Goal: Task Accomplishment & Management: Manage account settings

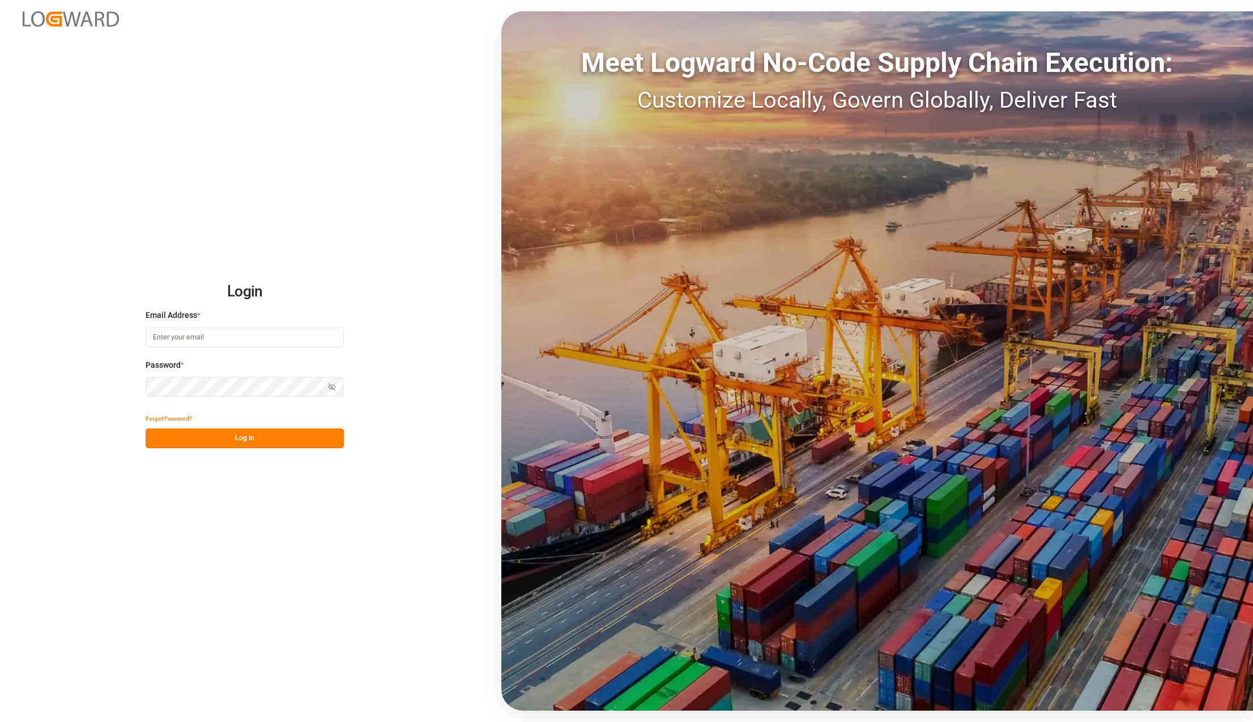
type input "karla.chavez@leschaco.com"
click at [257, 431] on button "Log In" at bounding box center [245, 438] width 198 height 20
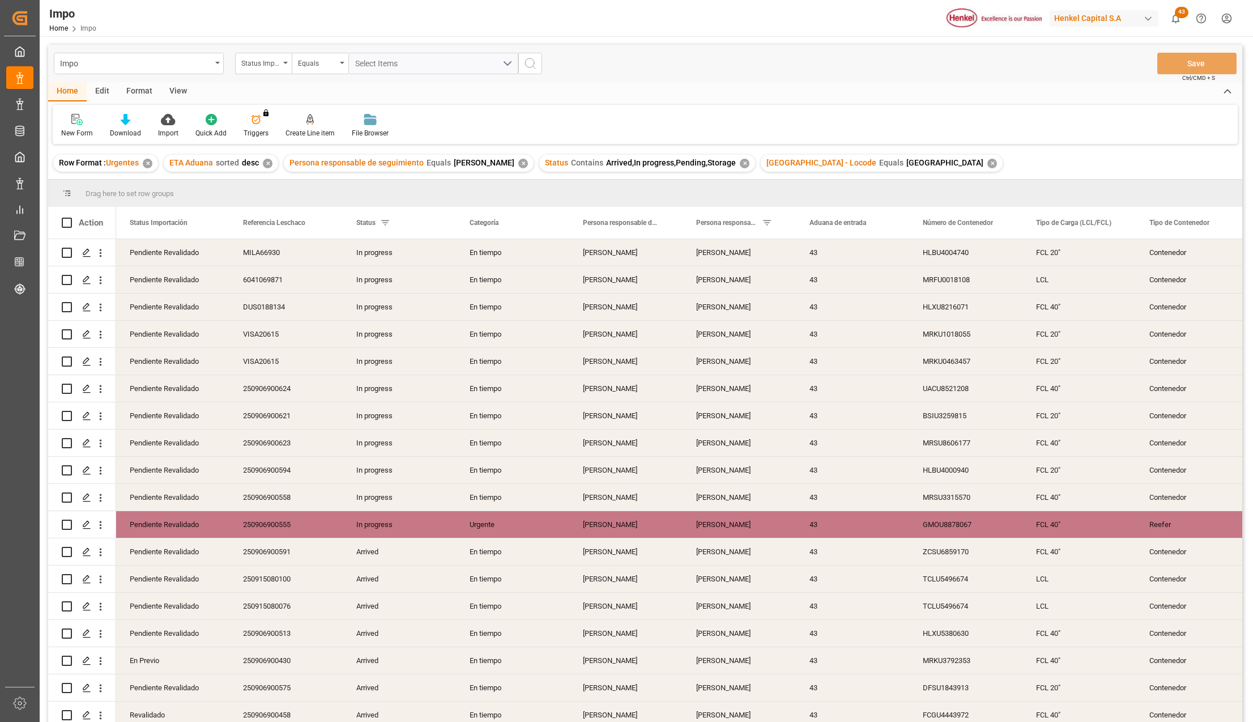
click at [178, 92] on div "View" at bounding box center [178, 91] width 35 height 19
click at [134, 126] on div "Standard Templates" at bounding box center [129, 125] width 74 height 25
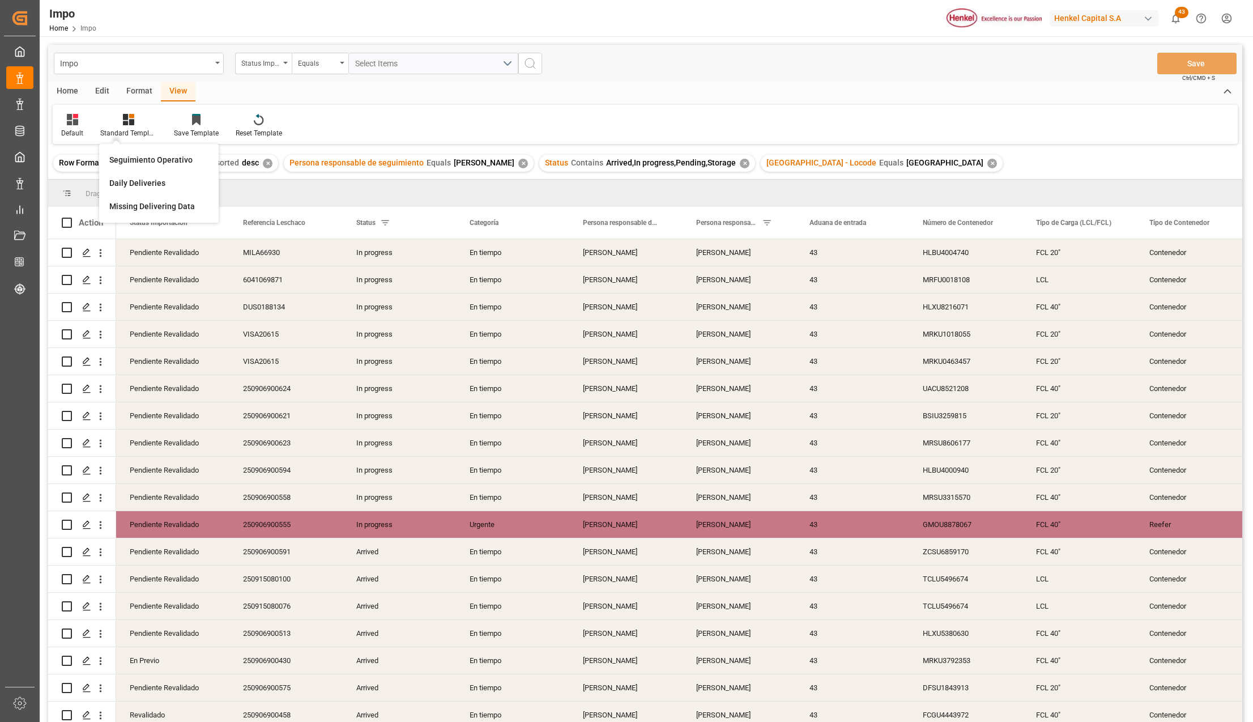
click at [135, 151] on div "Seguimiento Operativo" at bounding box center [159, 159] width 110 height 23
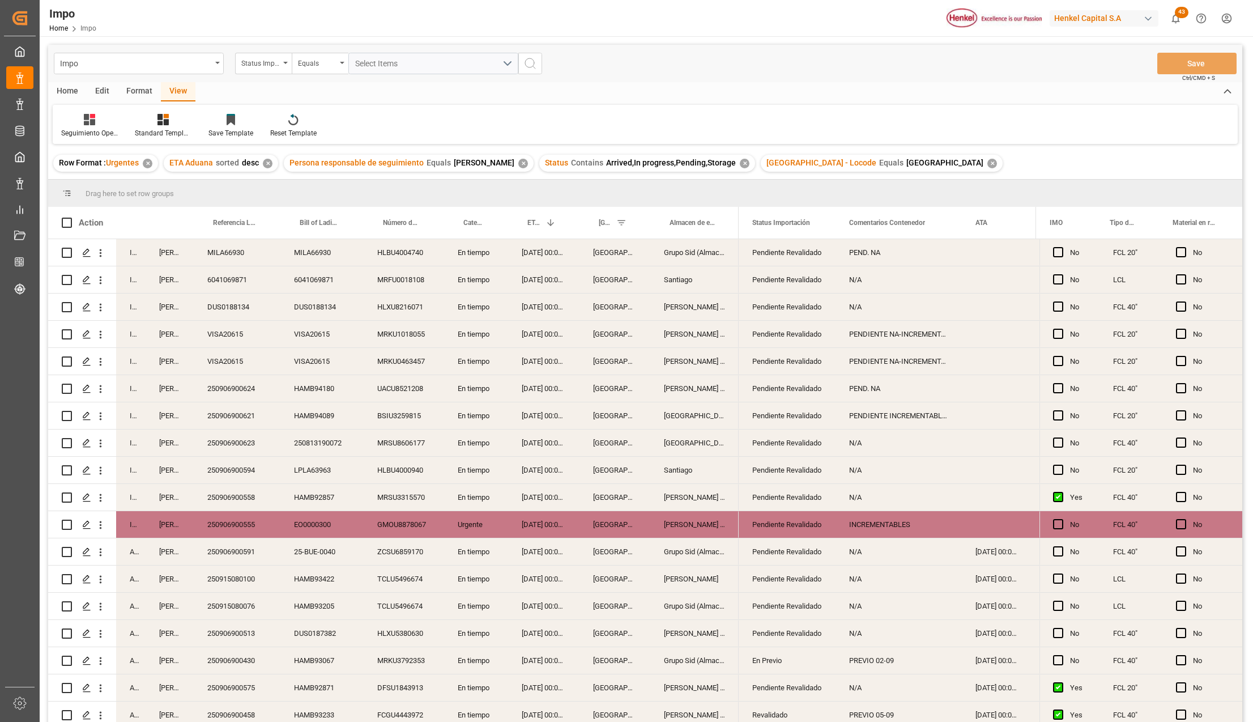
scroll to position [316, 0]
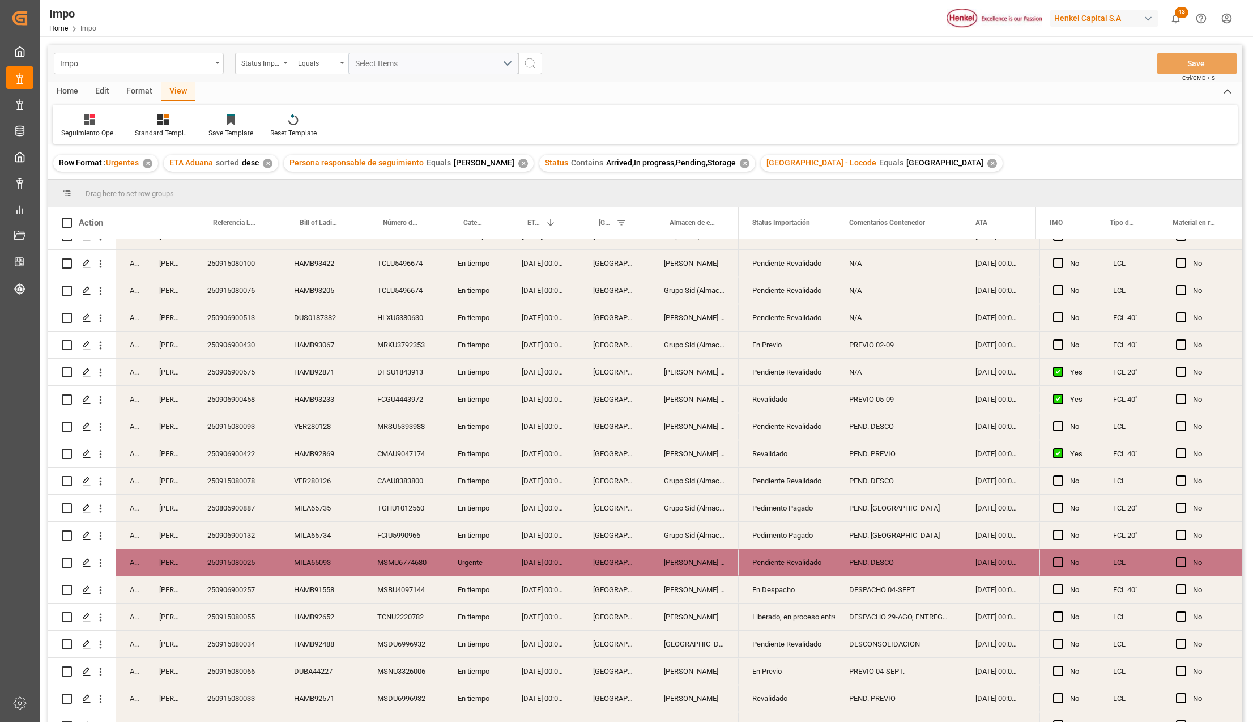
click at [458, 484] on div "En tiempo" at bounding box center [476, 480] width 64 height 27
click at [812, 471] on div "Pendiente Revalidado" at bounding box center [787, 481] width 70 height 26
click at [808, 488] on icon "open menu" at bounding box center [815, 488] width 14 height 14
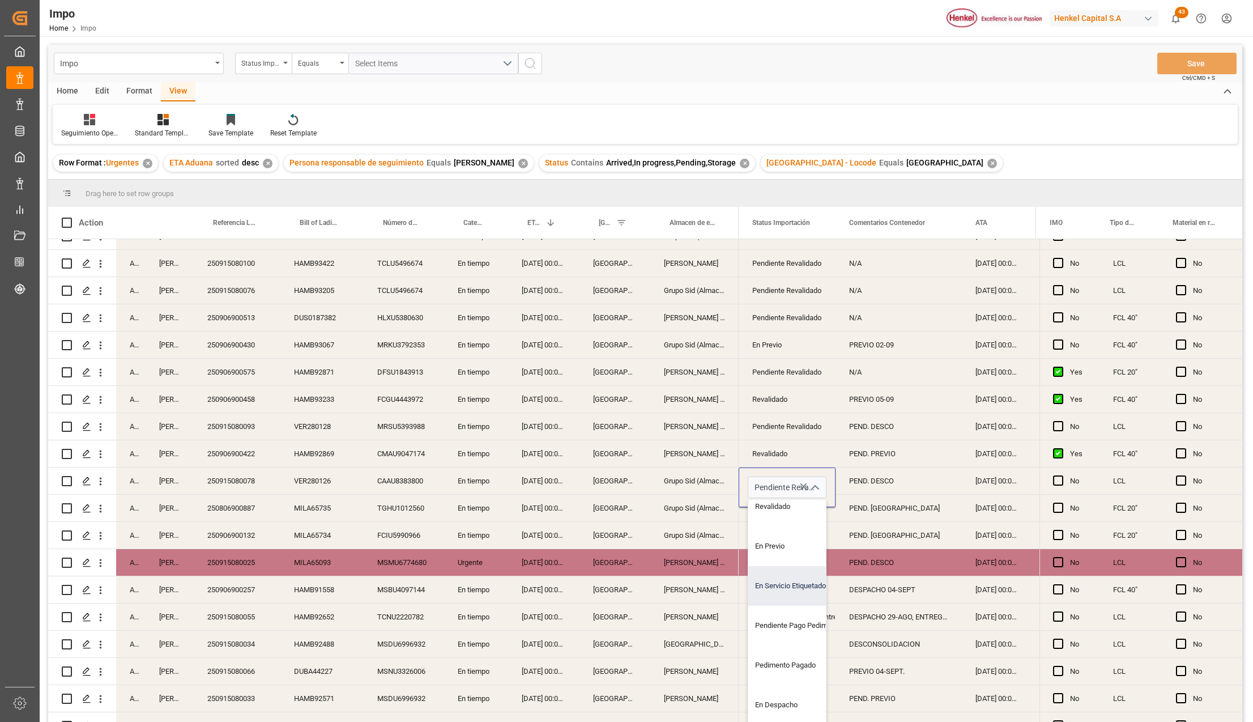
scroll to position [75, 0]
click at [771, 529] on div "En Previo" at bounding box center [801, 524] width 107 height 40
type input "En Previo"
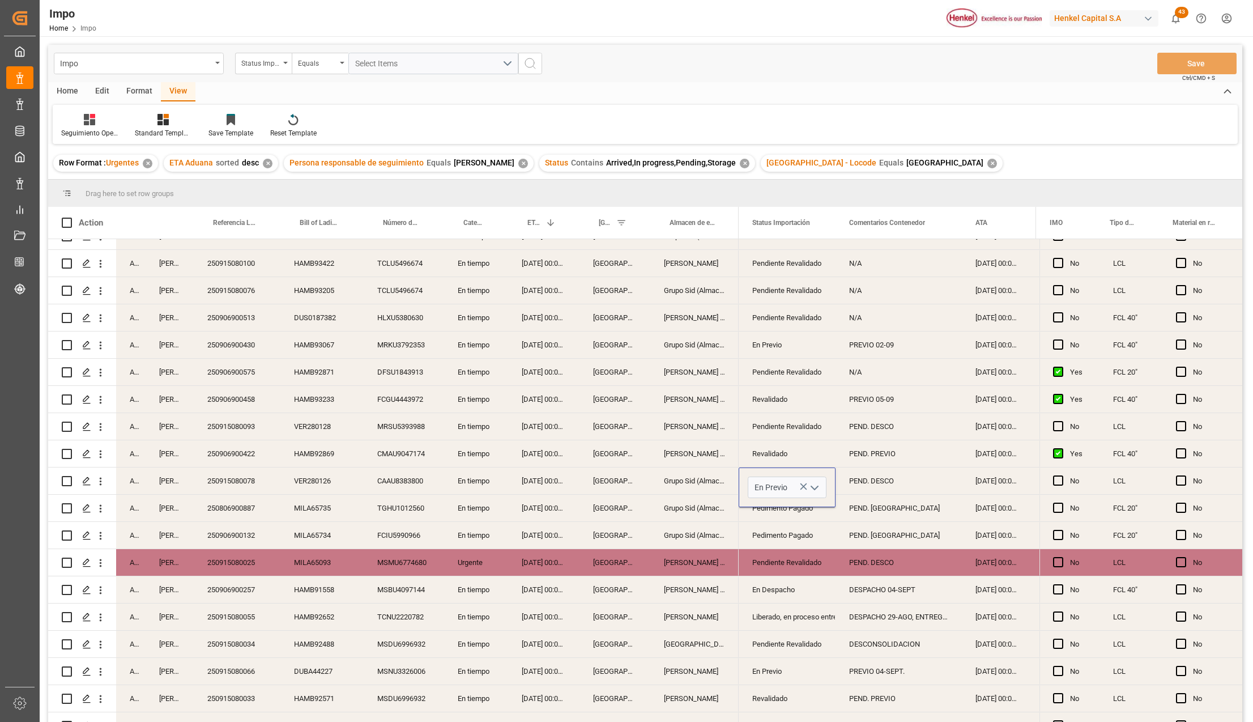
click at [760, 569] on div "Pendiente Revalidado" at bounding box center [787, 563] width 70 height 26
click at [875, 481] on div "PEND. DESCO" at bounding box center [899, 480] width 126 height 27
click at [875, 481] on input "PEND. DESCO" at bounding box center [899, 487] width 108 height 22
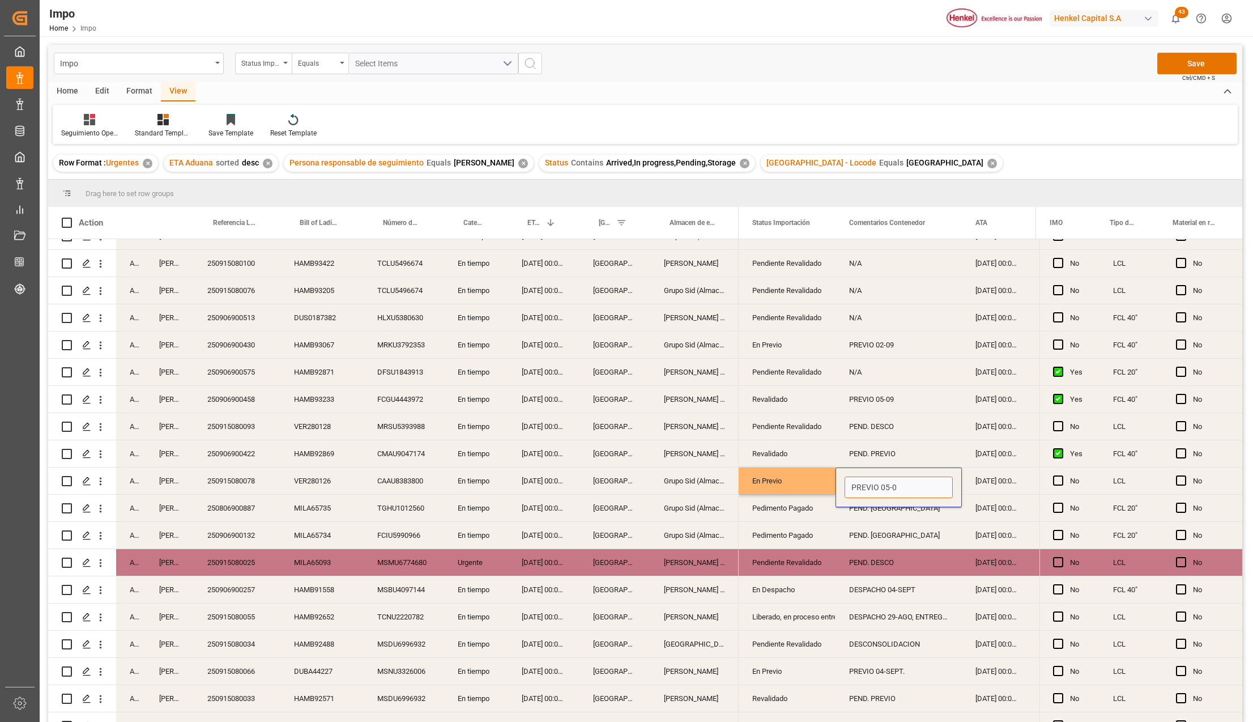
type input "PREVIO 05-09"
click at [878, 538] on div "PEND. [GEOGRAPHIC_DATA]" at bounding box center [899, 535] width 126 height 27
click at [887, 476] on div "PREVIO 05-09" at bounding box center [899, 480] width 126 height 27
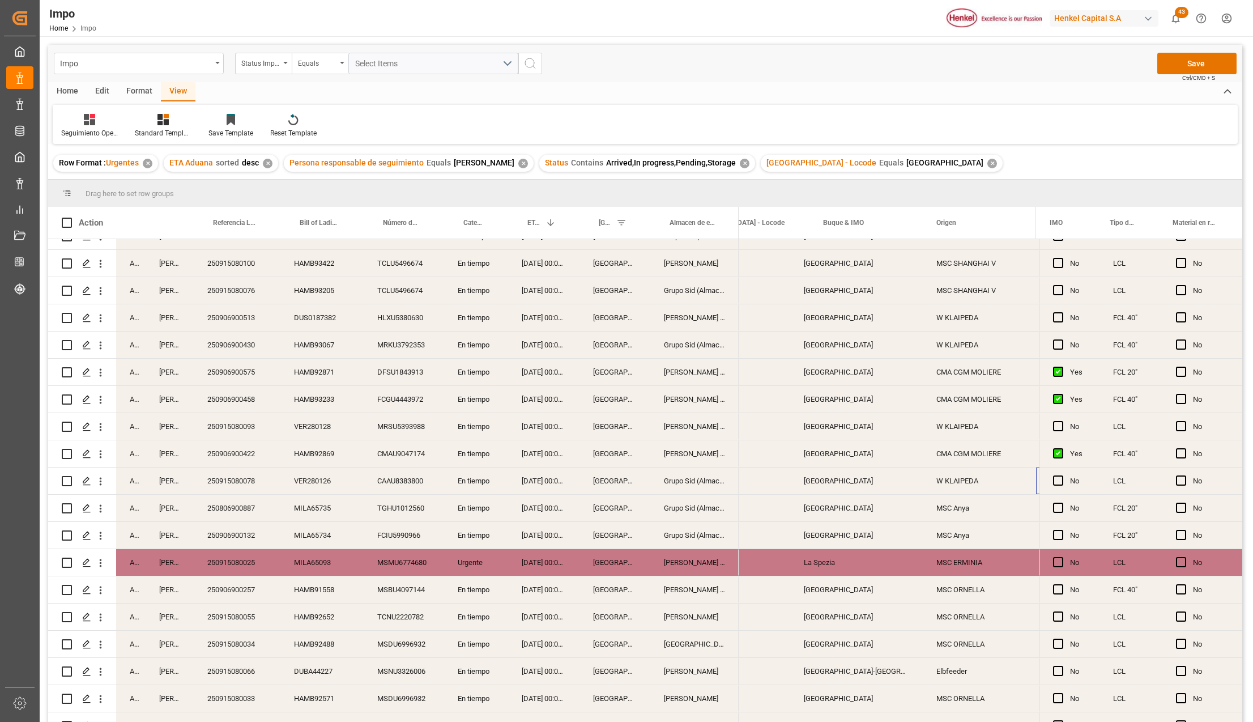
scroll to position [0, 0]
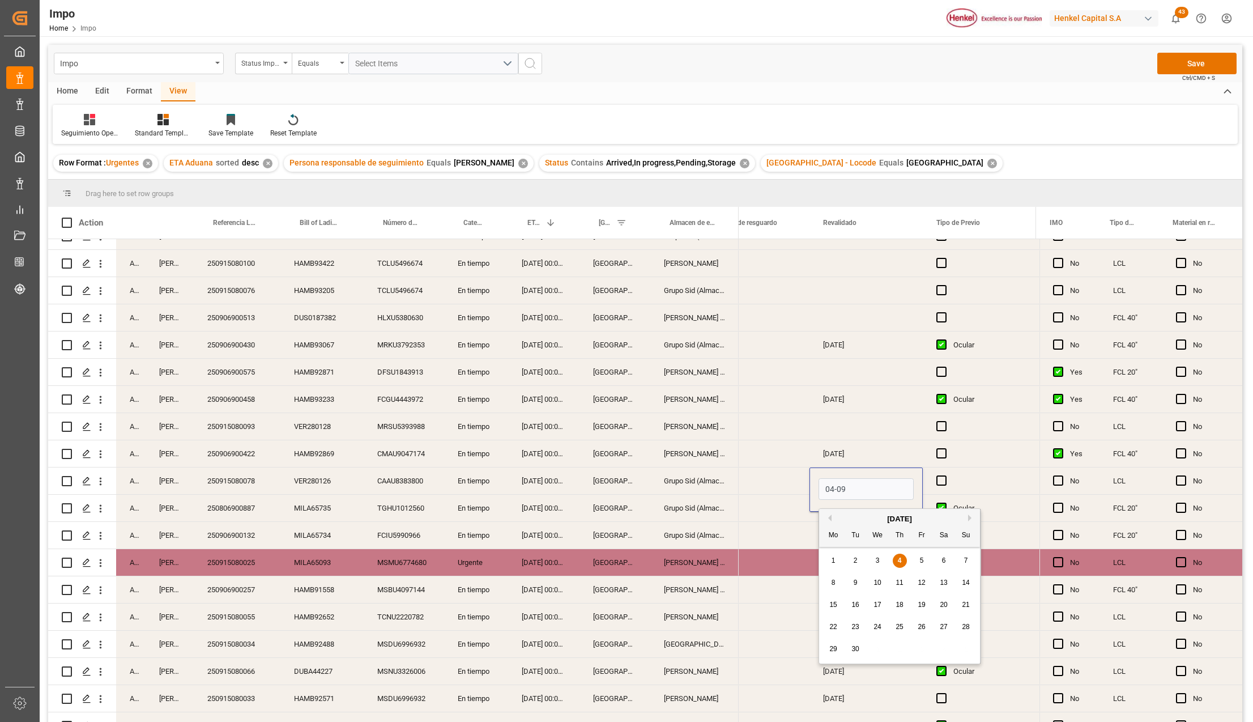
type input "[DATE]"
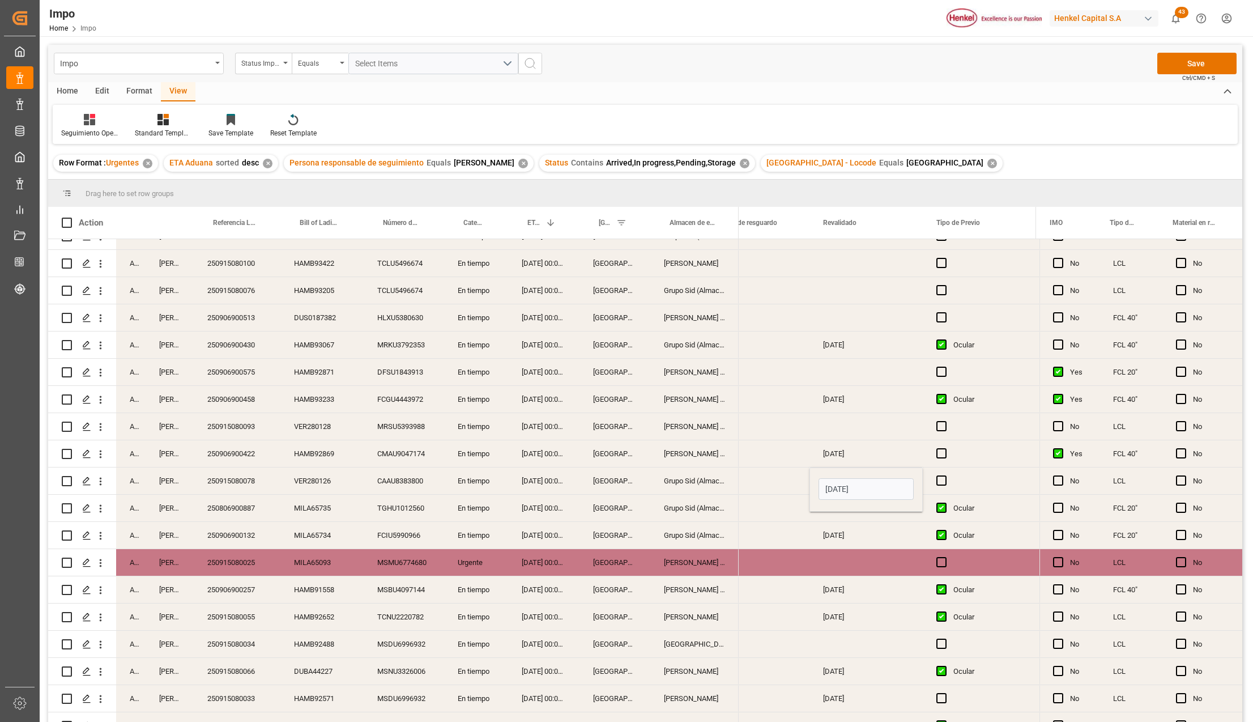
click at [895, 556] on div "Press SPACE to select this row." at bounding box center [866, 562] width 113 height 27
click at [939, 480] on span "Press SPACE to select this row." at bounding box center [942, 480] width 10 height 10
click at [945, 475] on input "Press SPACE to select this row." at bounding box center [945, 475] width 0 height 0
click at [939, 480] on span "Press SPACE to select this row." at bounding box center [942, 480] width 10 height 10
click at [945, 475] on input "Press SPACE to select this row." at bounding box center [945, 475] width 0 height 0
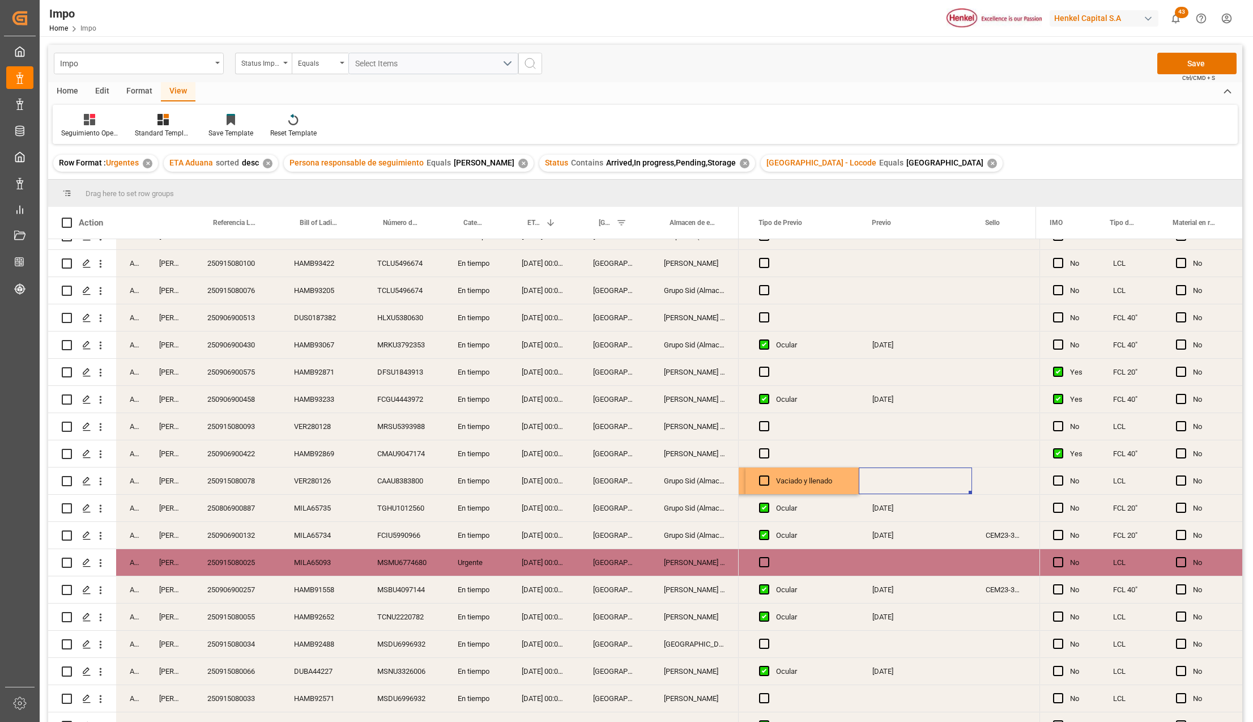
click at [921, 476] on div "Press SPACE to select this row." at bounding box center [915, 480] width 113 height 27
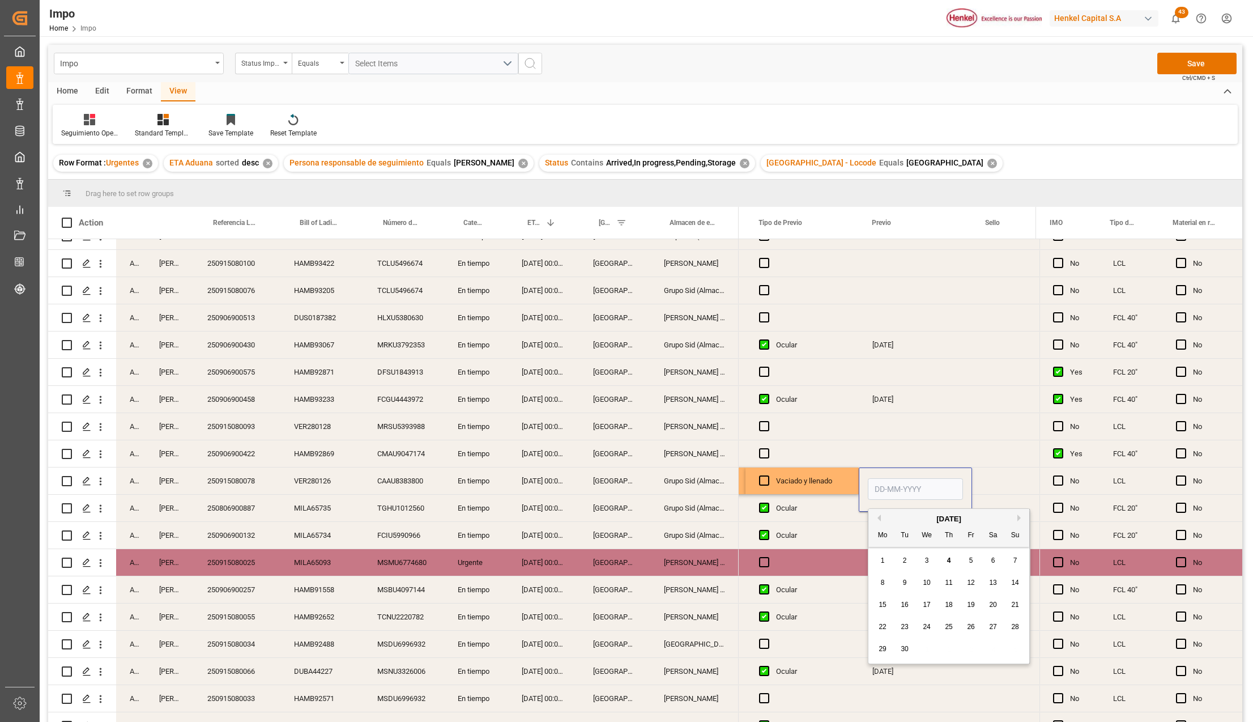
click at [909, 488] on input "Press SPACE to select this row." at bounding box center [915, 489] width 95 height 22
type input "05-09-2025"
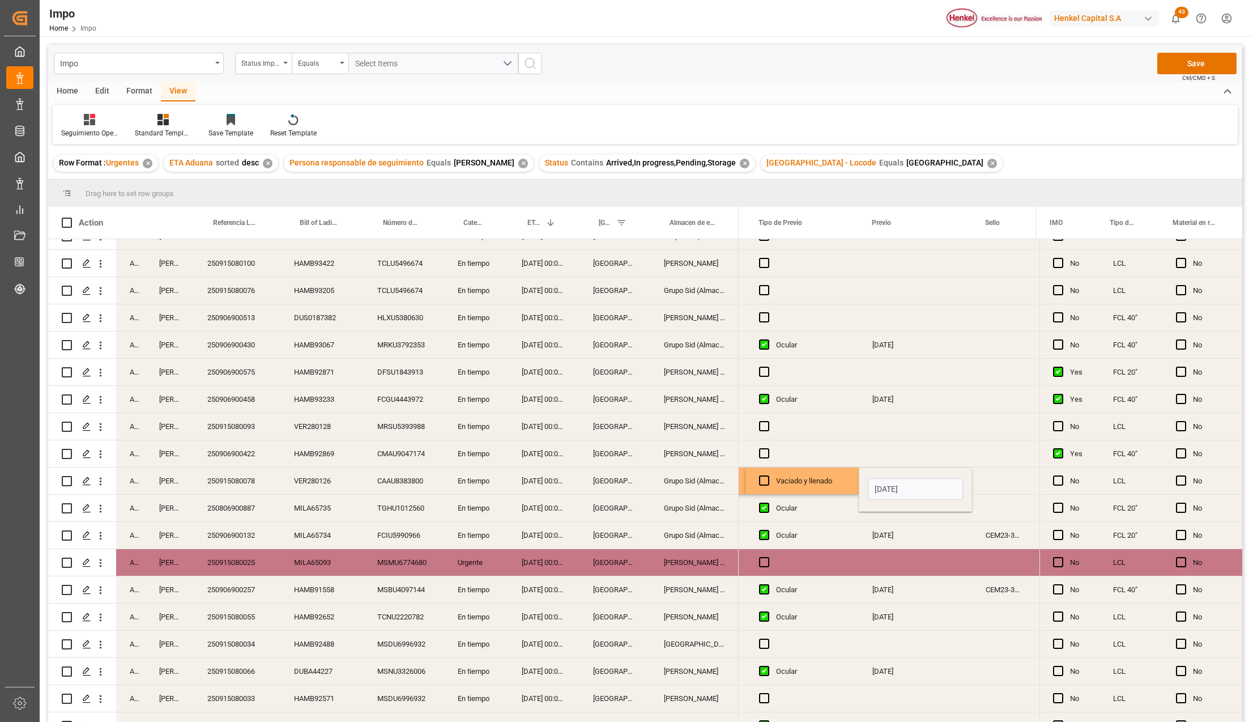
click at [888, 549] on div "Press SPACE to select this row." at bounding box center [915, 562] width 113 height 27
click at [1184, 60] on button "Save" at bounding box center [1197, 64] width 79 height 22
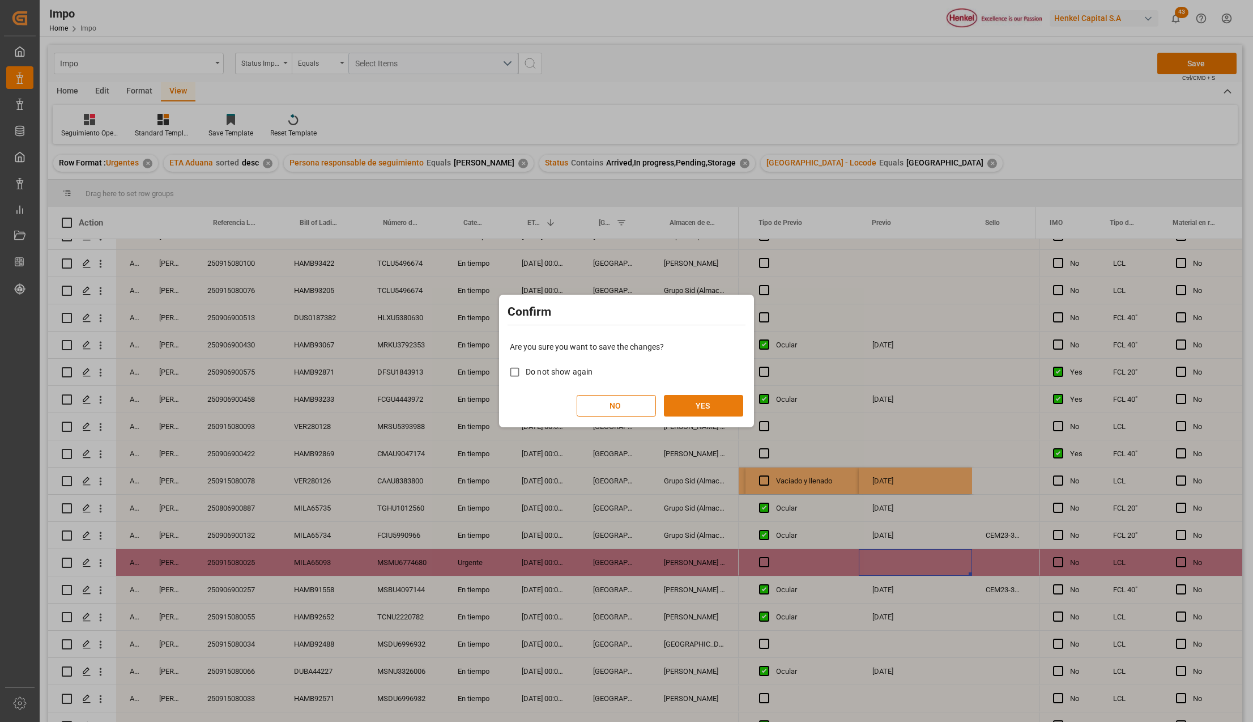
click at [684, 395] on button "YES" at bounding box center [703, 406] width 79 height 22
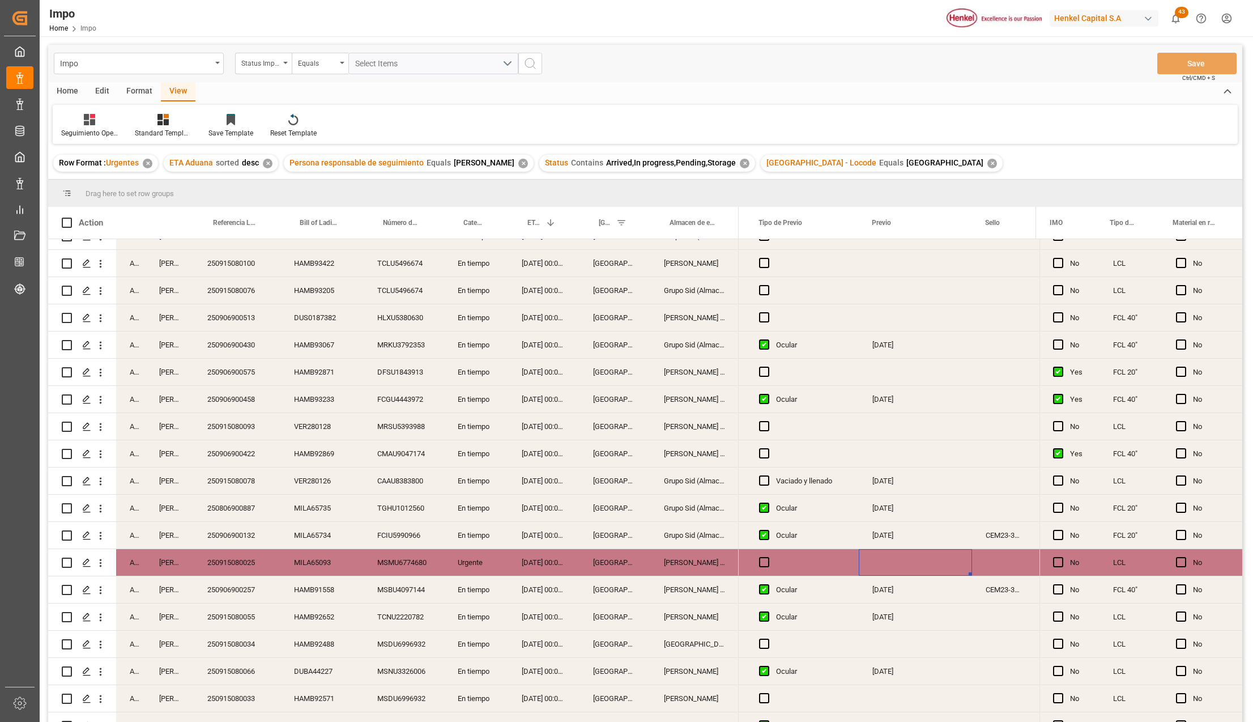
click at [604, 640] on div "[GEOGRAPHIC_DATA]" at bounding box center [615, 644] width 71 height 27
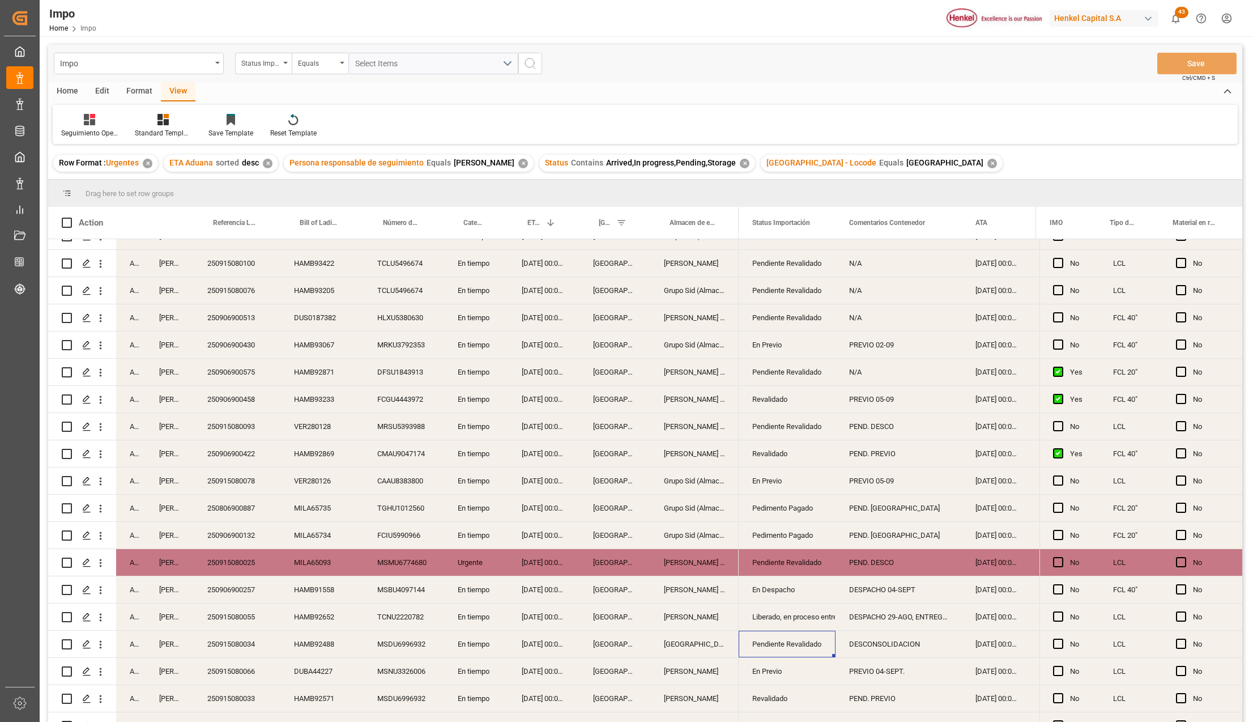
click at [821, 640] on div "Pendiente Revalidado" at bounding box center [787, 644] width 70 height 26
click at [814, 647] on icon "open menu" at bounding box center [815, 651] width 14 height 14
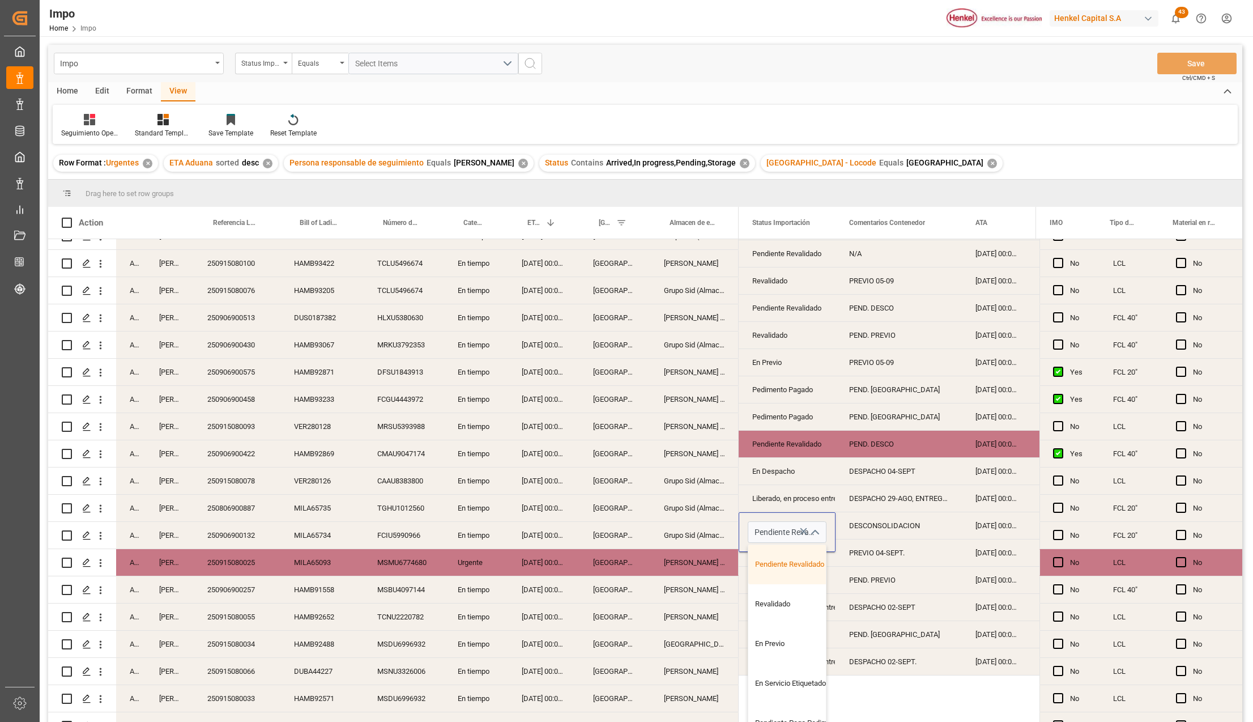
scroll to position [151, 0]
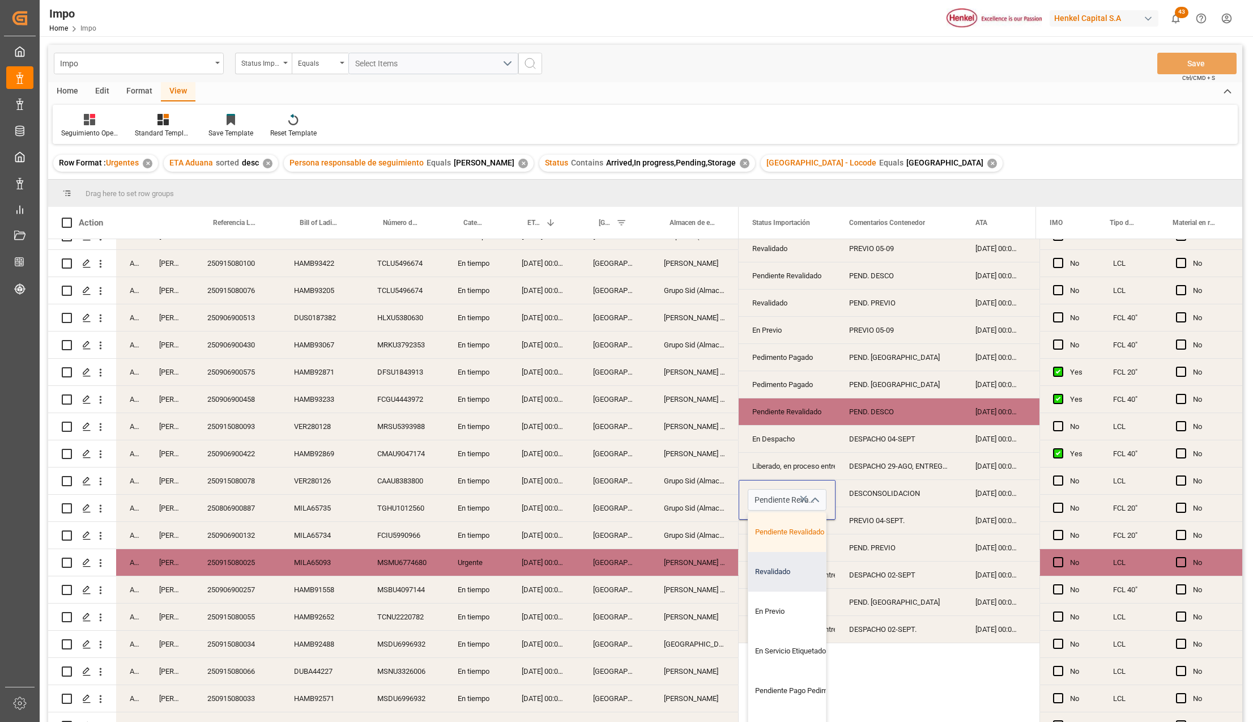
click at [787, 581] on div "Revalidado" at bounding box center [801, 572] width 107 height 40
type input "Revalidado"
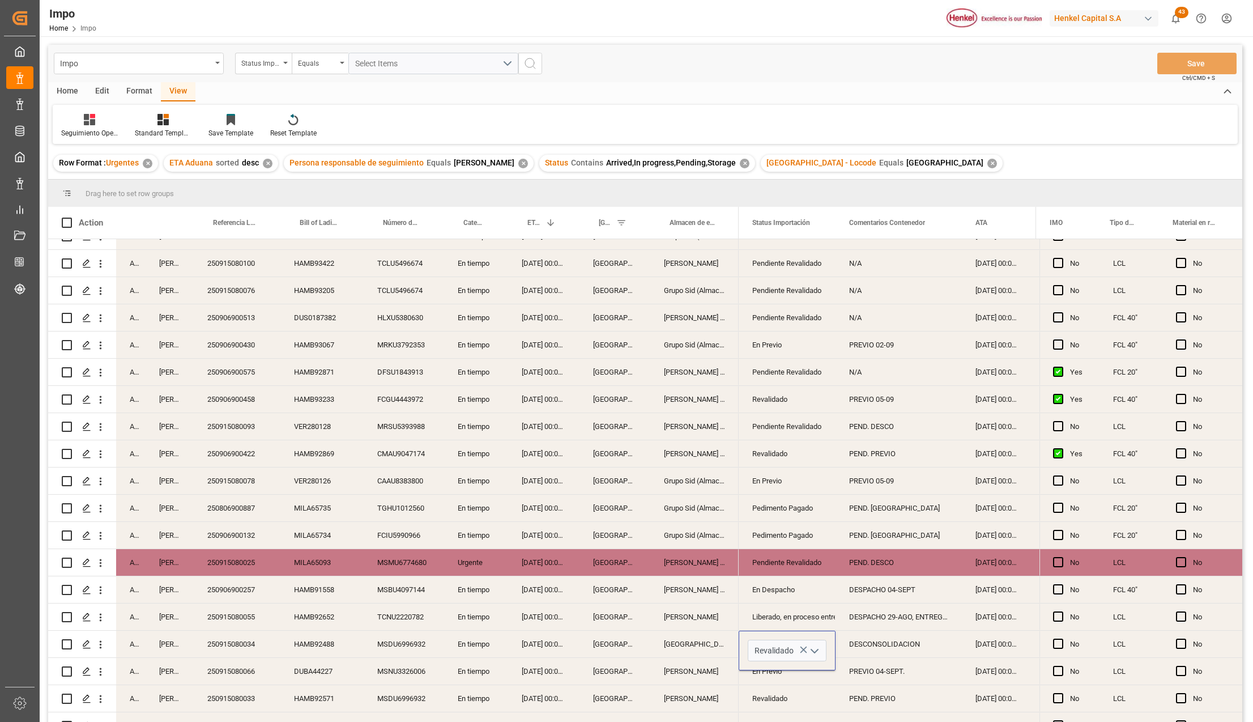
scroll to position [0, 0]
click at [708, 631] on div "Salamanca" at bounding box center [694, 644] width 88 height 27
click at [808, 644] on div "Revalidado" at bounding box center [787, 644] width 70 height 26
click at [812, 647] on icon "open menu" at bounding box center [815, 651] width 14 height 14
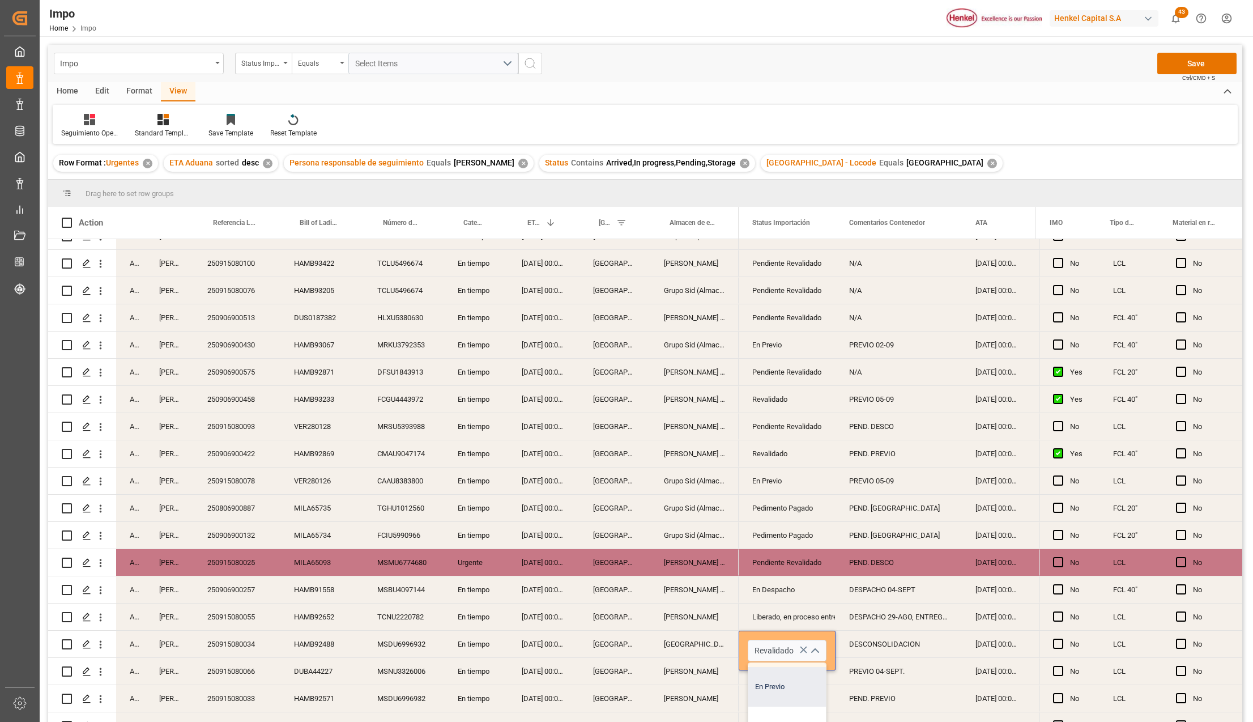
click at [794, 692] on div "En Previo" at bounding box center [801, 687] width 107 height 40
type input "En Previo"
click at [794, 692] on div "Revalidado" at bounding box center [787, 699] width 70 height 26
click at [867, 646] on div "DESCONSOLIDACION" at bounding box center [899, 644] width 126 height 27
click at [880, 635] on div "DESCONSOLIDACION" at bounding box center [899, 644] width 126 height 27
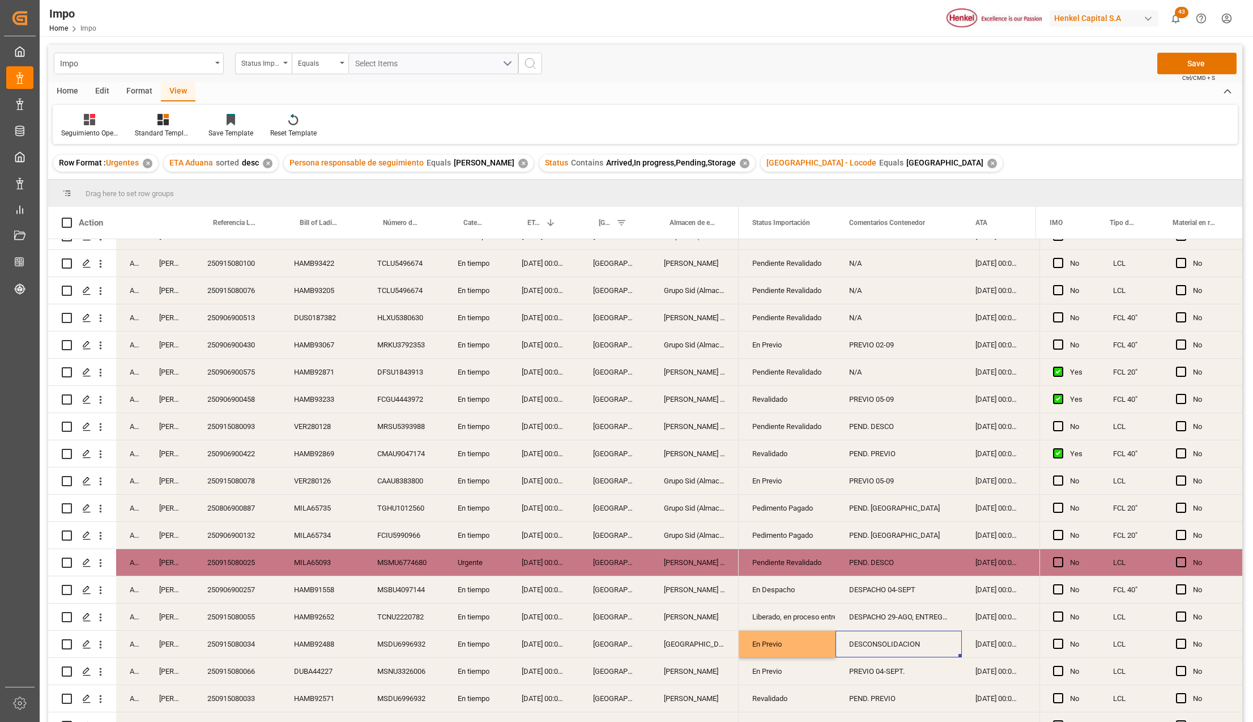
click at [880, 635] on div "DESCONSOLIDACION" at bounding box center [899, 644] width 126 height 27
click at [882, 644] on input "DESCONSOLIDACION" at bounding box center [899, 651] width 108 height 22
type input "PREVIO 05-09"
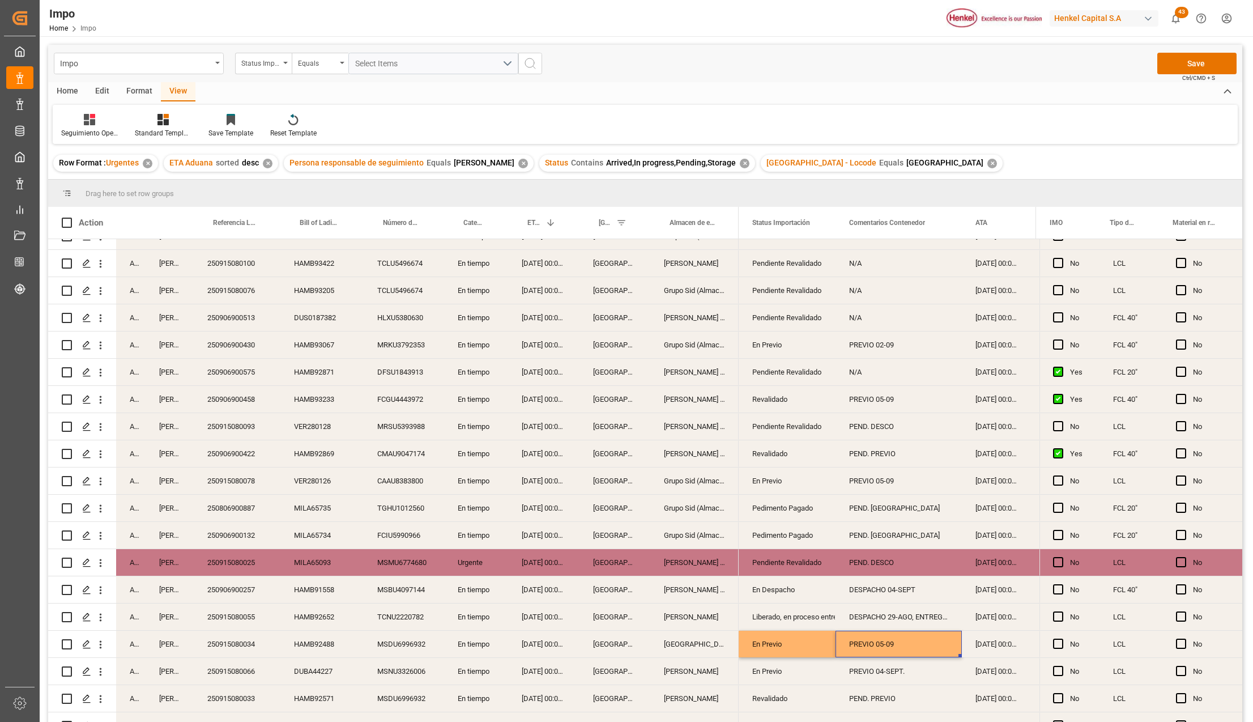
click at [908, 646] on div "PREVIO 05-09" at bounding box center [899, 644] width 126 height 27
click at [909, 651] on input "PREVIO 05-09" at bounding box center [899, 651] width 108 height 22
type input "PREVIO 05-09, DESPACHO 06-09"
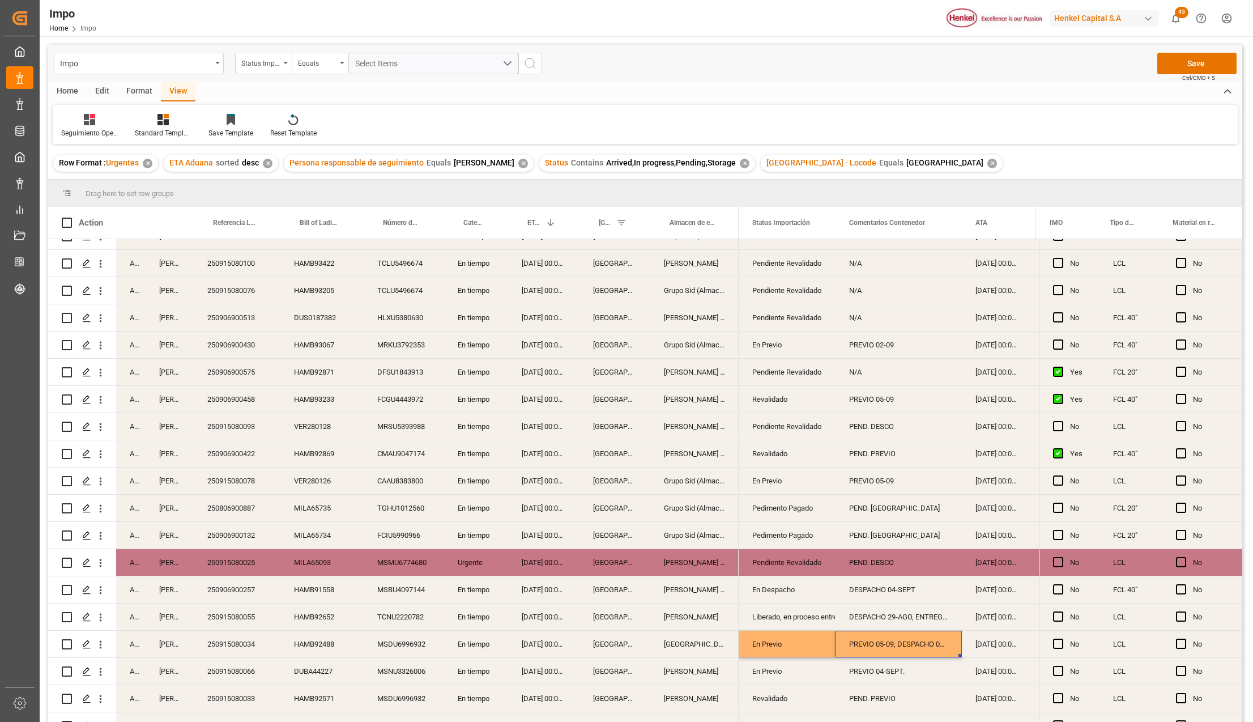
click at [985, 635] on div "26-08-2025 00:00:00" at bounding box center [996, 644] width 69 height 27
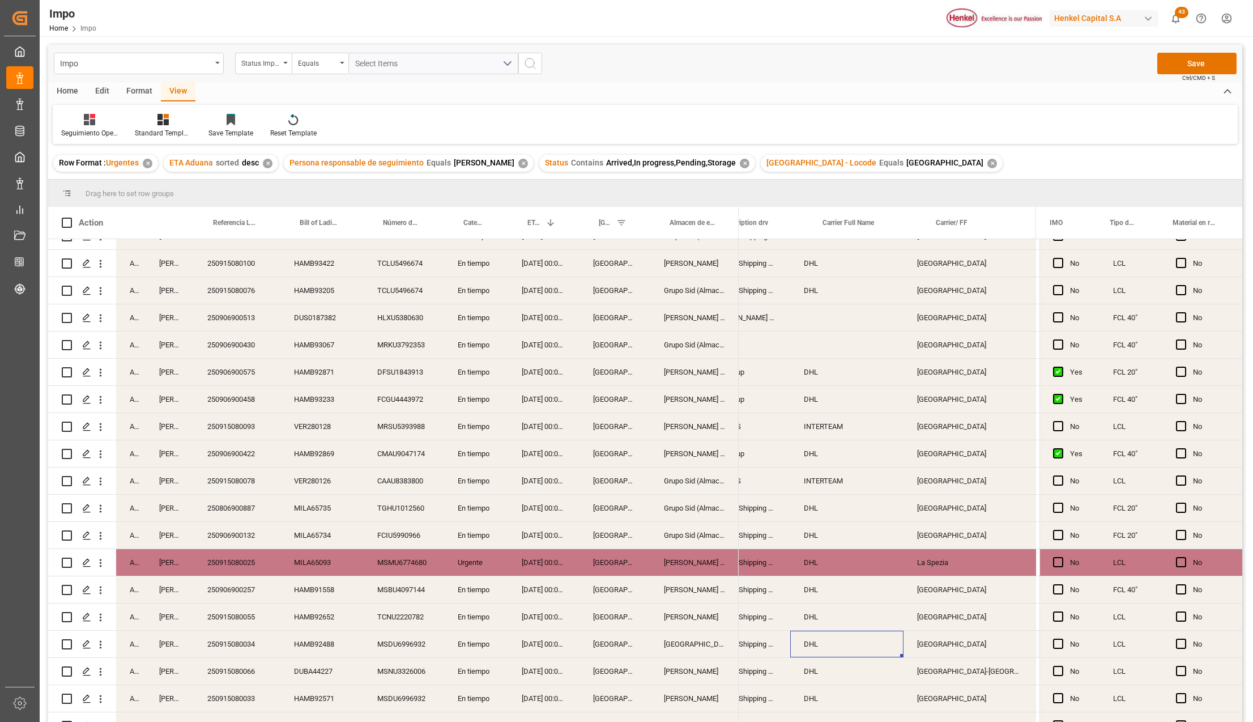
scroll to position [0, 1011]
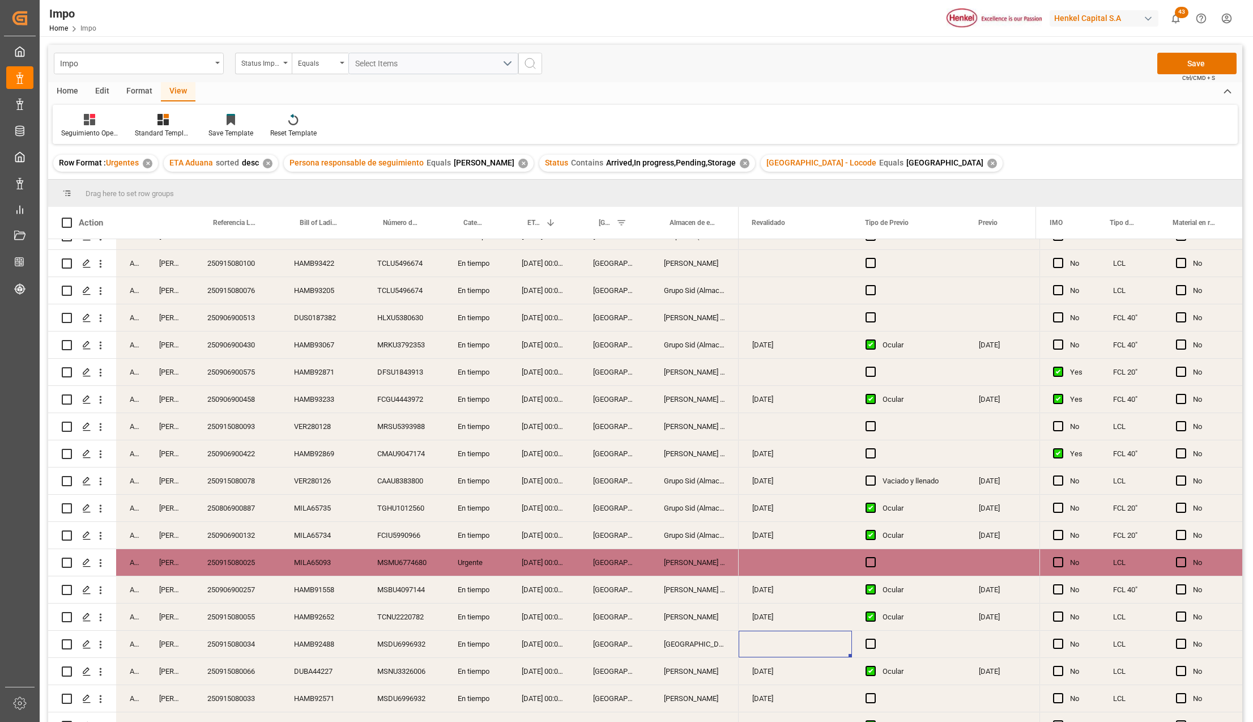
click at [763, 646] on div "Press SPACE to select this row." at bounding box center [795, 644] width 113 height 27
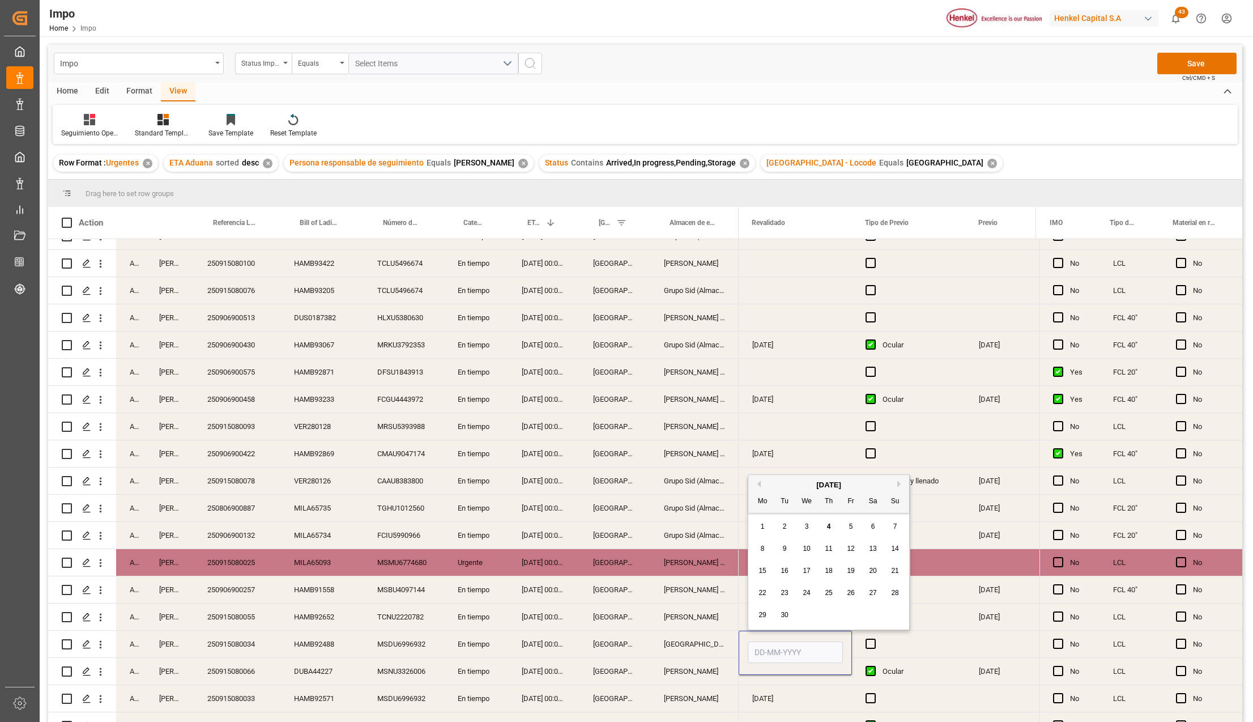
click at [763, 646] on input "Press SPACE to select this row." at bounding box center [795, 652] width 95 height 22
type input "[DATE]"
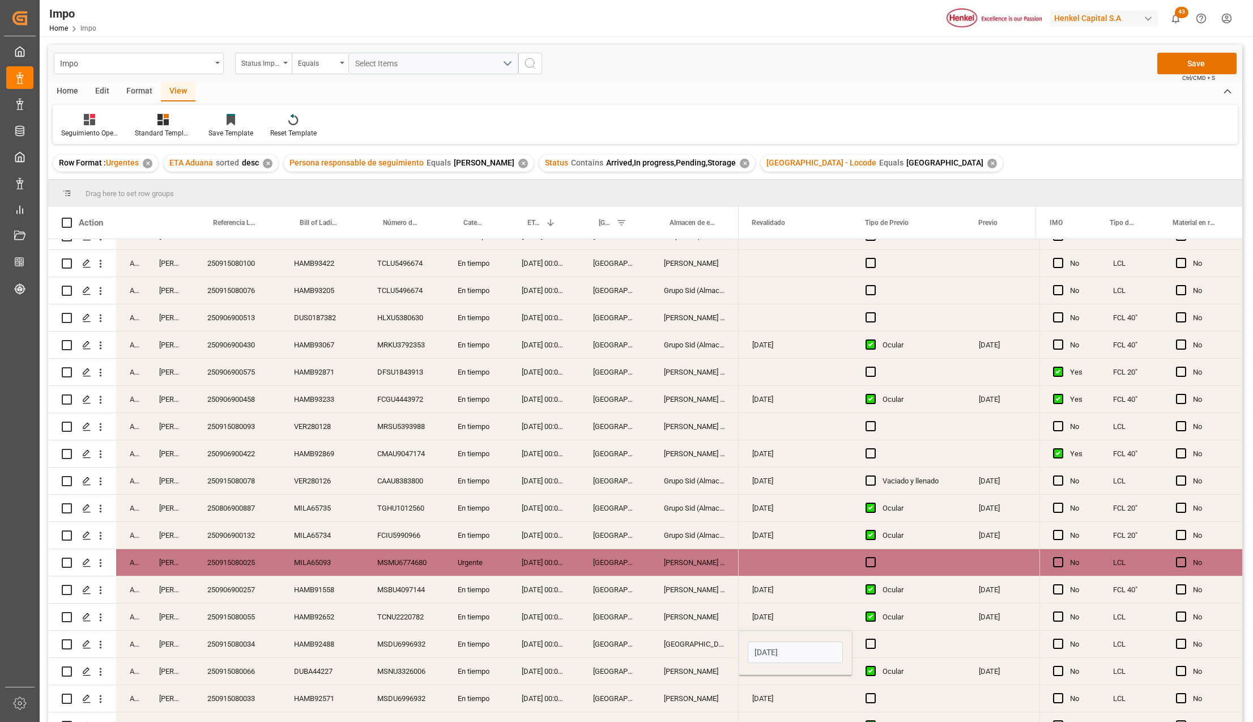
click at [876, 649] on div "Press SPACE to select this row." at bounding box center [908, 644] width 113 height 27
click at [870, 644] on span "Press SPACE to select this row." at bounding box center [871, 644] width 10 height 10
click at [874, 639] on input "Press SPACE to select this row." at bounding box center [874, 639] width 0 height 0
click at [976, 644] on div "Press SPACE to select this row." at bounding box center [1021, 644] width 113 height 27
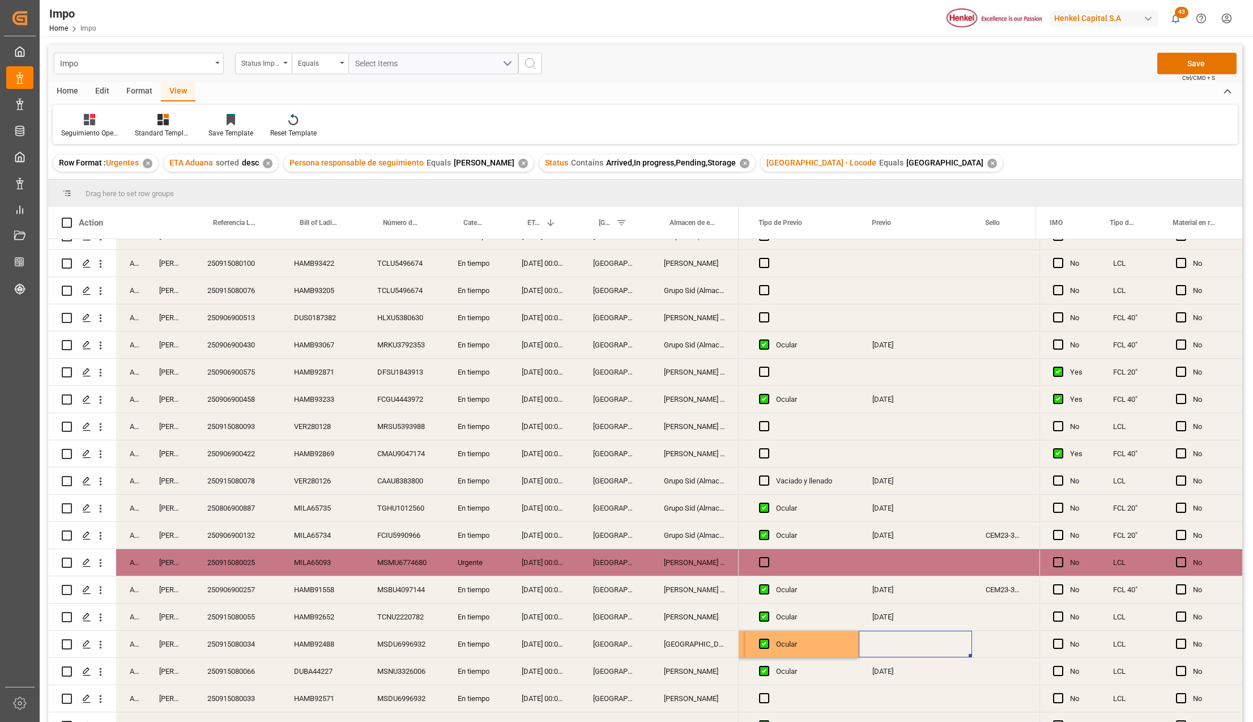
click at [914, 644] on div "Press SPACE to select this row." at bounding box center [915, 644] width 113 height 27
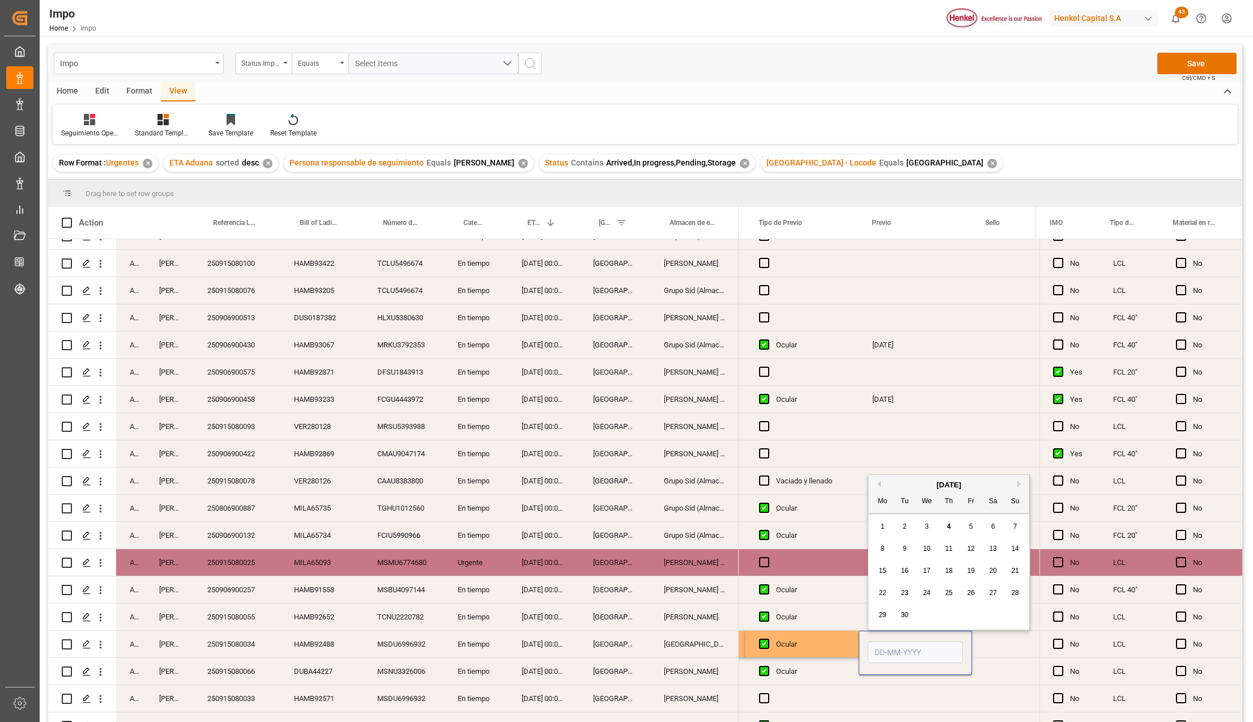
click at [972, 524] on span "5" at bounding box center [971, 526] width 4 height 8
type input "05-09-2025"
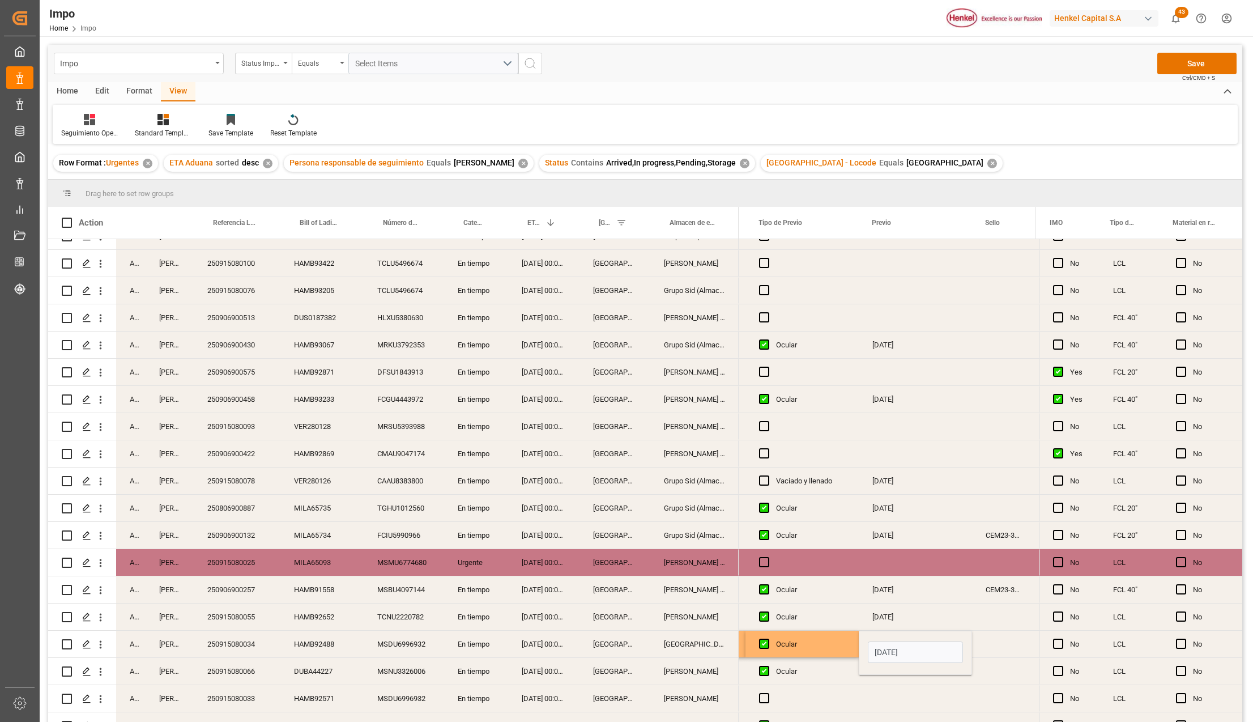
click at [863, 683] on div "[DATE]" at bounding box center [915, 671] width 113 height 27
click at [914, 644] on div "05-09-2025" at bounding box center [915, 644] width 113 height 27
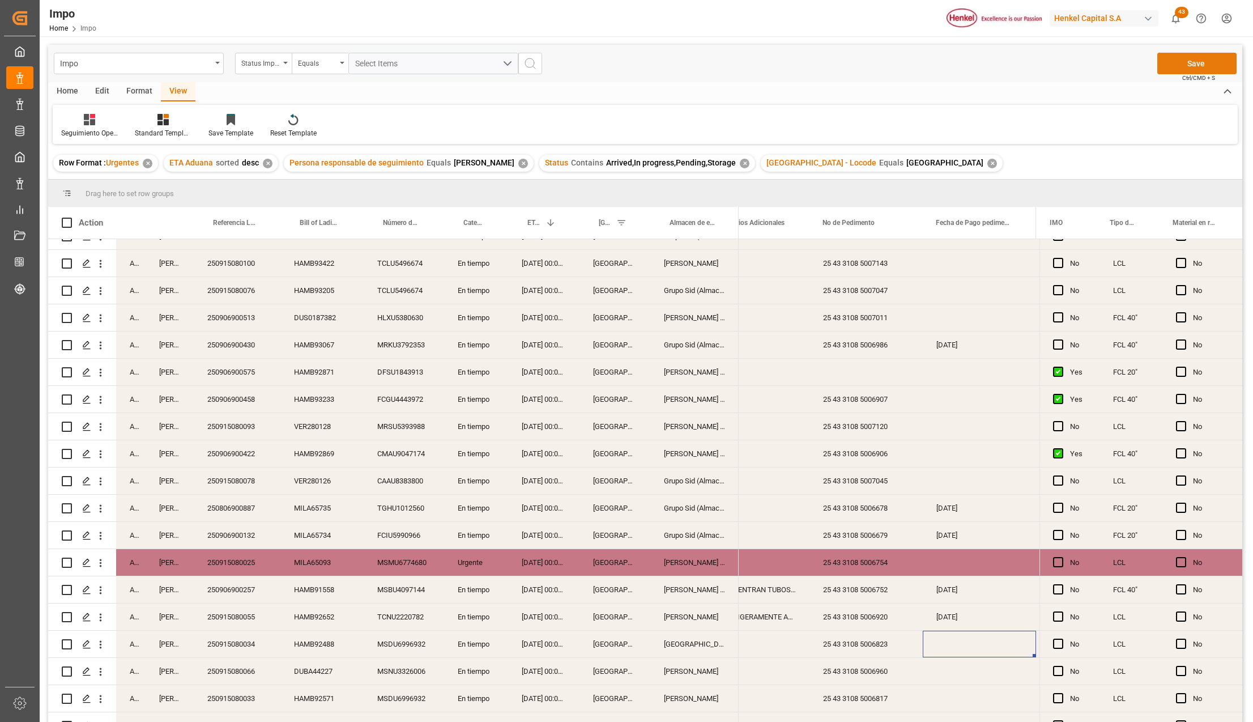
click at [1170, 69] on button "Save" at bounding box center [1197, 64] width 79 height 22
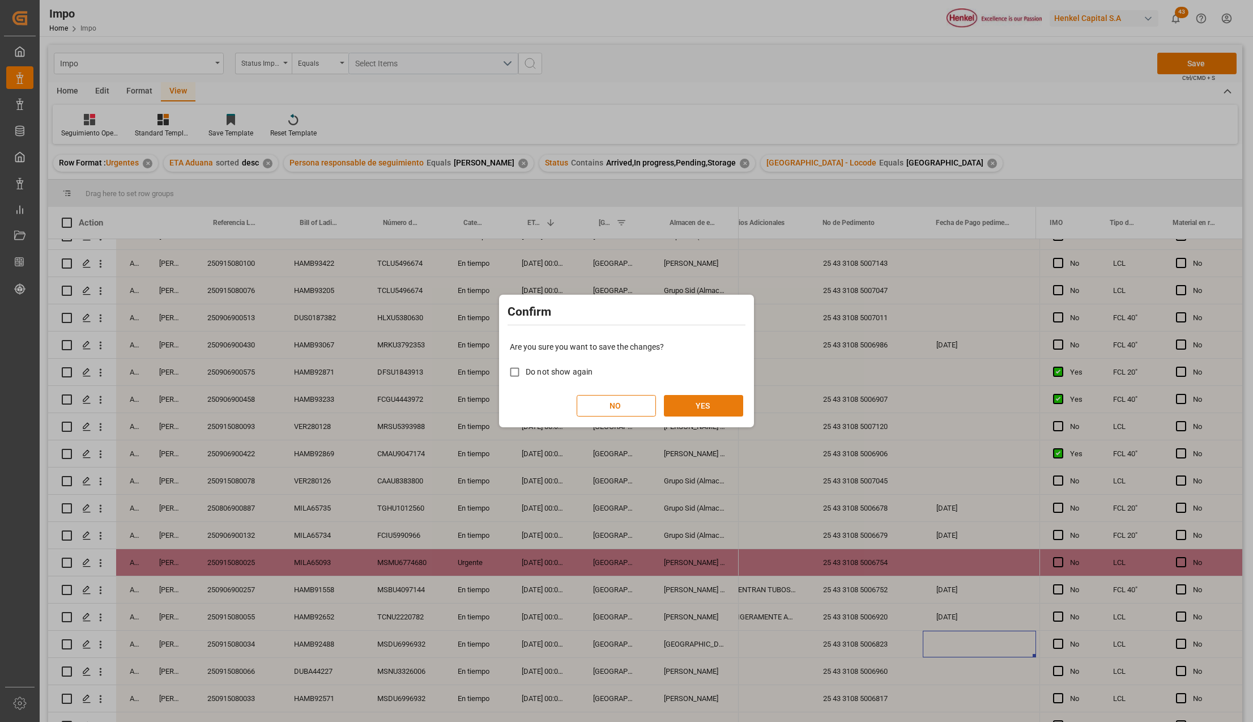
click at [683, 401] on button "YES" at bounding box center [703, 406] width 79 height 22
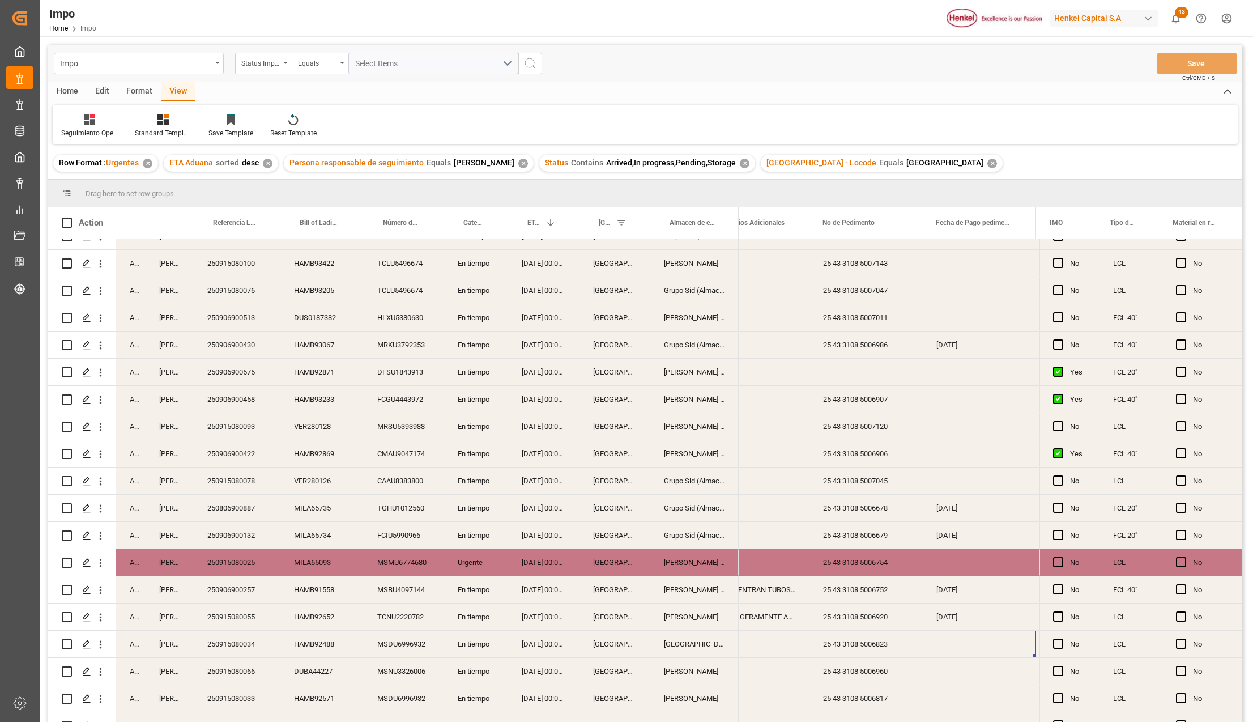
click at [674, 641] on div "Salamanca" at bounding box center [694, 644] width 88 height 27
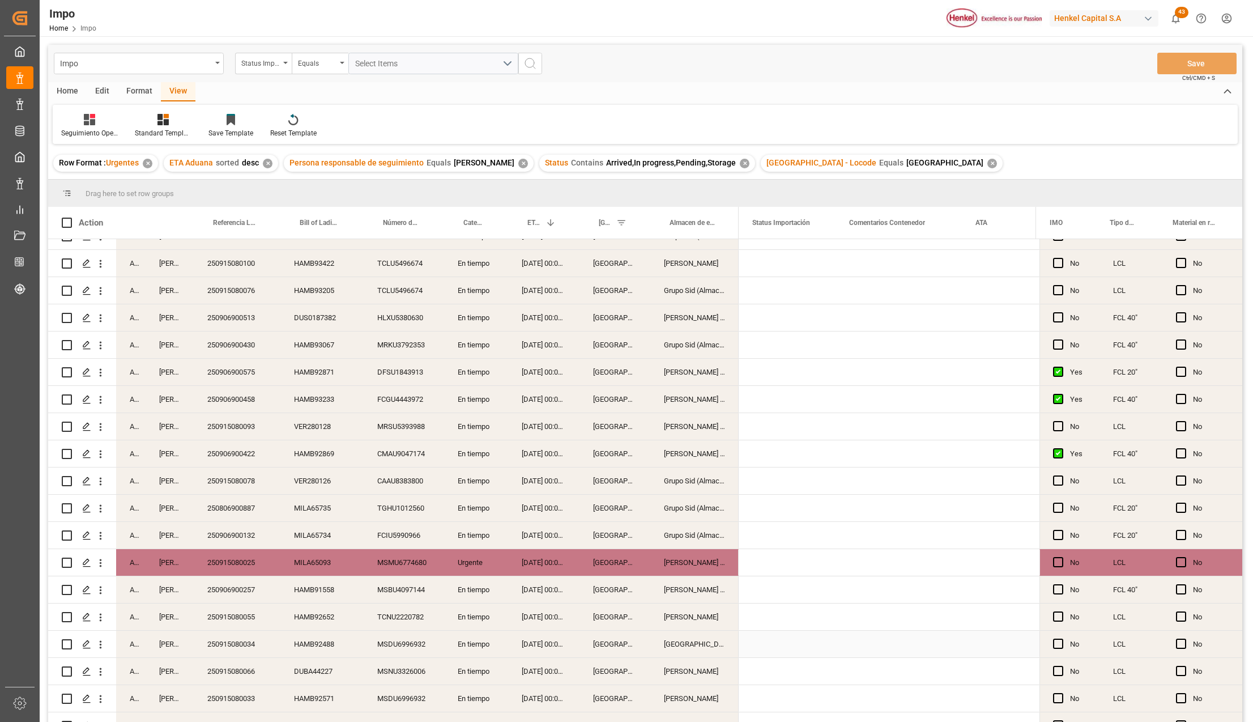
scroll to position [0, 0]
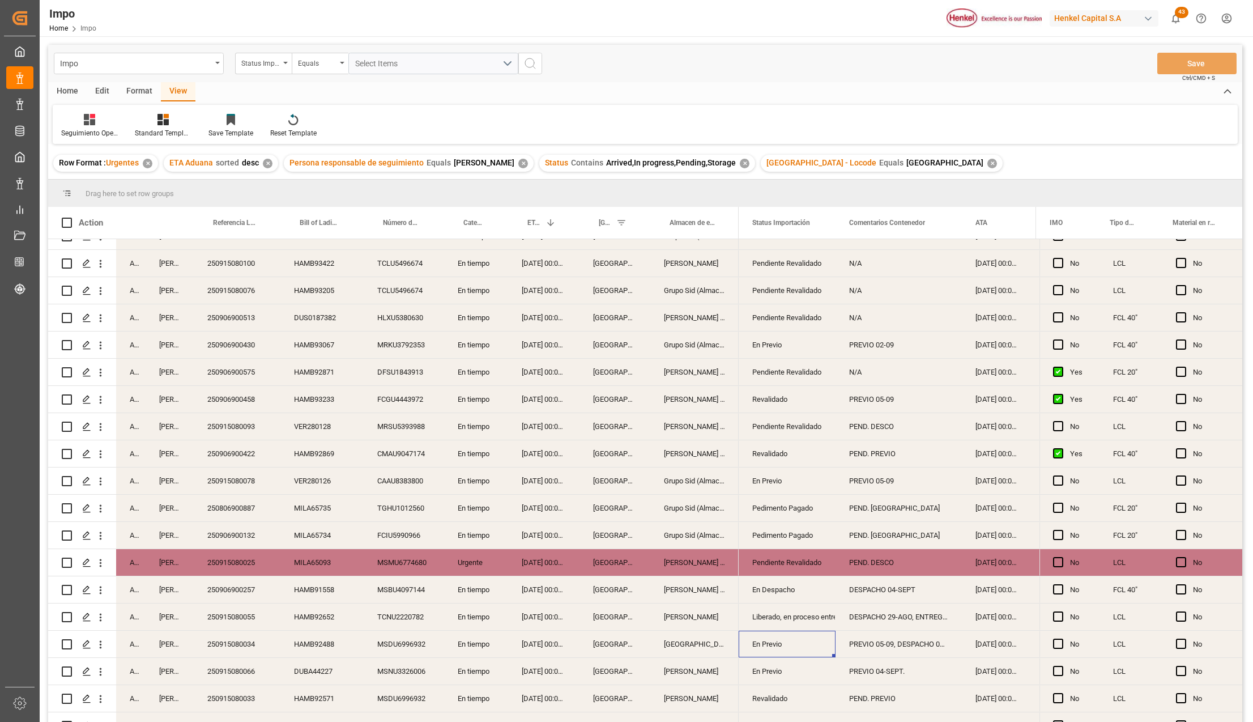
click at [220, 696] on div "250915080033" at bounding box center [237, 698] width 87 height 27
click at [245, 615] on div "250915080055" at bounding box center [237, 616] width 87 height 27
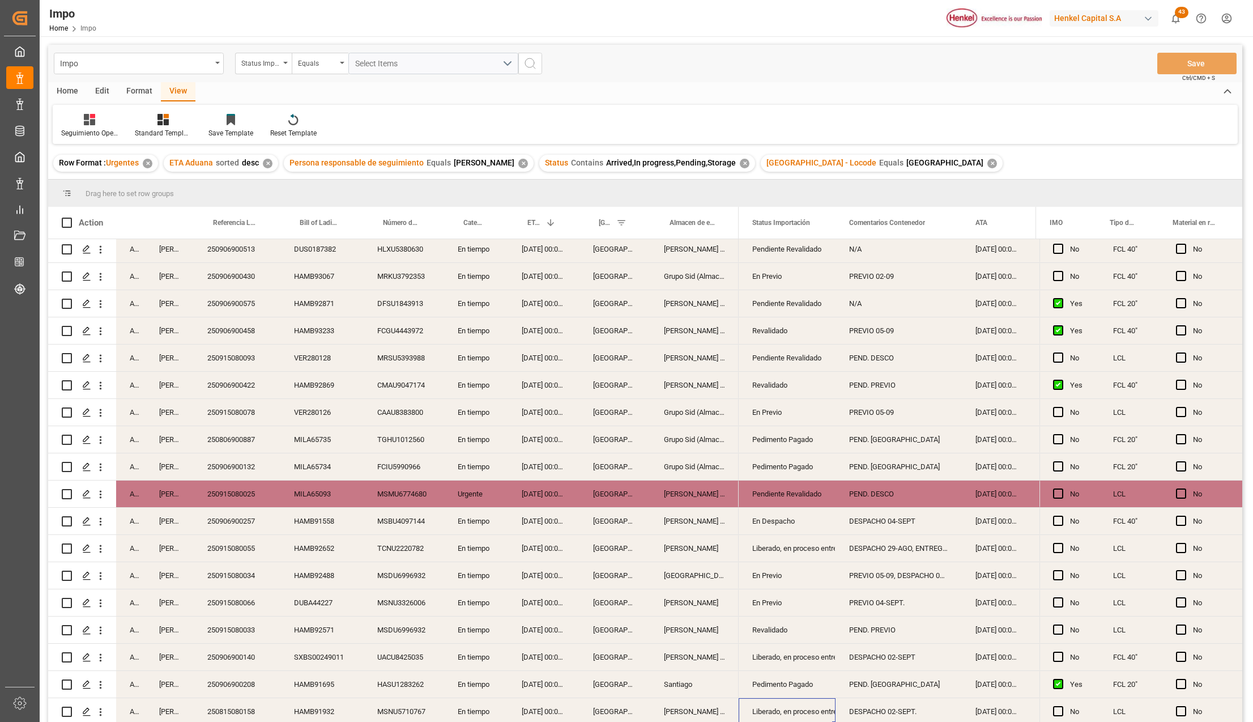
scroll to position [386, 0]
click at [102, 597] on icon "open menu" at bounding box center [101, 603] width 12 height 12
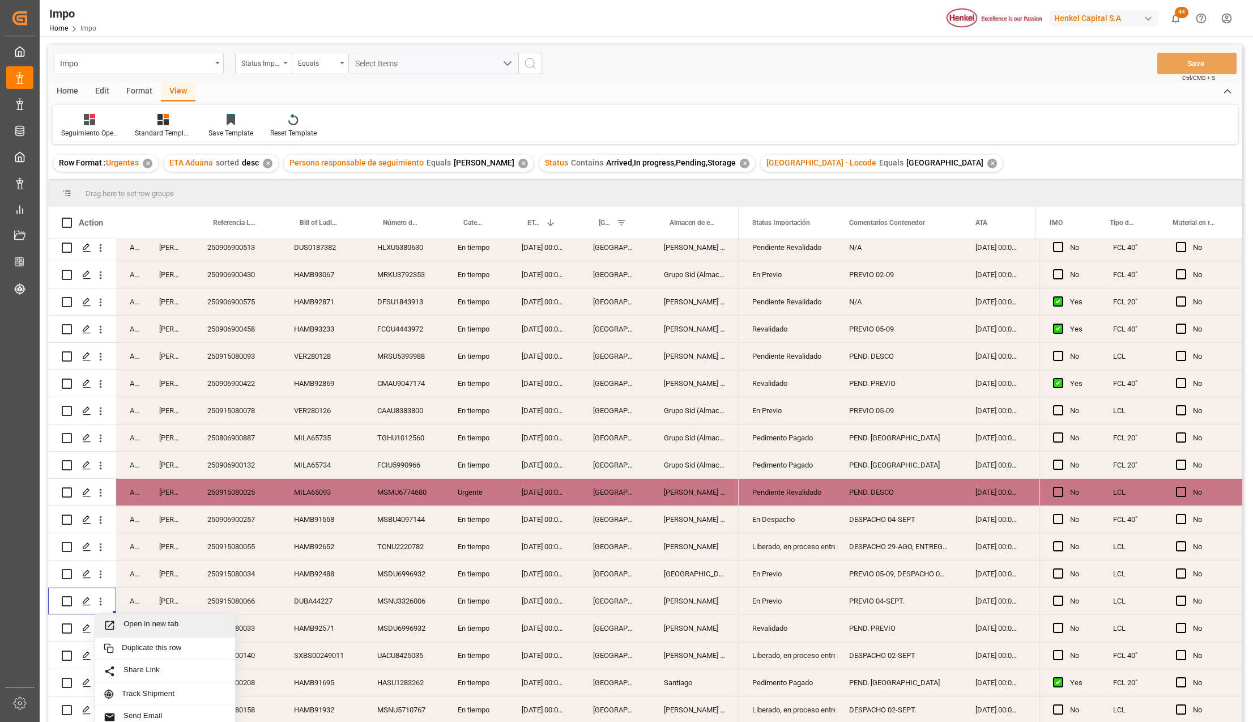
click at [126, 620] on span "Open in new tab" at bounding box center [175, 625] width 103 height 12
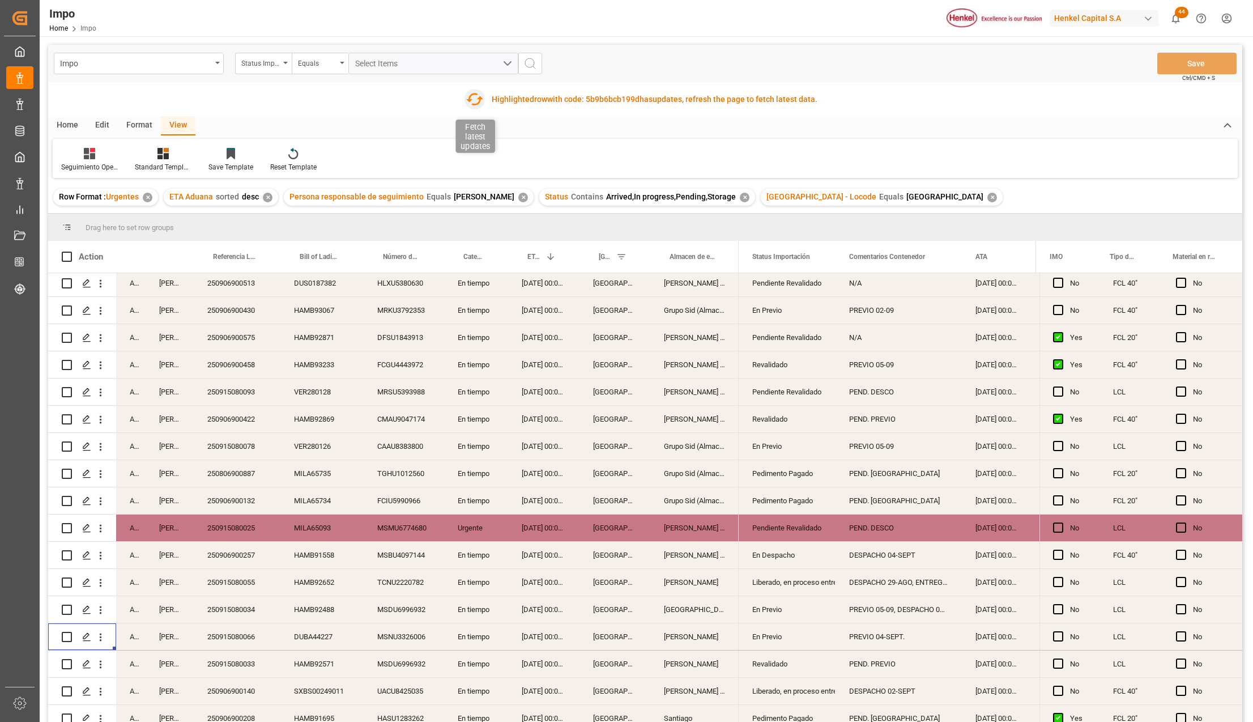
click at [480, 96] on icon "button" at bounding box center [474, 99] width 18 height 18
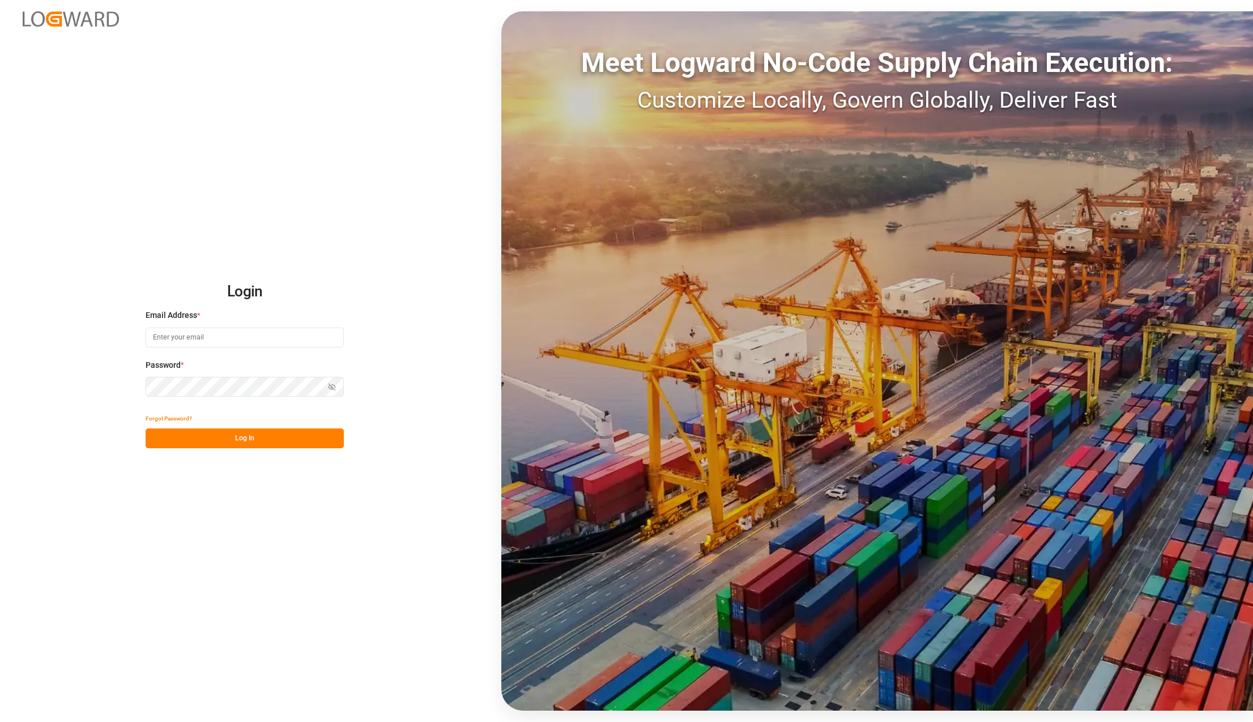
type input "[PERSON_NAME][EMAIL_ADDRESS][PERSON_NAME][DOMAIN_NAME]"
click at [278, 431] on button "Log In" at bounding box center [245, 438] width 198 height 20
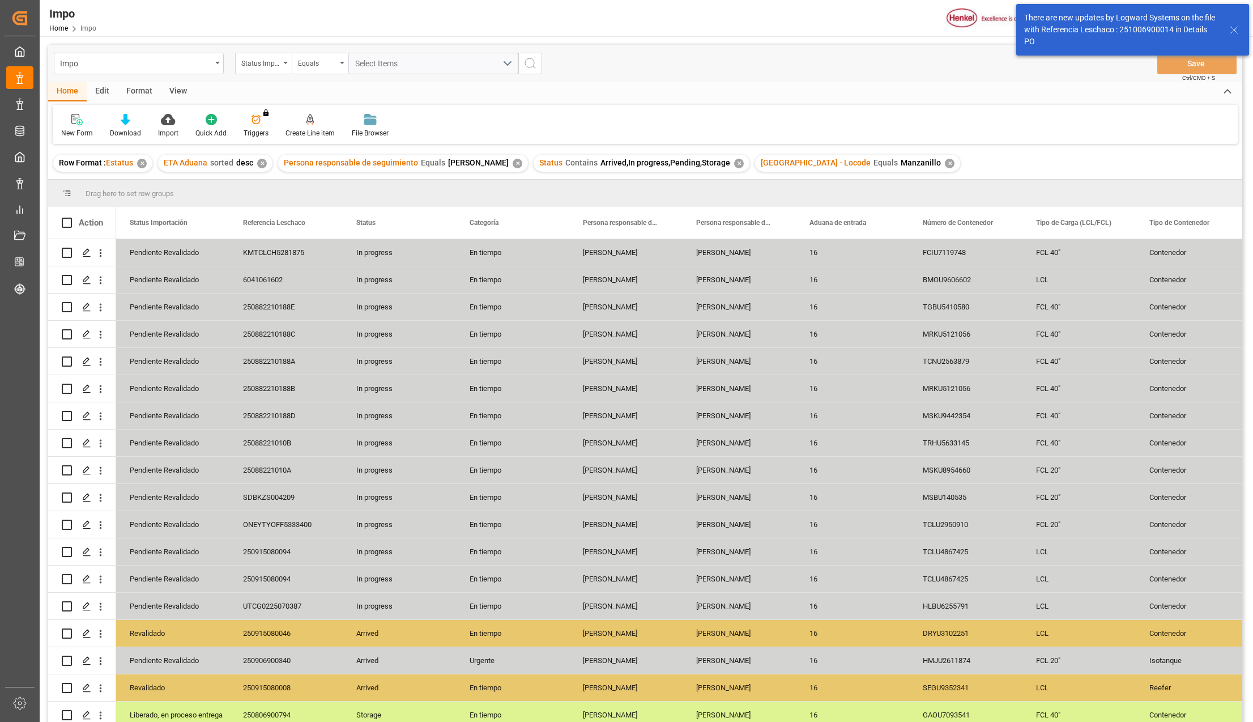
click at [185, 88] on div "View" at bounding box center [178, 91] width 35 height 19
click at [121, 116] on div at bounding box center [128, 119] width 57 height 12
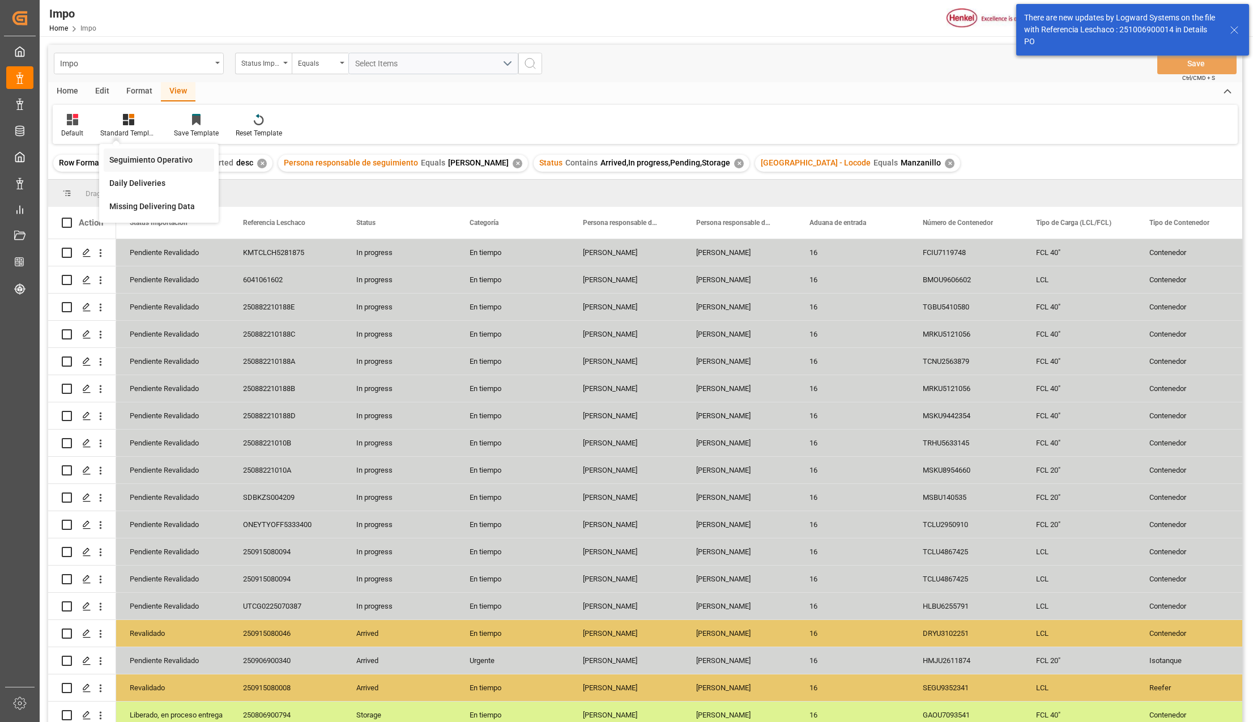
click at [137, 151] on div "Seguimiento Operativo" at bounding box center [159, 159] width 110 height 23
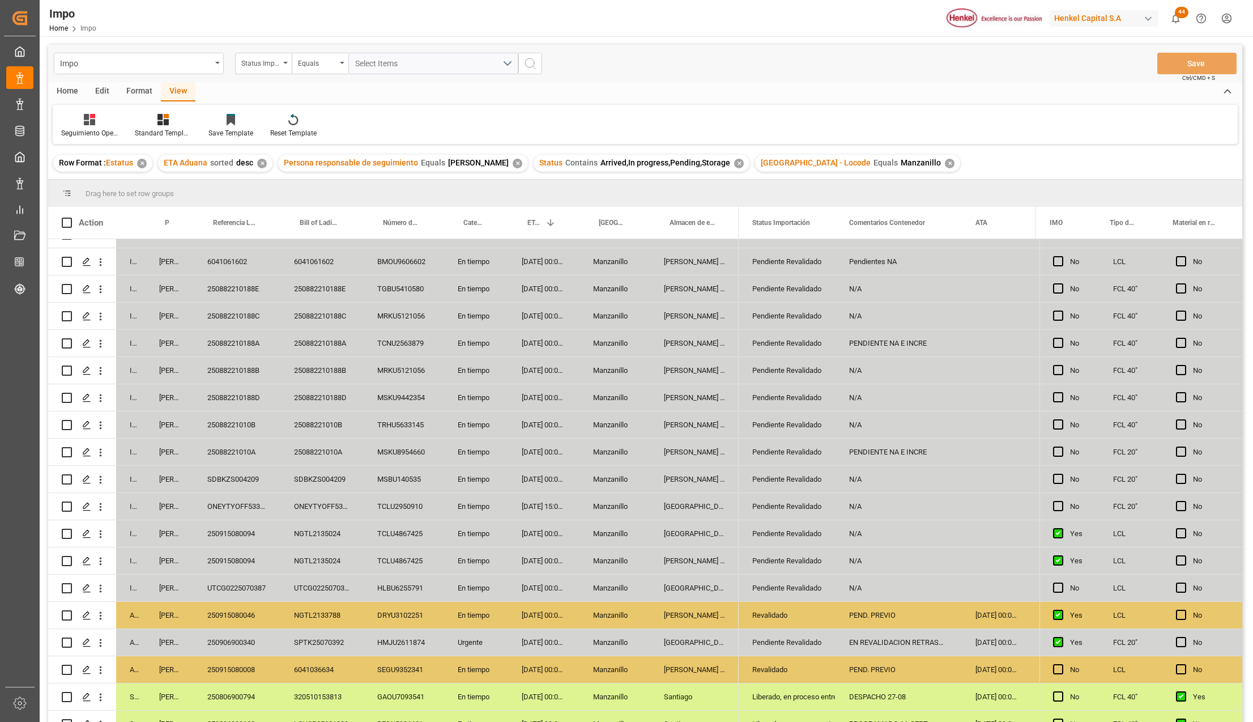
scroll to position [34, 0]
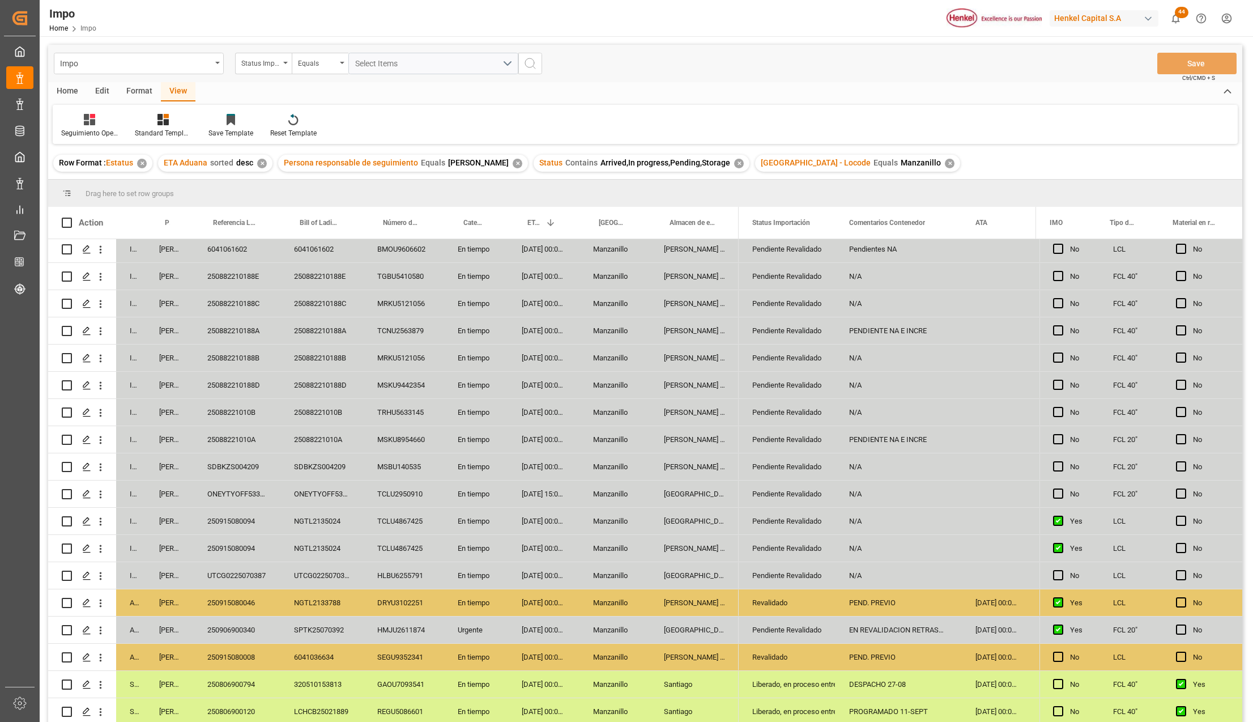
click at [680, 654] on div "[PERSON_NAME] Tlalnepantla" at bounding box center [694, 657] width 88 height 27
click at [864, 652] on div "PEND. PREVIO" at bounding box center [899, 657] width 126 height 27
click at [864, 653] on input "PEND. PREVIO" at bounding box center [899, 664] width 108 height 22
type input "PREVIO 05-SEPT."
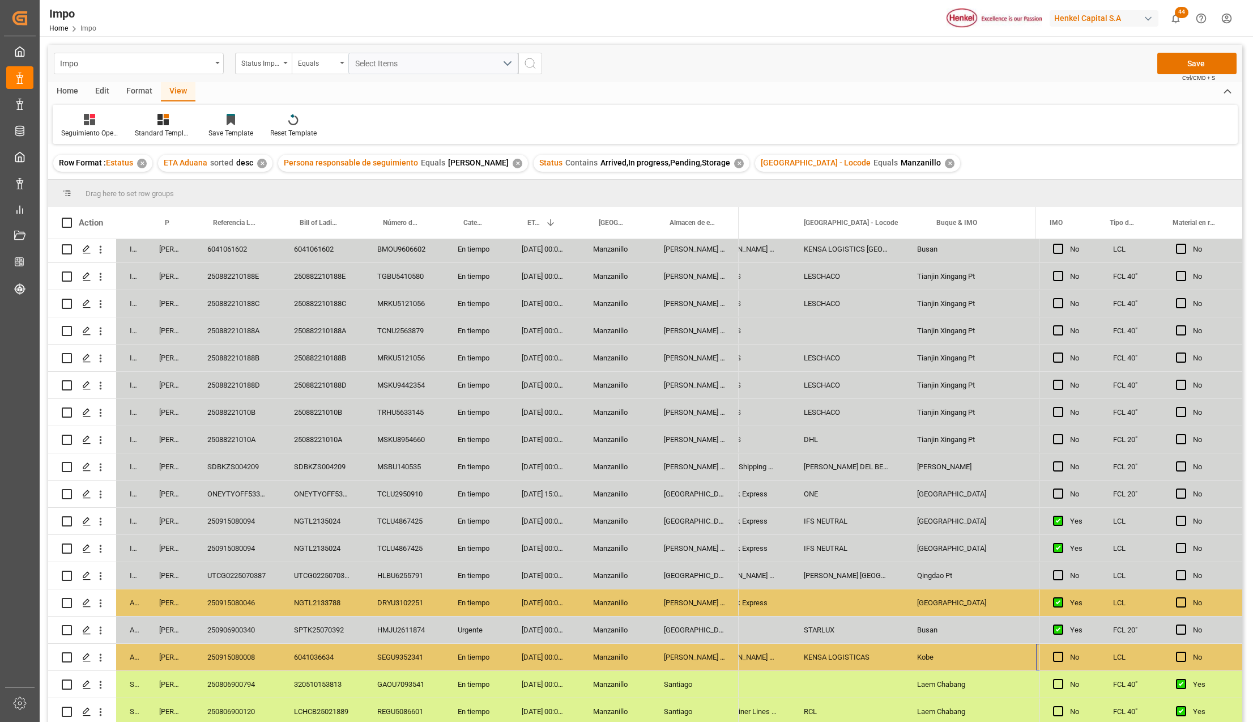
scroll to position [0, 0]
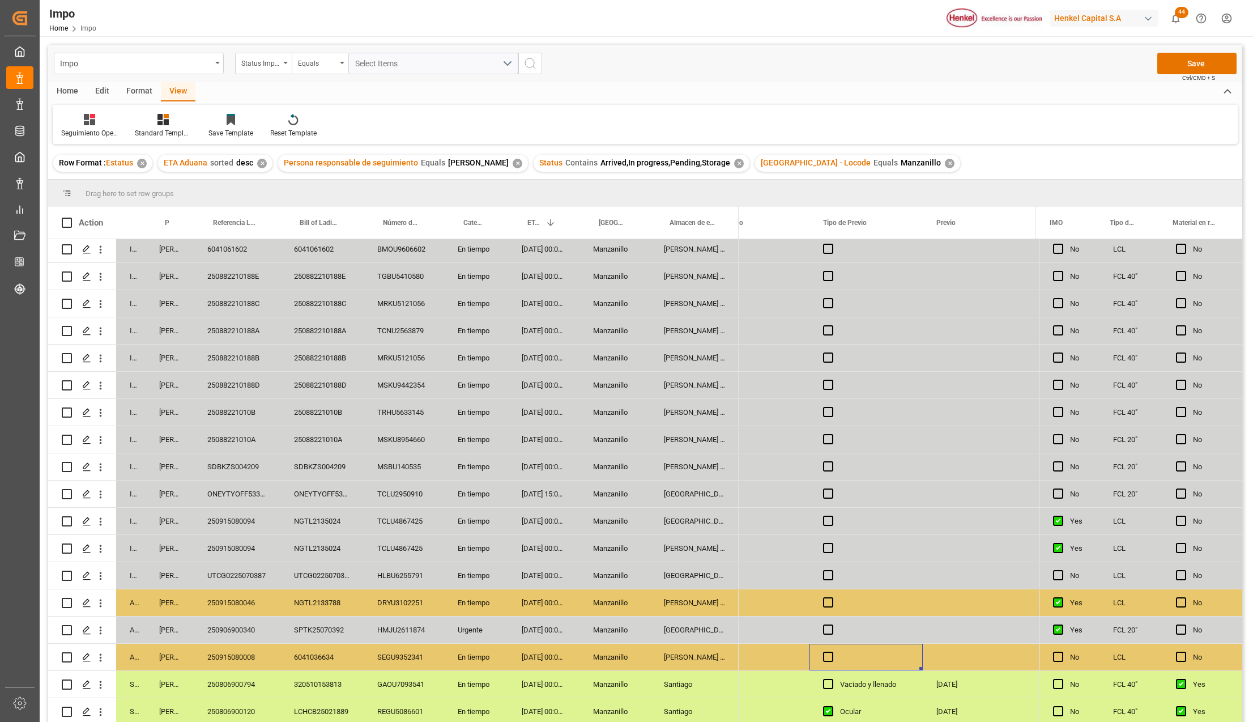
drag, startPoint x: 834, startPoint y: 655, endPoint x: 889, endPoint y: 664, distance: 55.7
click at [833, 656] on div "Press SPACE to select this row." at bounding box center [866, 657] width 113 height 27
click at [829, 653] on span "Press SPACE to select this row." at bounding box center [828, 657] width 10 height 10
click at [832, 652] on input "Press SPACE to select this row." at bounding box center [832, 652] width 0 height 0
click at [950, 650] on div "Press SPACE to select this row." at bounding box center [979, 657] width 113 height 27
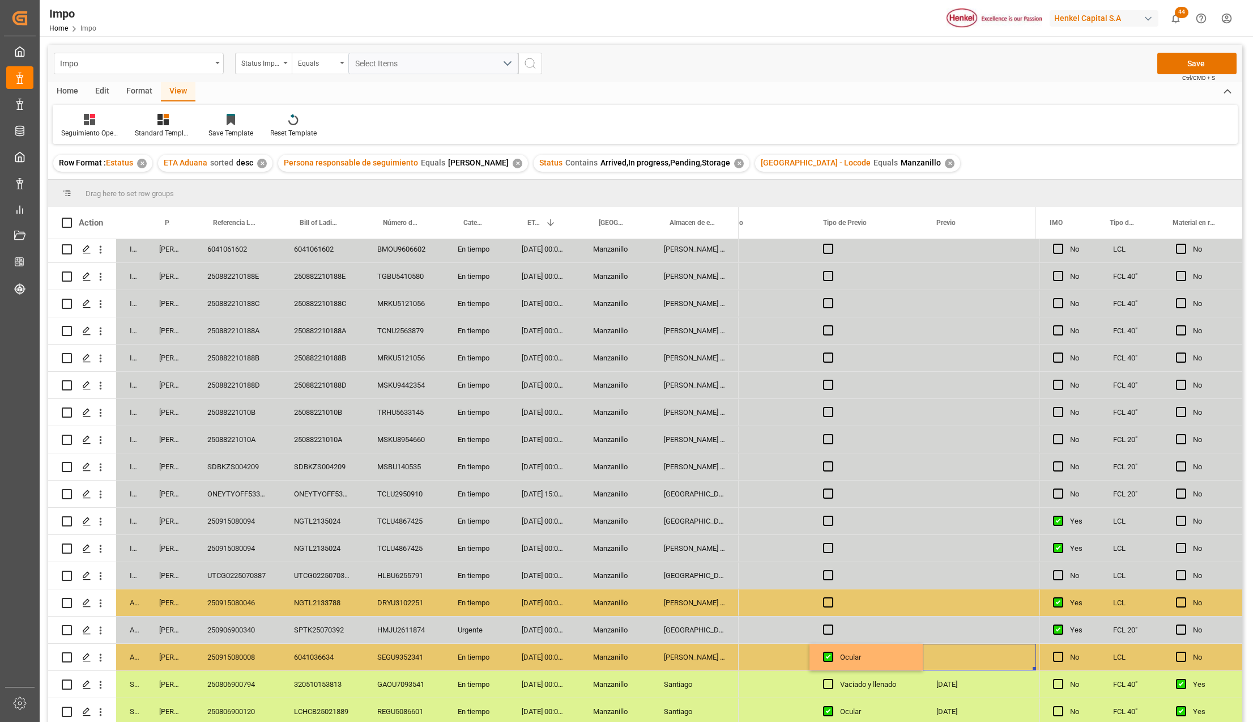
click at [950, 650] on div "Press SPACE to select this row." at bounding box center [979, 657] width 113 height 27
click at [971, 658] on div "Press SPACE to select this row." at bounding box center [979, 657] width 113 height 27
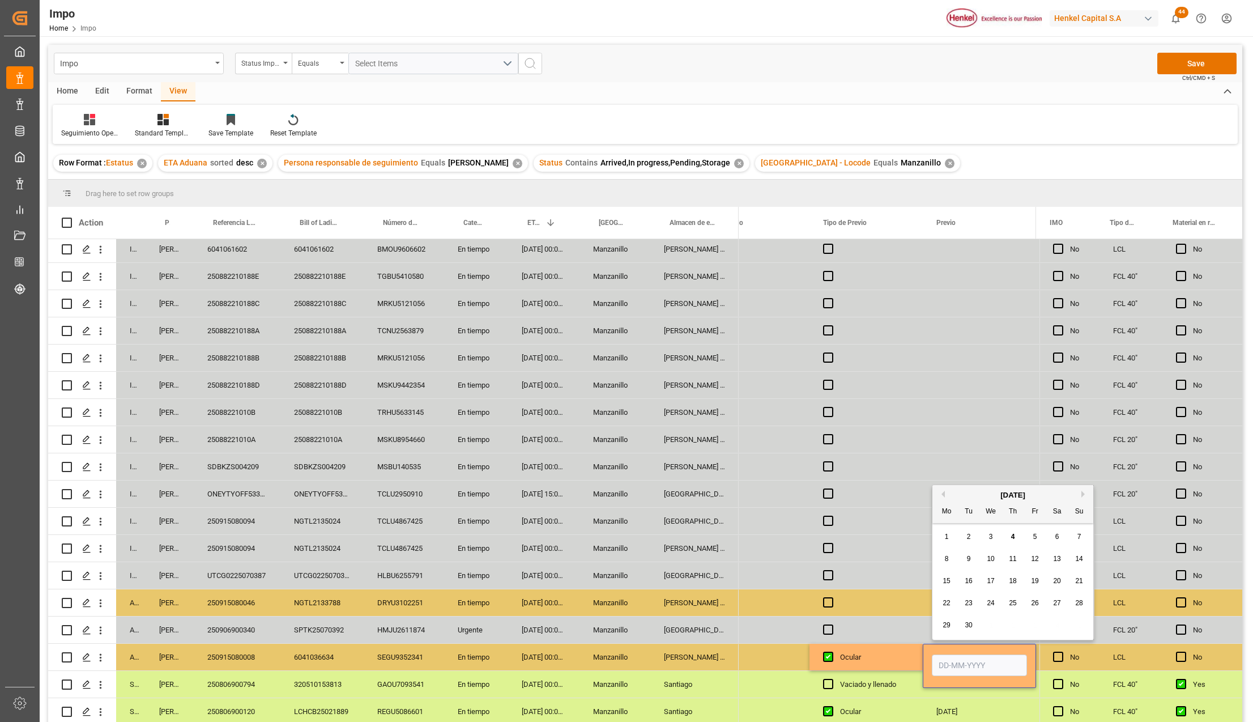
drag, startPoint x: 971, startPoint y: 658, endPoint x: 963, endPoint y: 659, distance: 8.1
click at [963, 659] on input "Press SPACE to select this row." at bounding box center [979, 665] width 95 height 22
type input "05-09-2025"
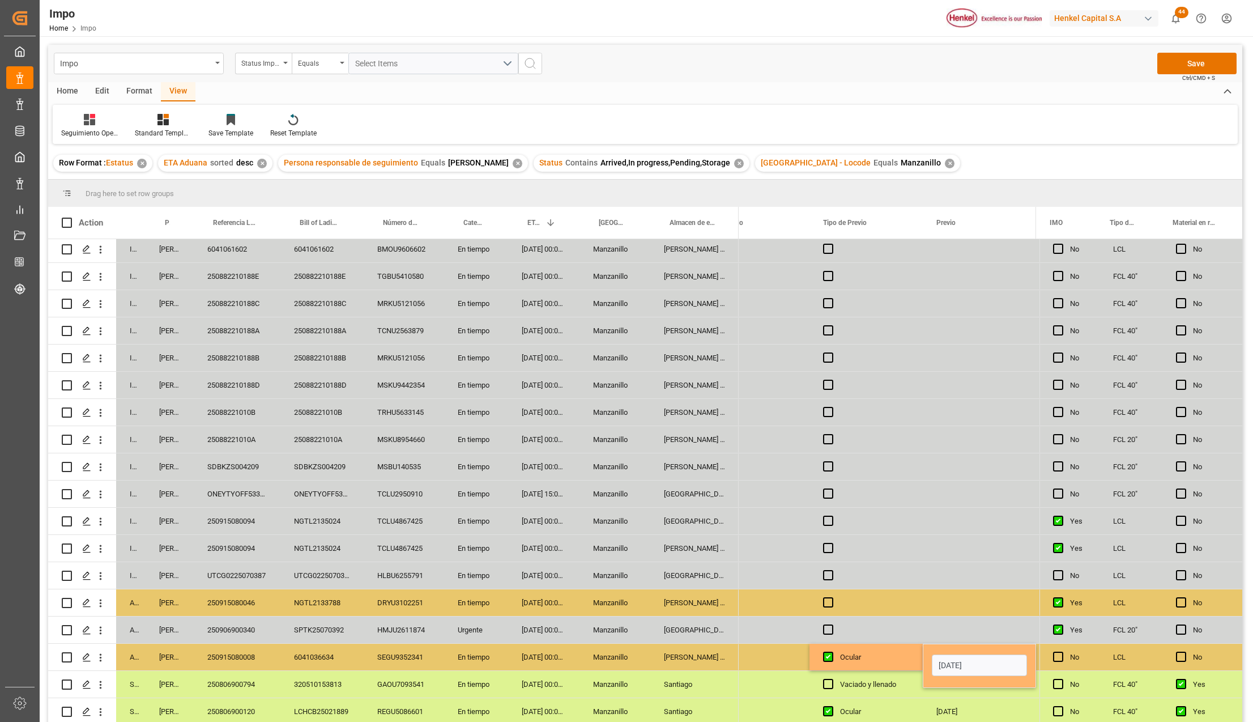
click at [880, 662] on div "Ocular" at bounding box center [874, 657] width 69 height 26
click at [1198, 63] on button "Save" at bounding box center [1197, 64] width 79 height 22
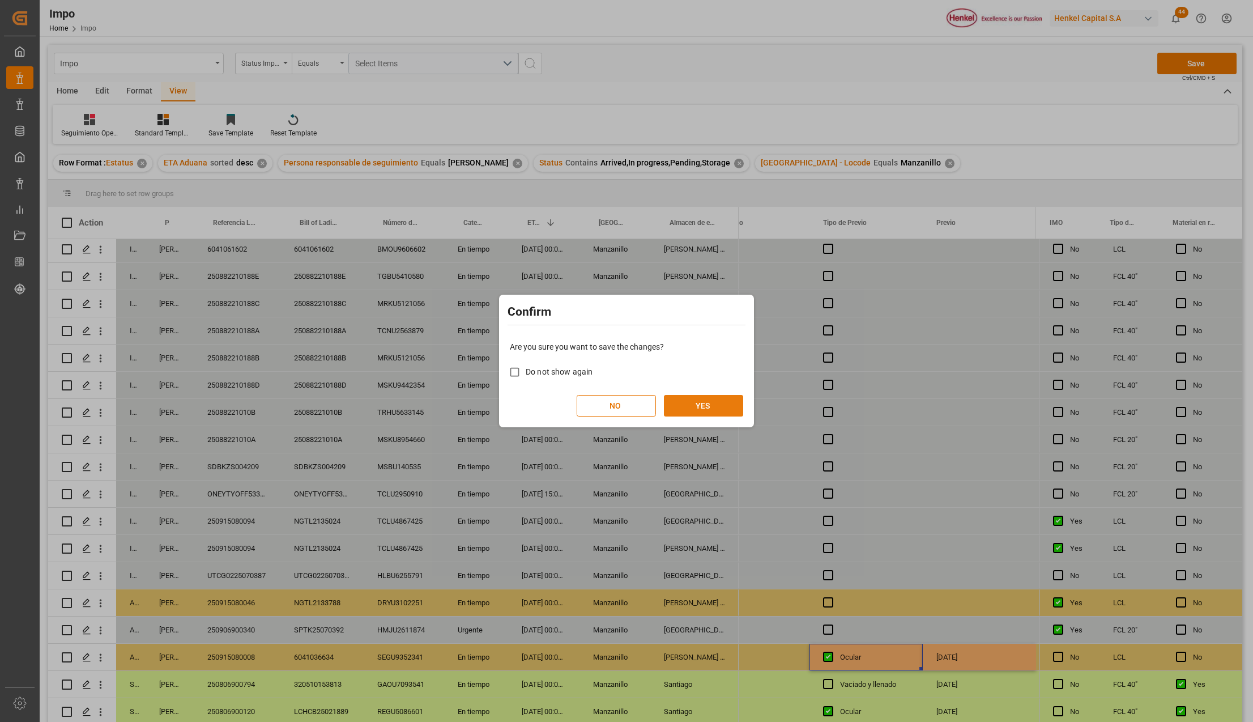
click at [686, 405] on button "YES" at bounding box center [703, 406] width 79 height 22
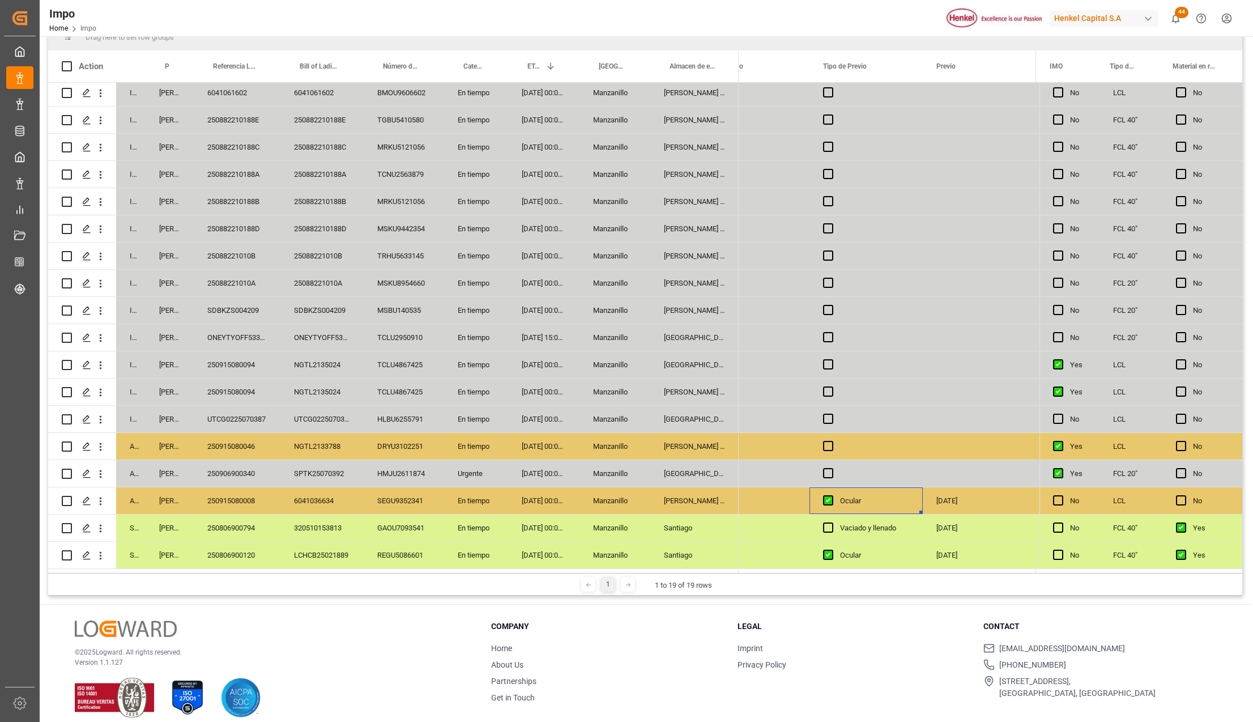
scroll to position [168, 0]
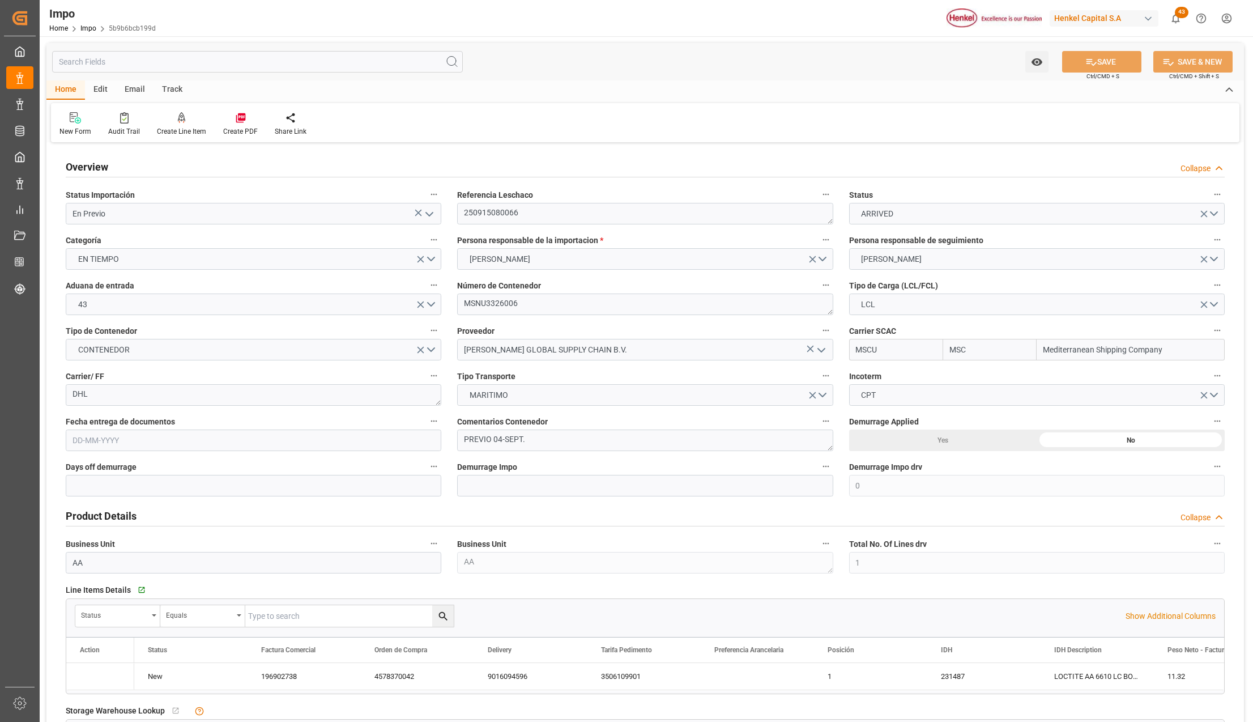
type input "MSC"
type input "Mediterranean Shipping Company"
type input "0"
type input "1"
type input "0.143"
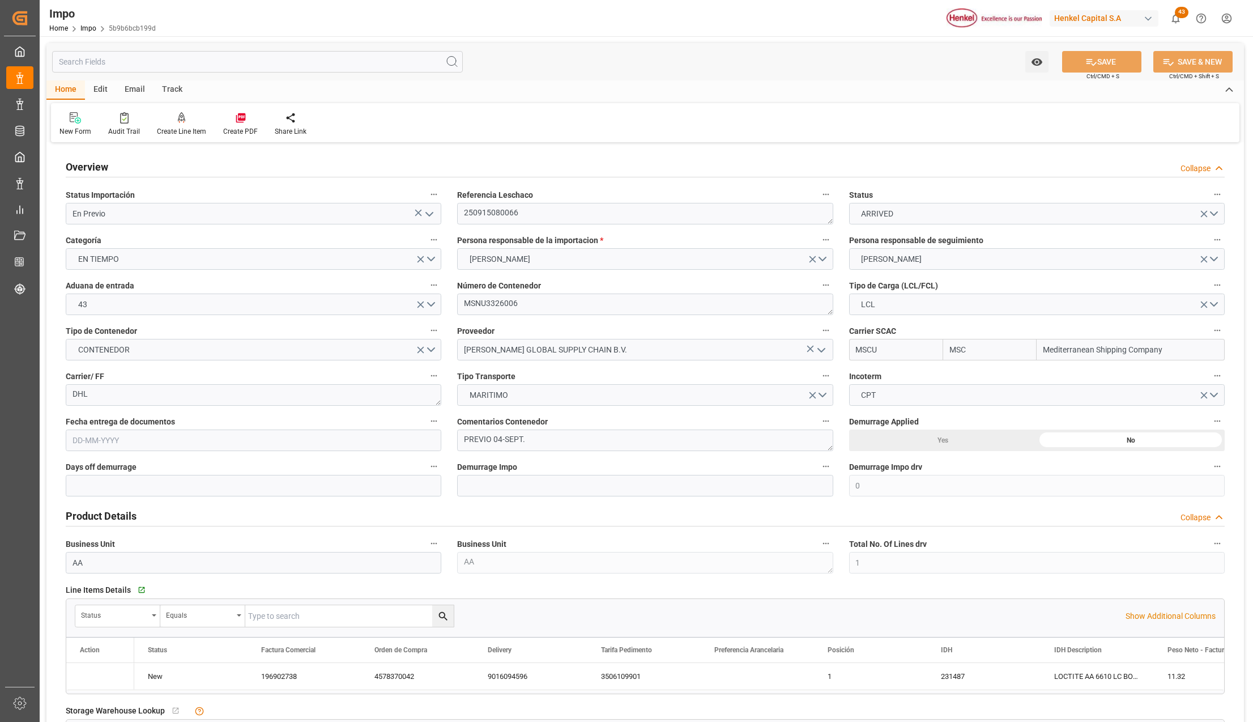
type input "1"
type input "20-08-2025"
click at [423, 214] on icon "open menu" at bounding box center [430, 214] width 14 height 14
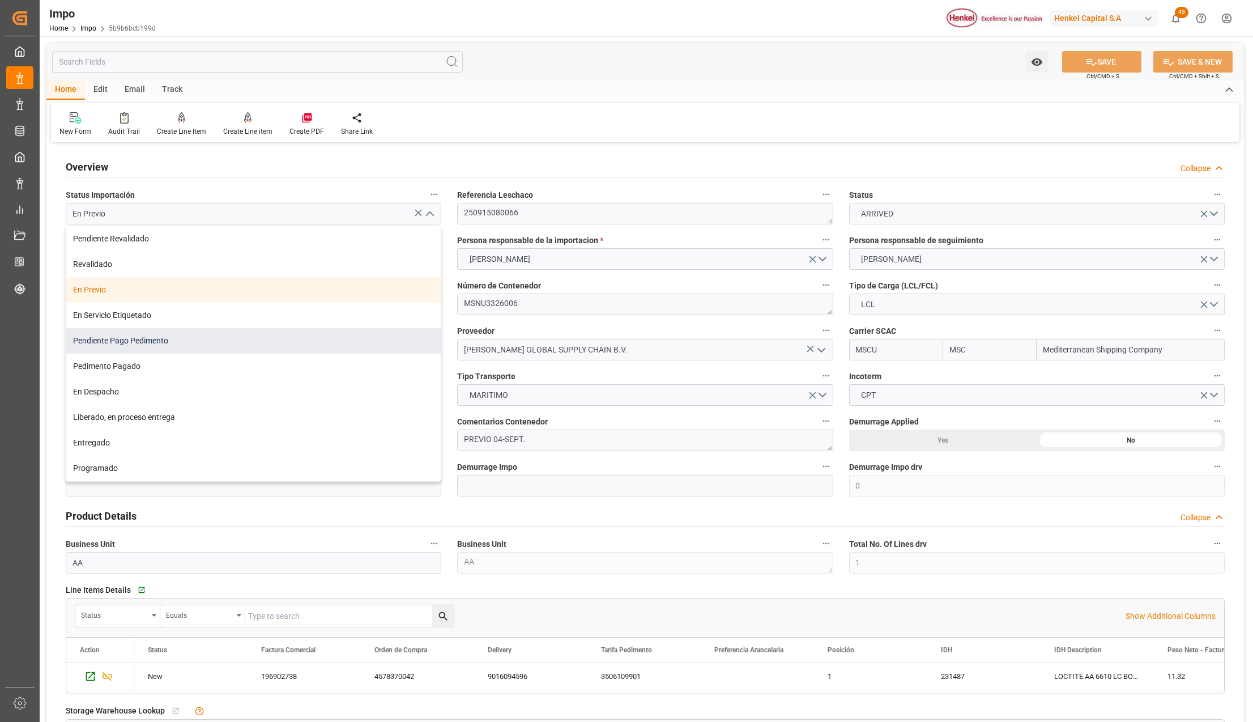
click at [123, 342] on div "Pendiente Pago Pedimento" at bounding box center [253, 340] width 375 height 25
type input "Pendiente Pago Pedimento"
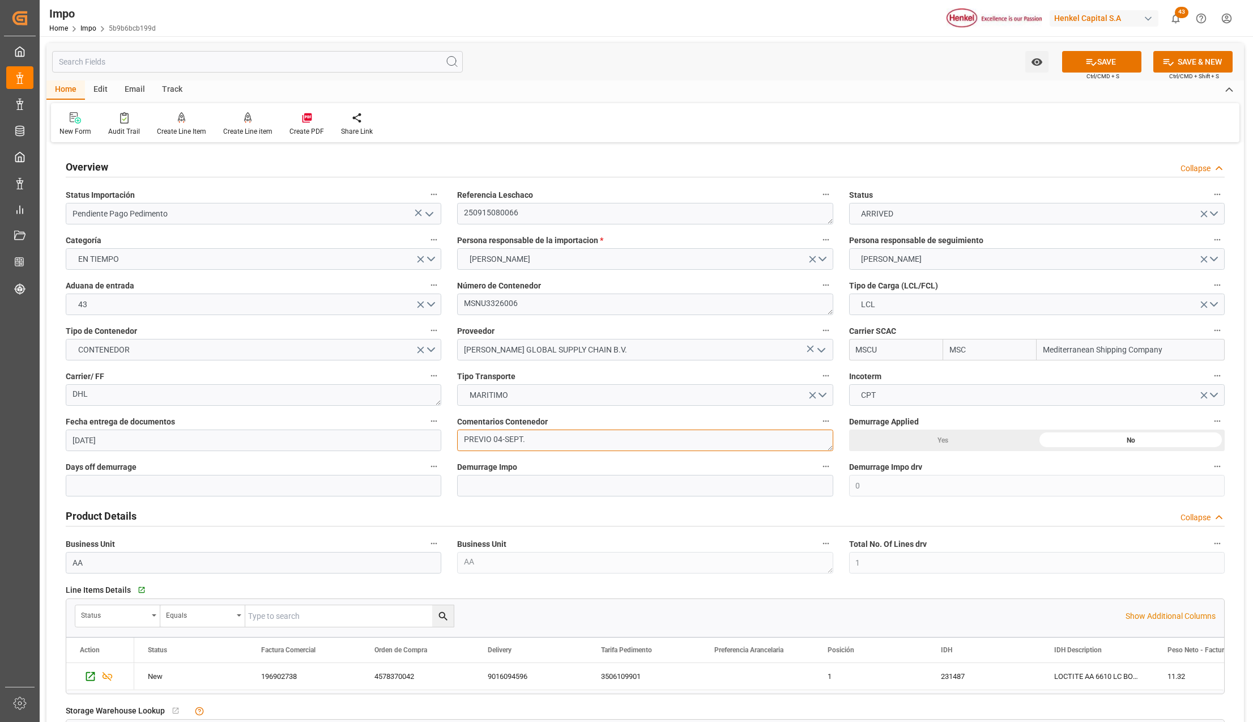
drag, startPoint x: 529, startPoint y: 440, endPoint x: 463, endPoint y: 435, distance: 65.3
click at [463, 435] on textarea "PREVIO 04-SEPT." at bounding box center [645, 440] width 376 height 22
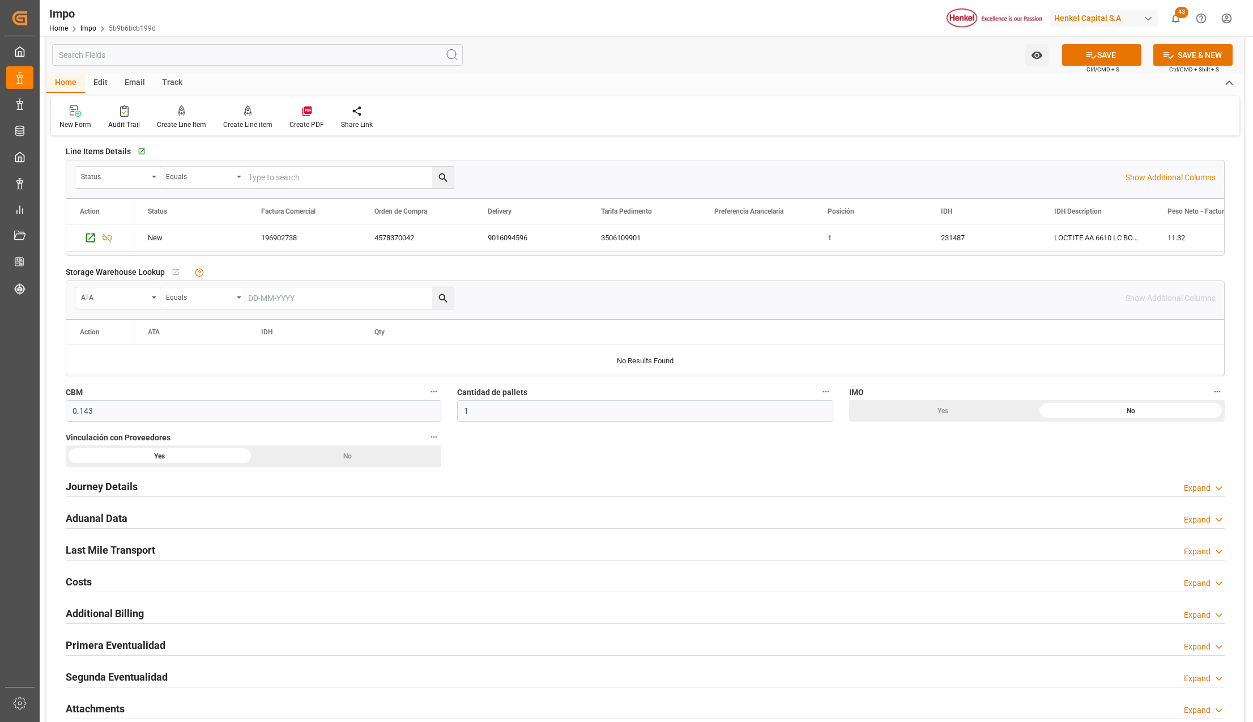
scroll to position [453, 0]
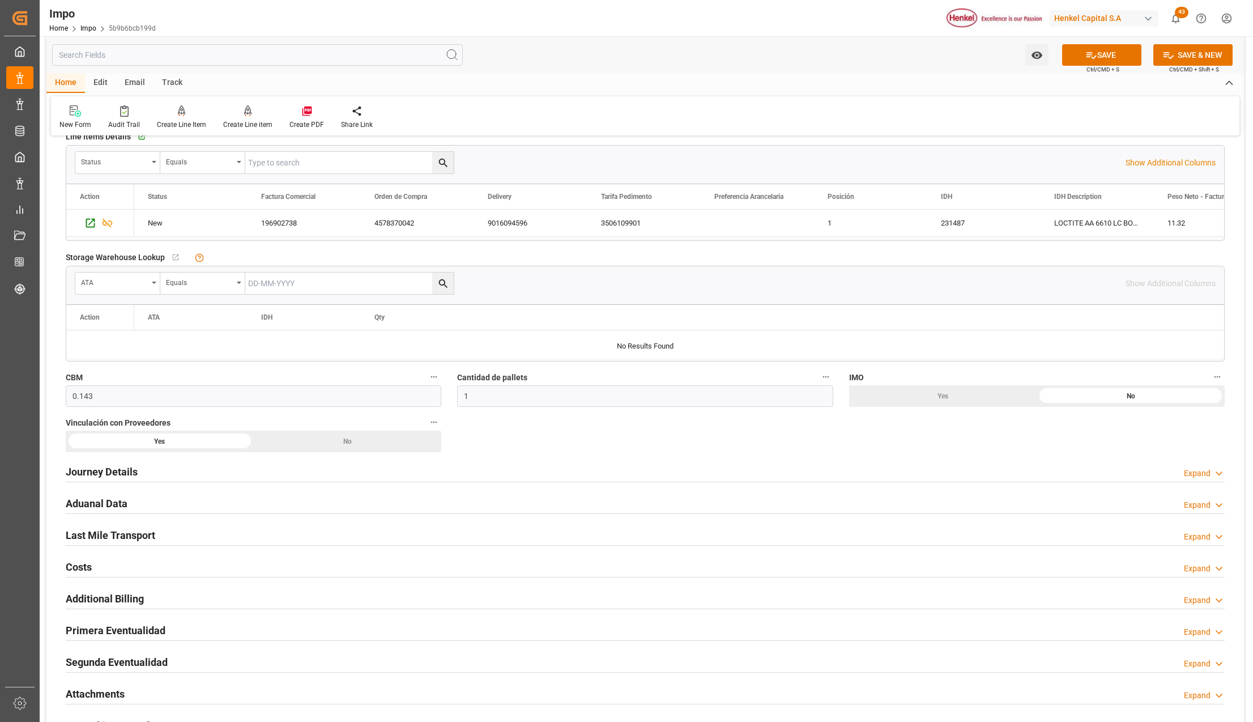
type textarea "PEND. ETIQUETAS"
click at [87, 631] on h2 "Primera Eventualidad" at bounding box center [116, 630] width 100 height 15
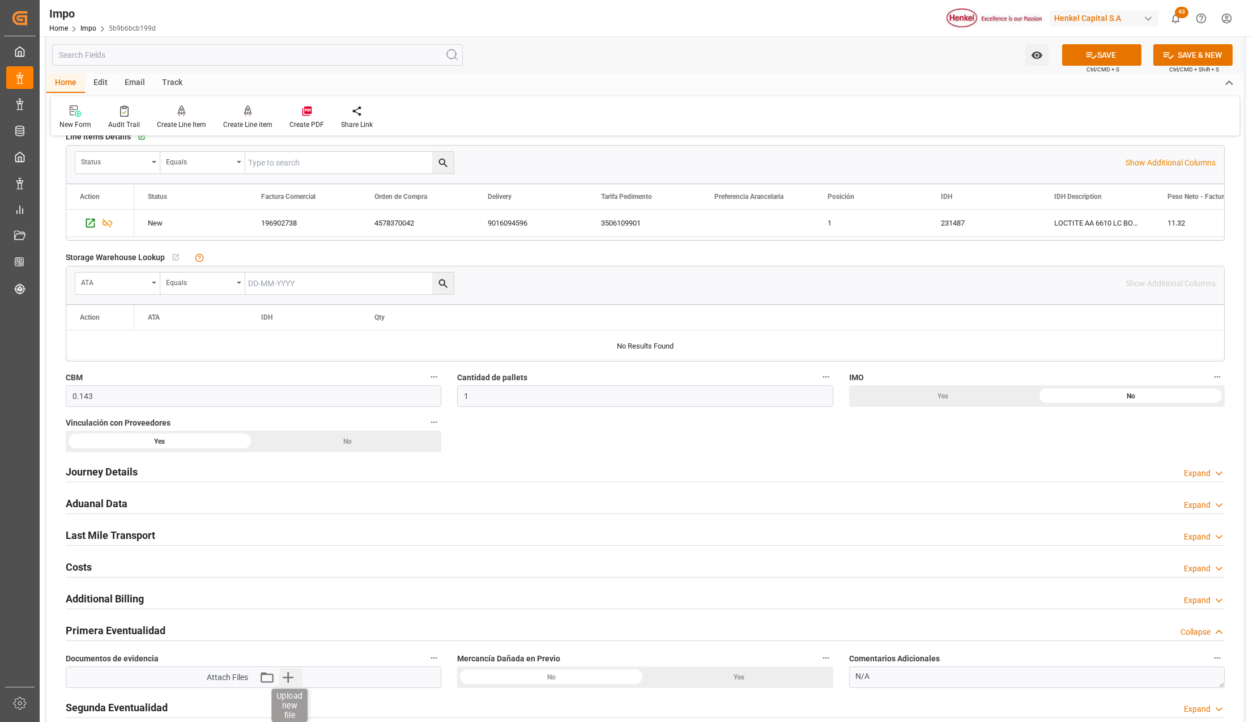
click at [288, 680] on icon "button" at bounding box center [288, 677] width 11 height 11
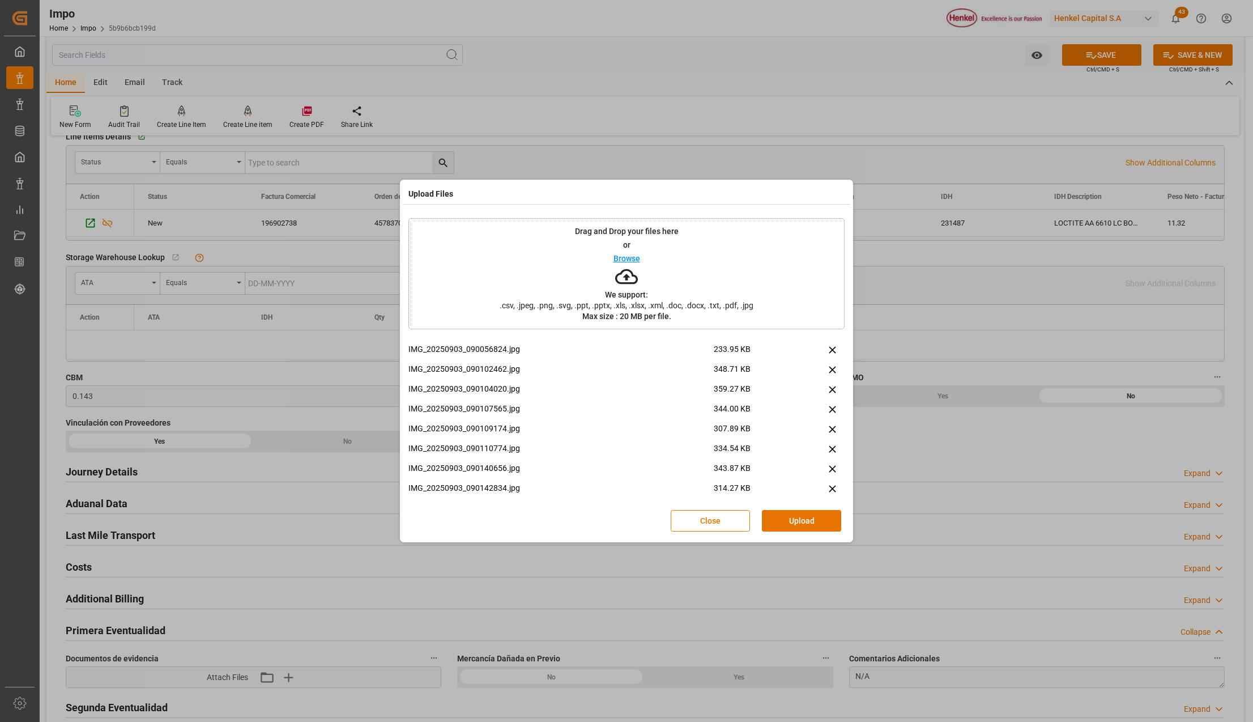
click at [807, 535] on div "Close Upload" at bounding box center [627, 520] width 436 height 37
click at [806, 525] on button "Upload" at bounding box center [801, 521] width 79 height 22
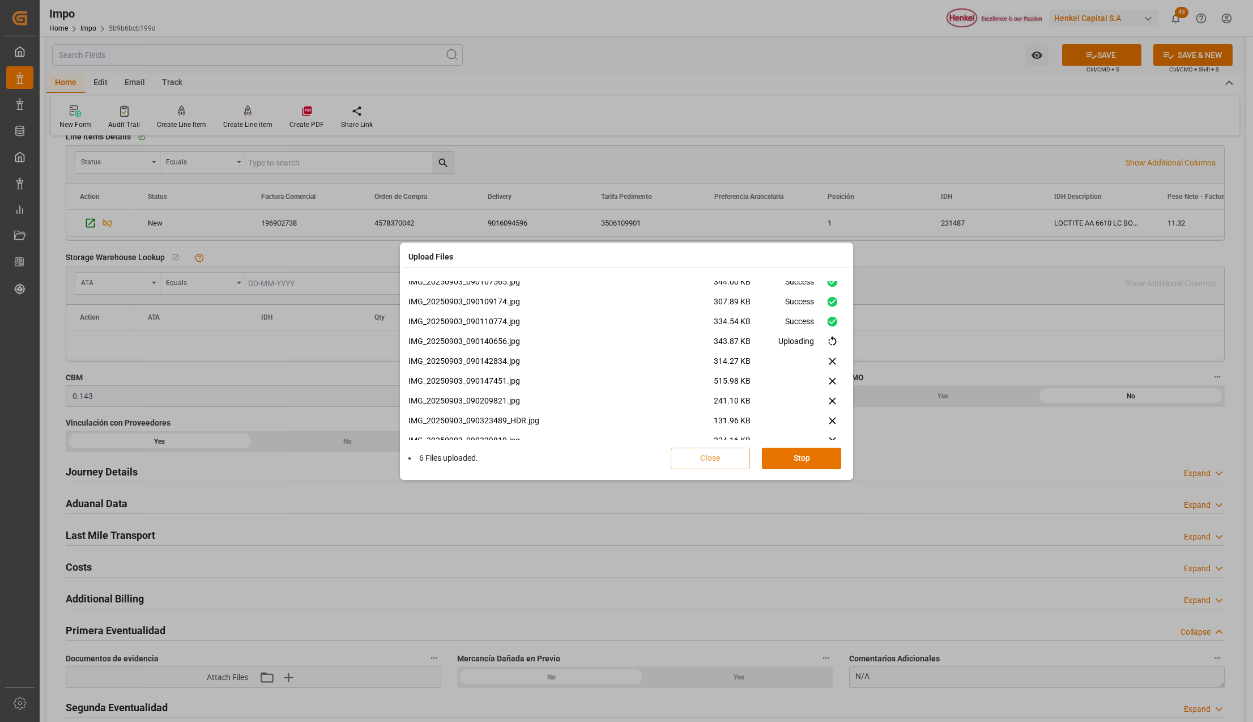
scroll to position [167, 0]
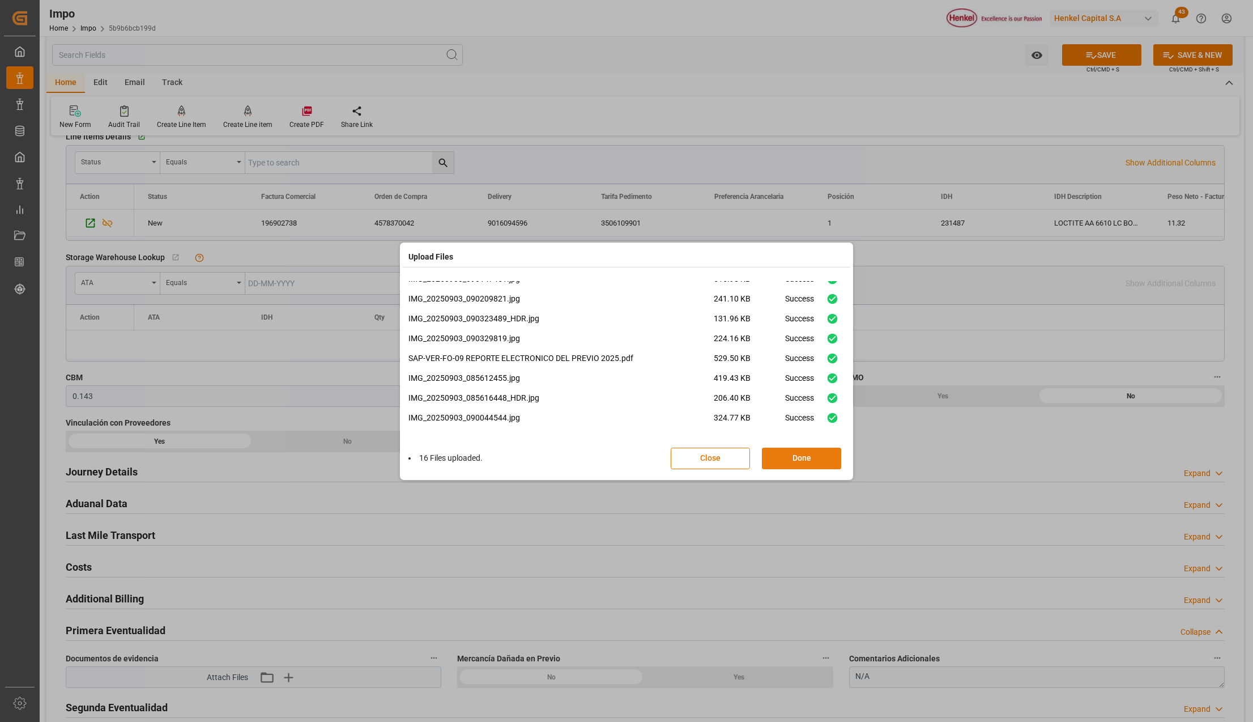
click at [765, 452] on button "Done" at bounding box center [801, 459] width 79 height 22
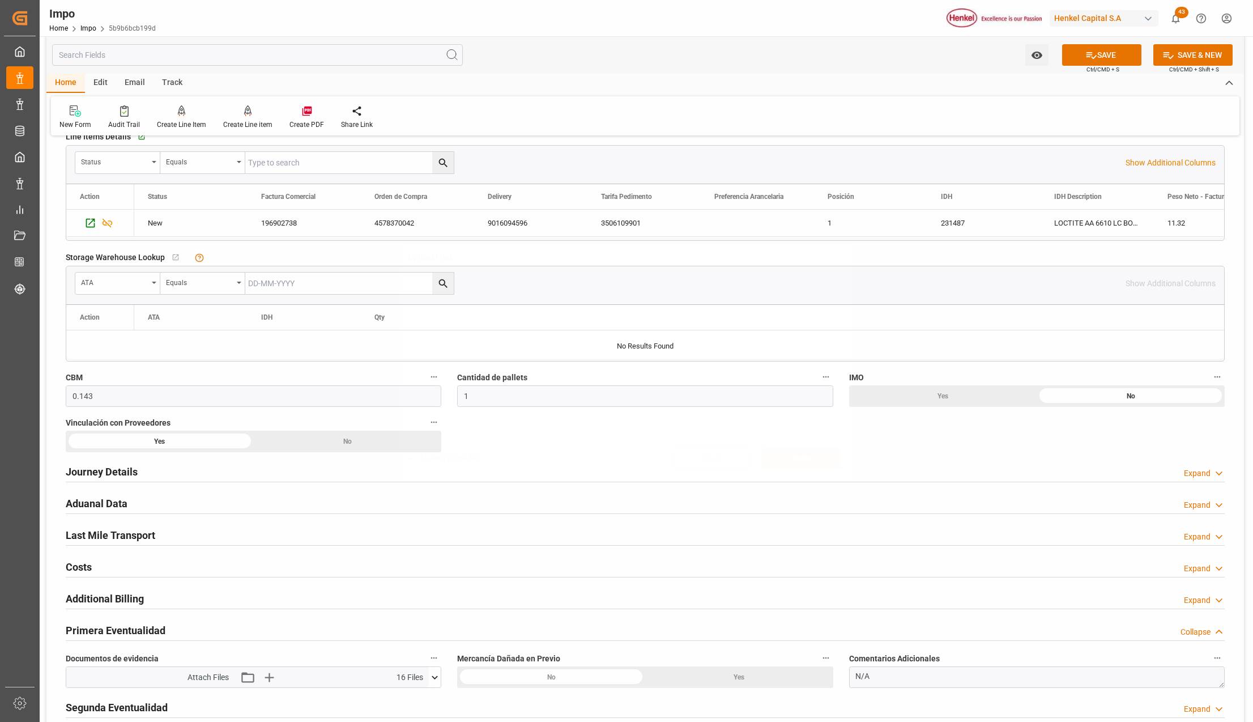
scroll to position [0, 0]
click at [1105, 53] on button "SAVE" at bounding box center [1101, 55] width 79 height 22
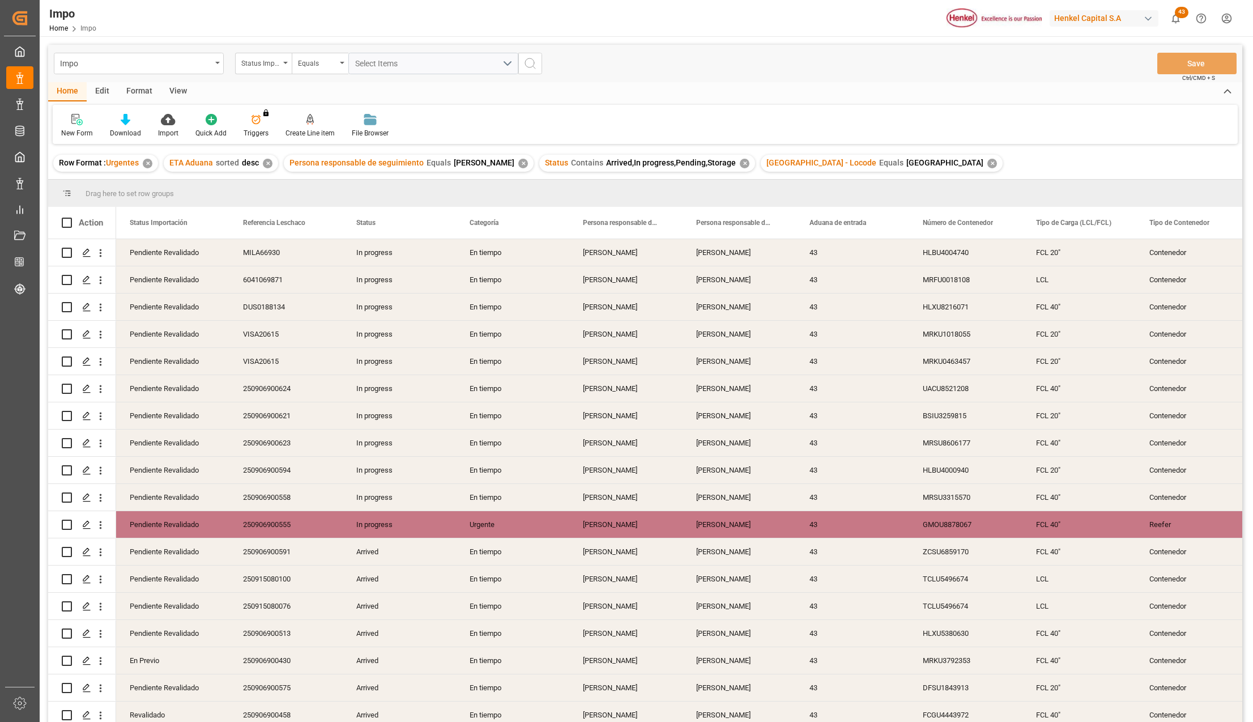
click at [178, 90] on div "View" at bounding box center [178, 91] width 35 height 19
click at [133, 130] on div "Standard Templates" at bounding box center [128, 133] width 57 height 10
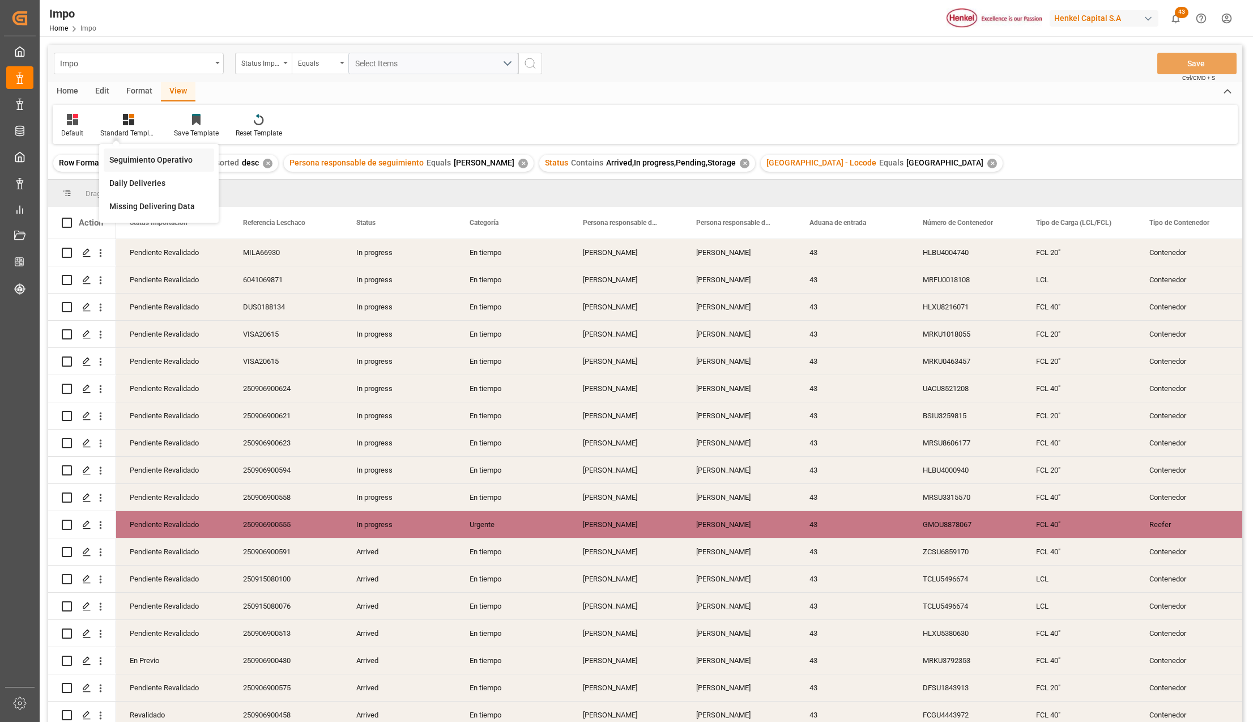
click at [147, 161] on div "Seguimiento Operativo" at bounding box center [158, 160] width 99 height 12
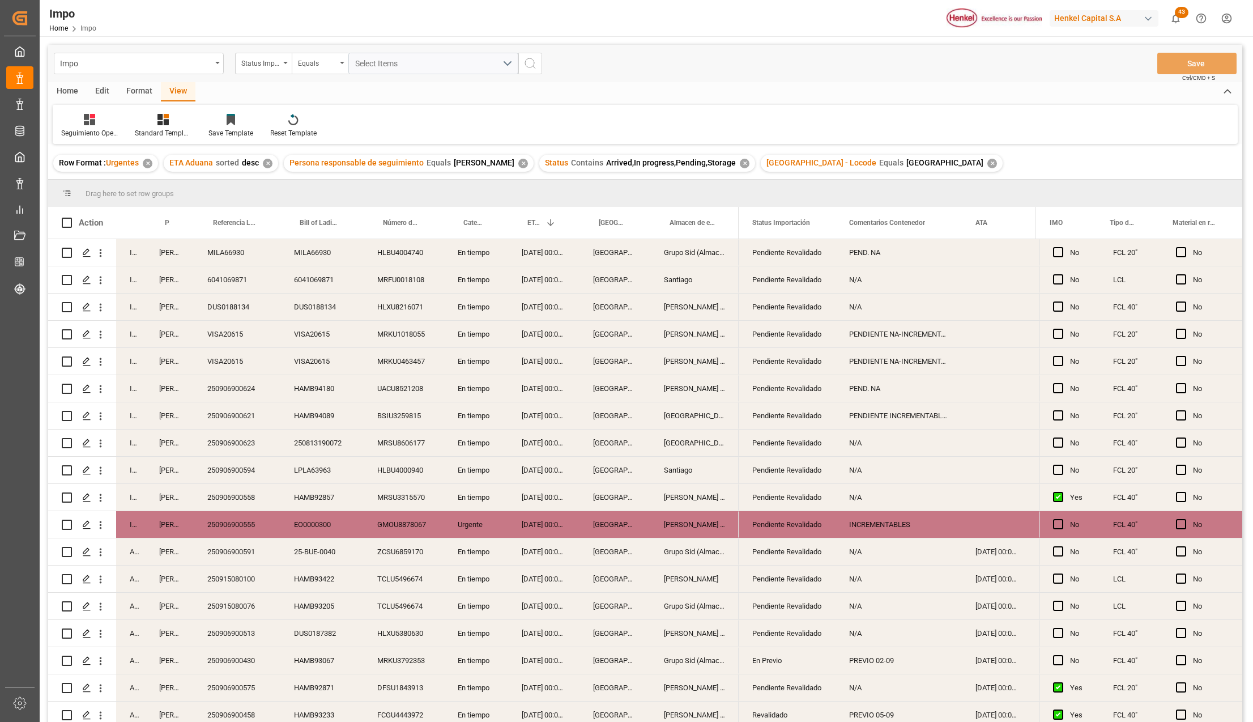
scroll to position [388, 0]
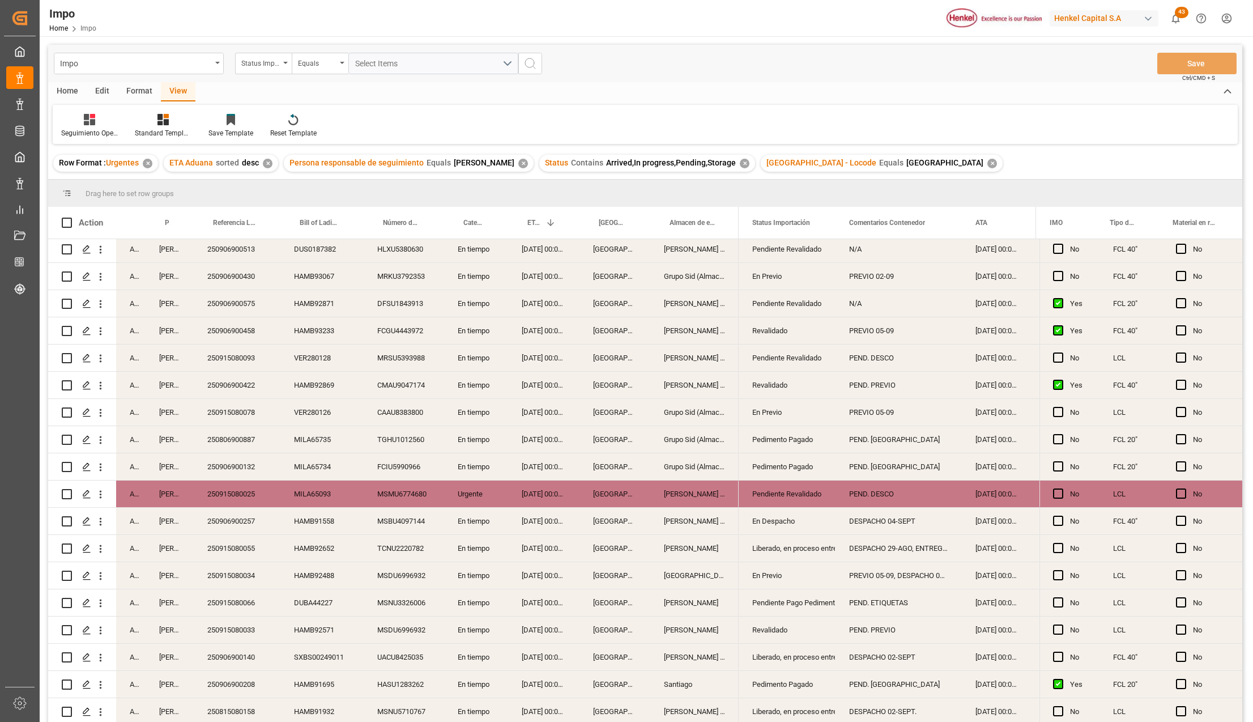
click at [776, 631] on div "Revalidado" at bounding box center [787, 630] width 70 height 26
click at [776, 631] on input "Revalidado" at bounding box center [787, 637] width 79 height 22
type input "En Previo"
click at [873, 632] on div "PEND. PREVIO" at bounding box center [899, 629] width 126 height 27
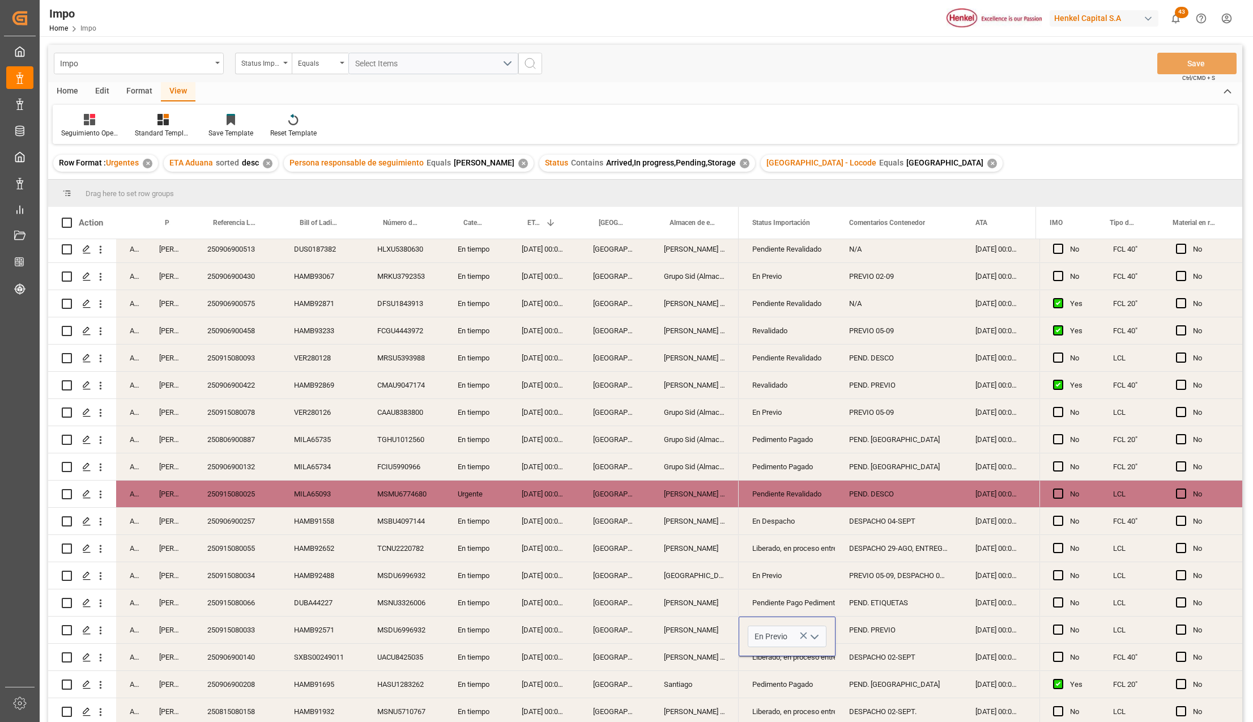
click at [873, 632] on div "PEND. PREVIO" at bounding box center [899, 629] width 126 height 27
click at [873, 632] on input "PEND. PREVIO" at bounding box center [899, 637] width 108 height 22
type input "Previo 04-sept."
click at [774, 574] on div "En Previo" at bounding box center [787, 576] width 70 height 26
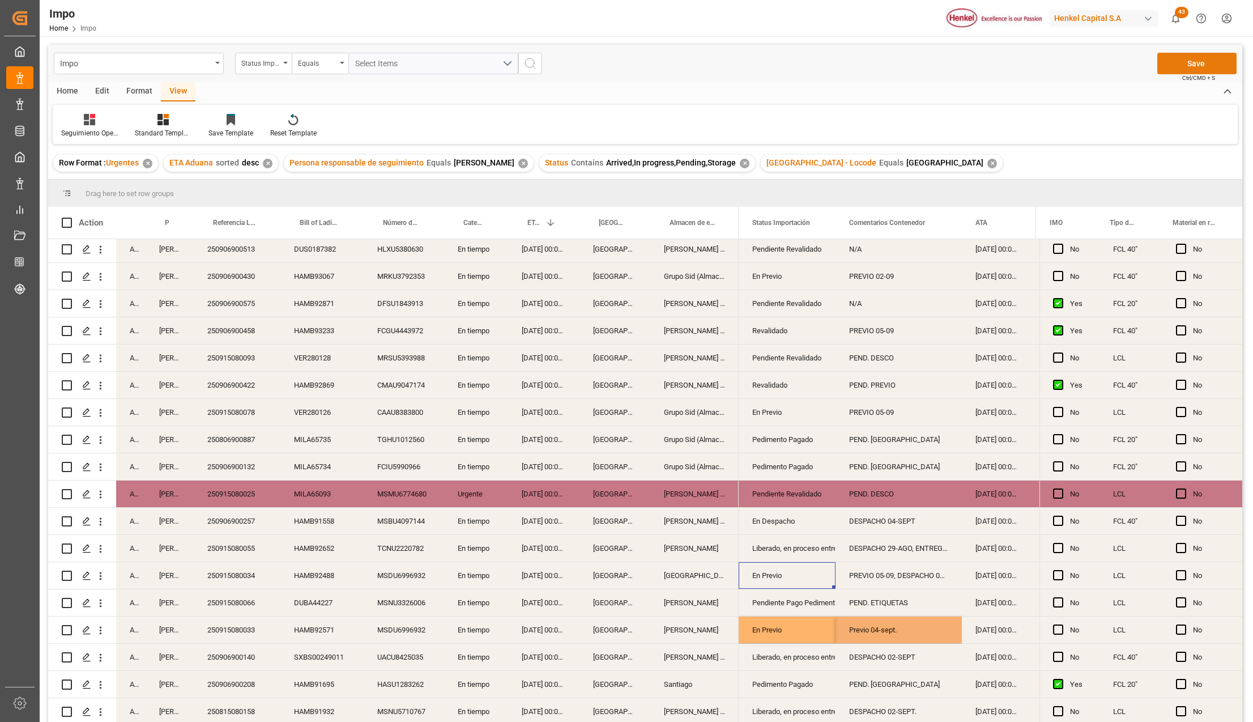
click at [1186, 62] on button "Save" at bounding box center [1197, 64] width 79 height 22
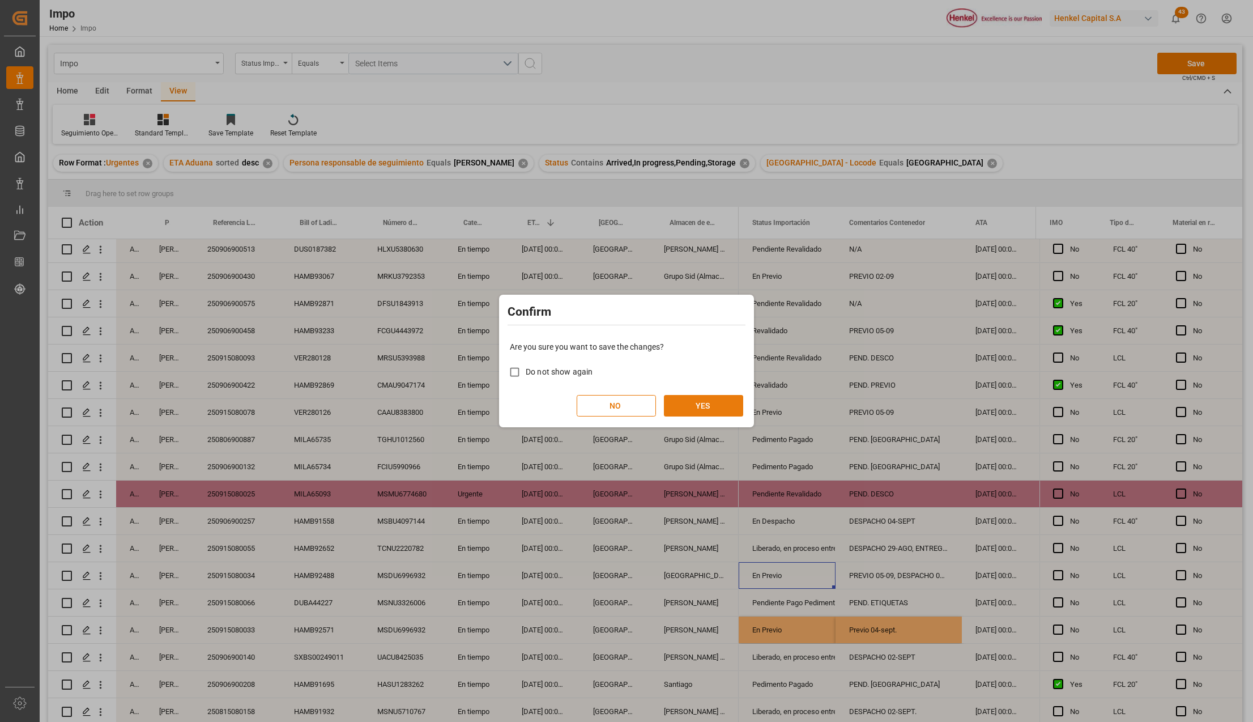
click at [717, 397] on button "YES" at bounding box center [703, 406] width 79 height 22
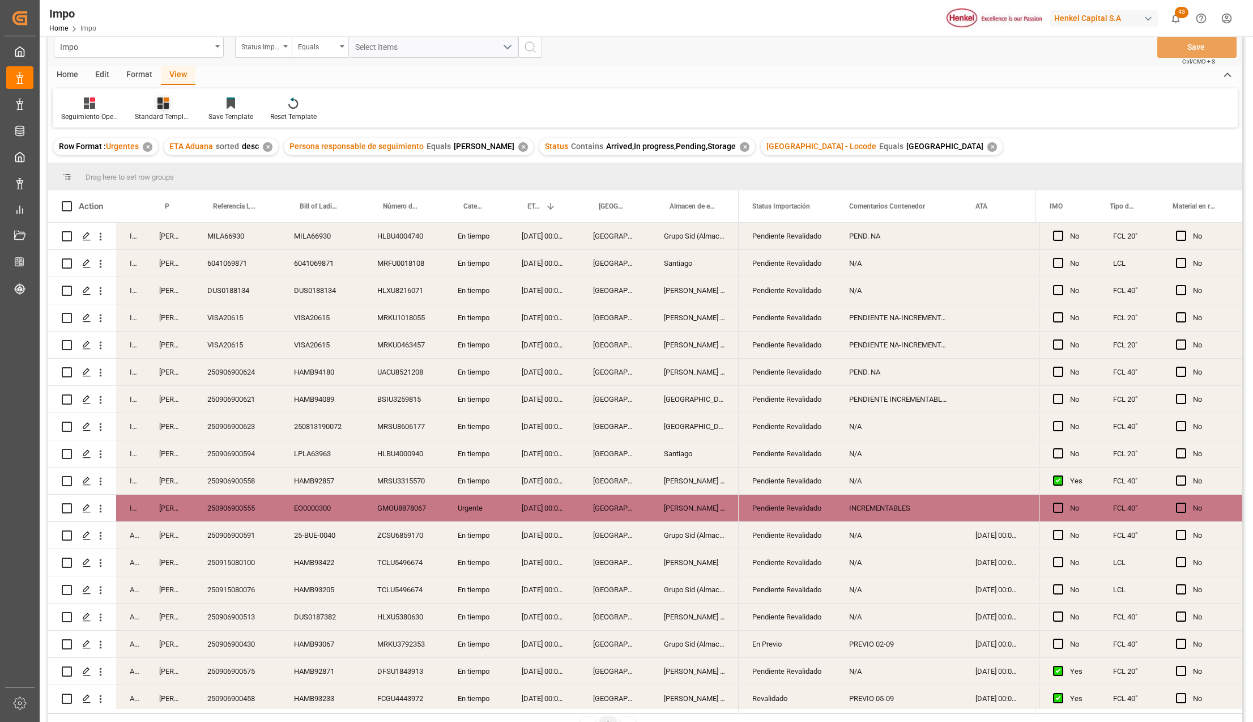
scroll to position [0, 0]
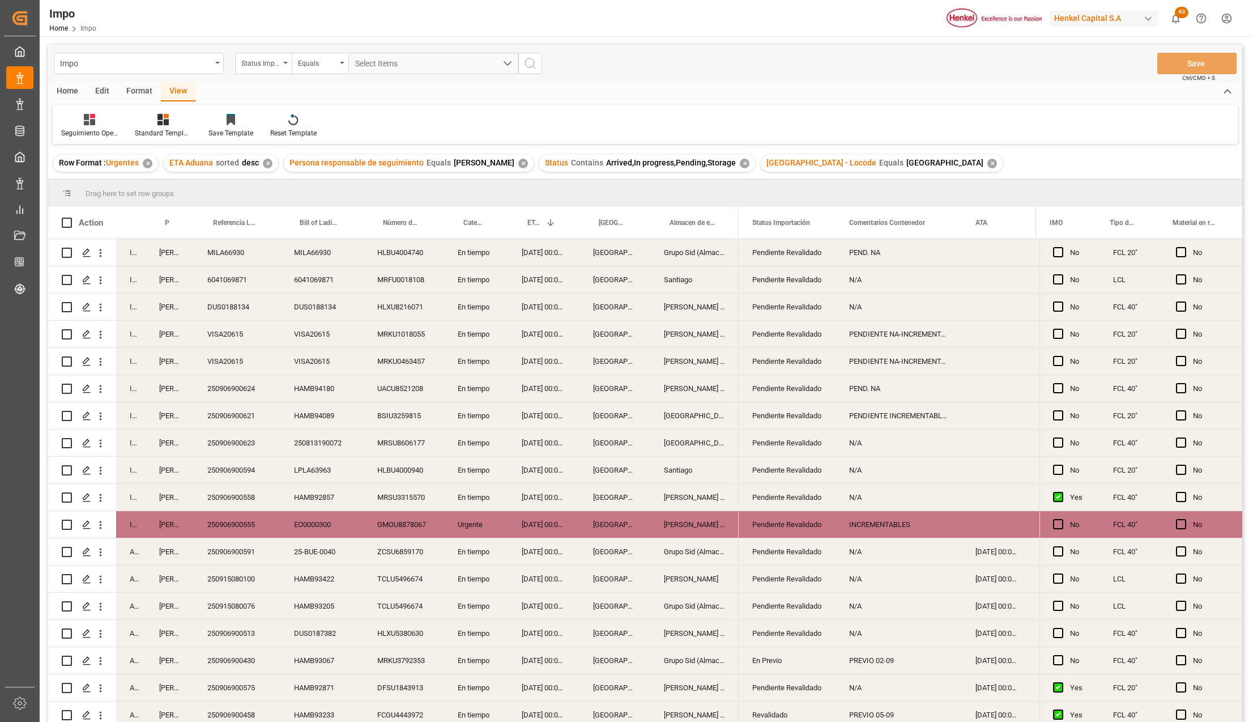
click at [139, 91] on div "Format" at bounding box center [139, 91] width 43 height 19
click at [129, 123] on icon at bounding box center [132, 121] width 7 height 10
click at [135, 160] on div "Impo Status Importación Equals Select Items Save Ctrl/CMD + S Home Edit Format …" at bounding box center [645, 398] width 1194 height 707
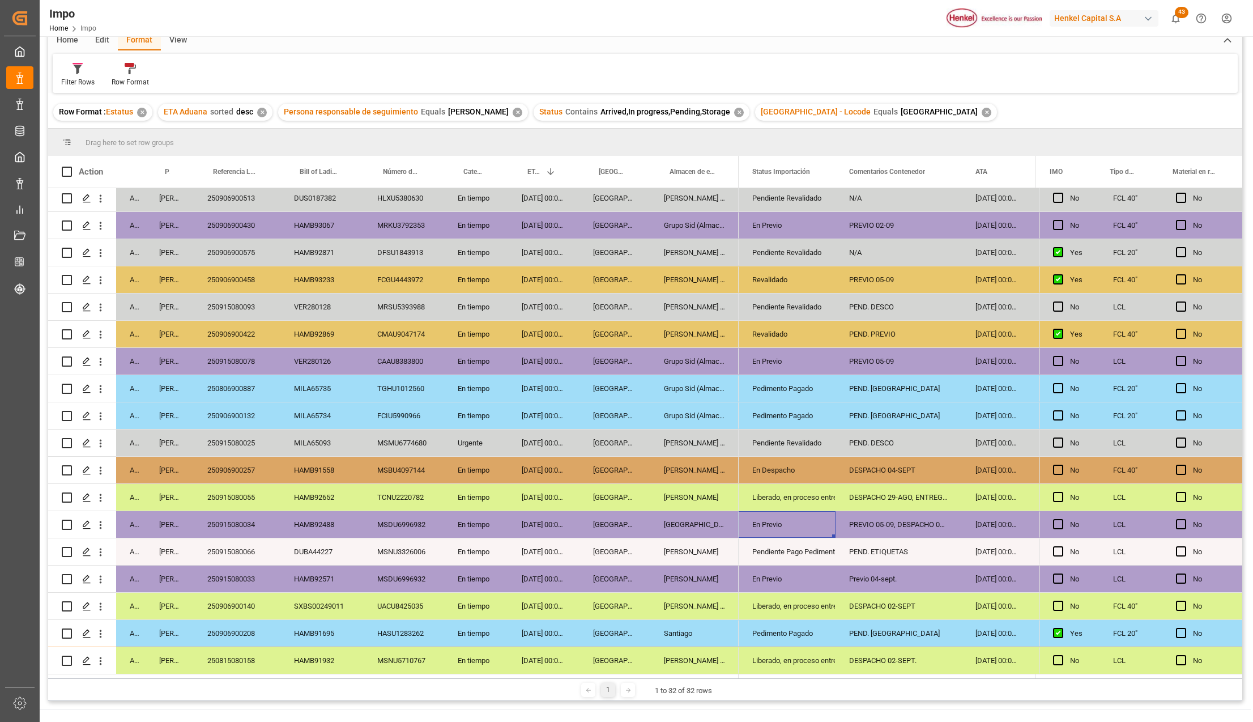
scroll to position [75, 0]
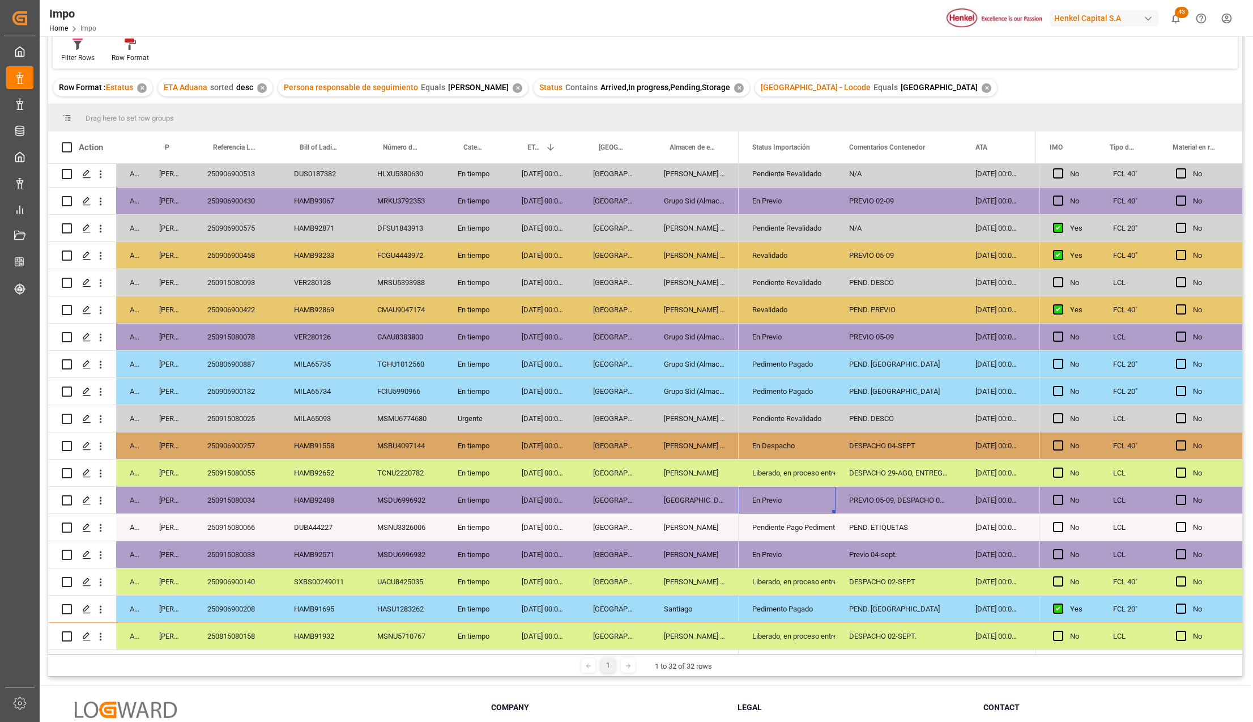
click at [778, 558] on div "En Previo" at bounding box center [787, 555] width 70 height 26
click at [103, 554] on icon "open menu" at bounding box center [101, 555] width 12 height 12
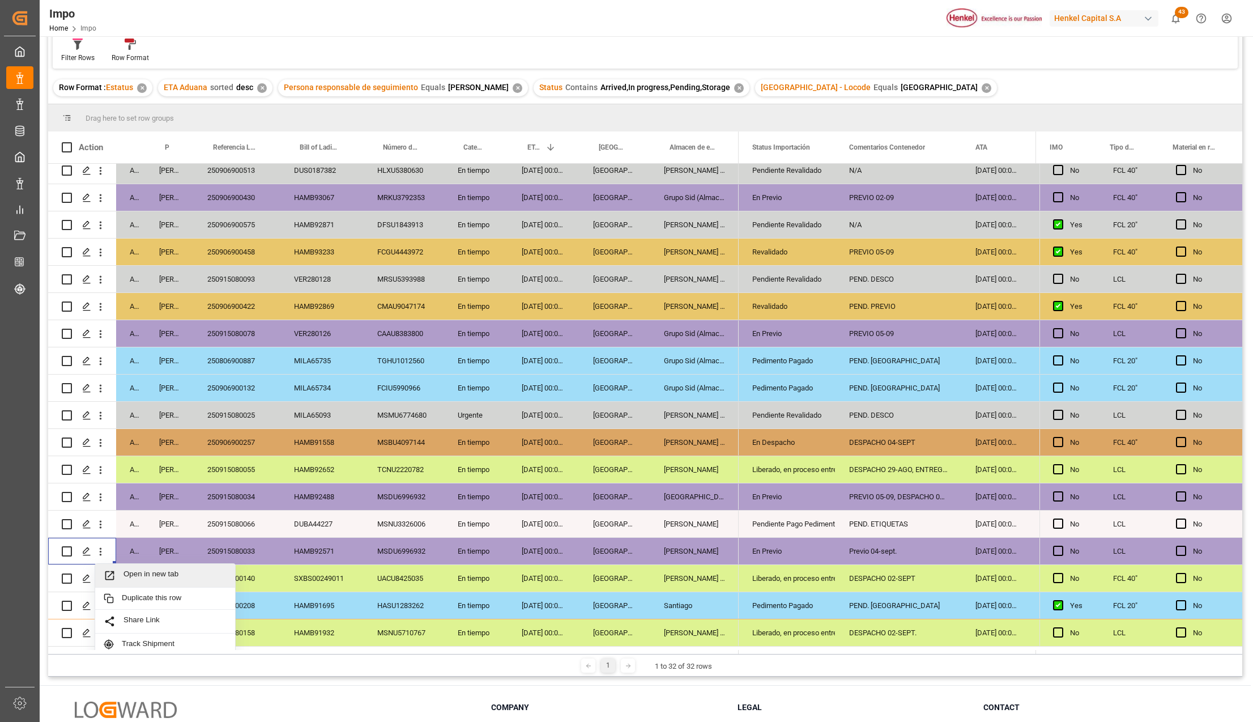
click at [122, 569] on span "Press SPACE to select this row." at bounding box center [114, 575] width 20 height 12
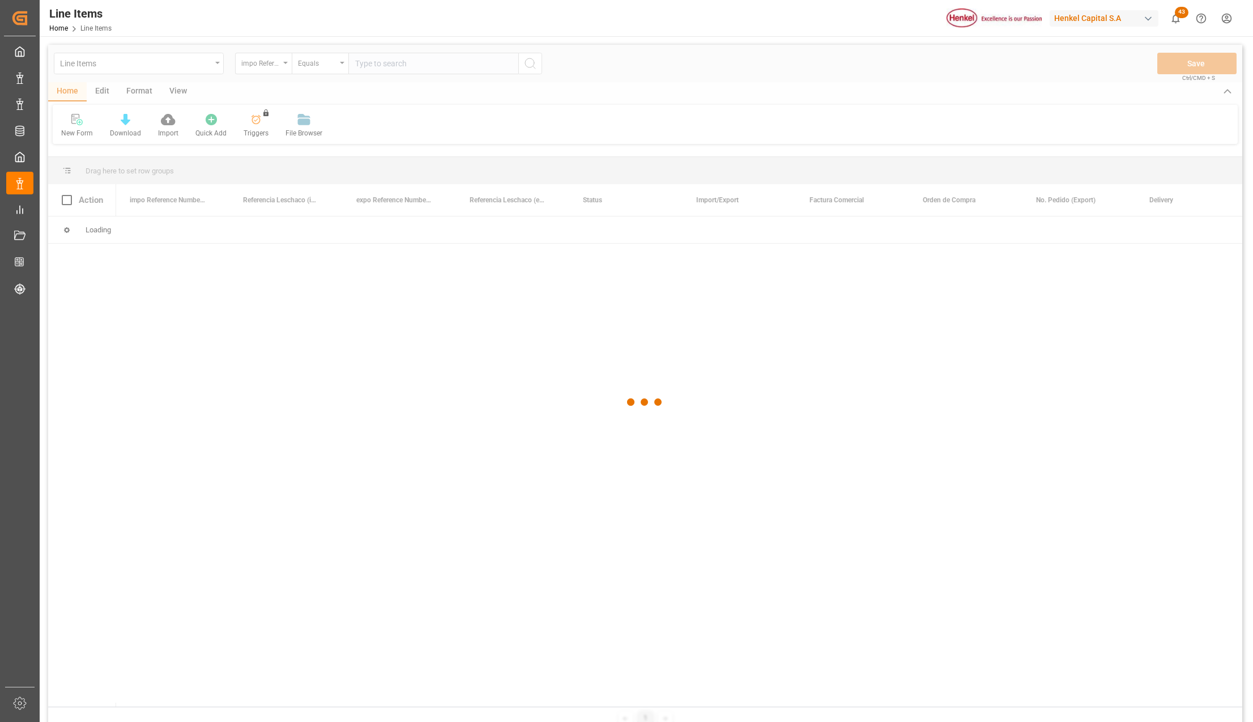
click at [218, 63] on div at bounding box center [645, 402] width 1194 height 715
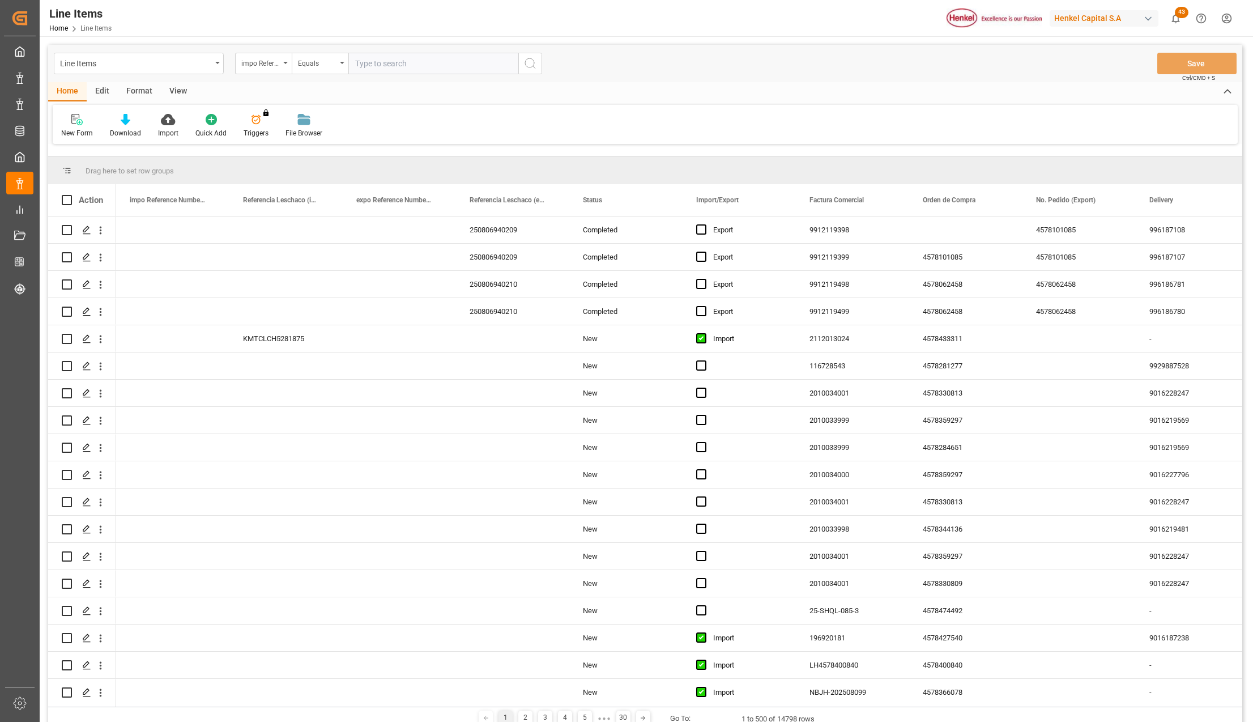
click at [218, 63] on icon "open menu" at bounding box center [217, 63] width 5 height 2
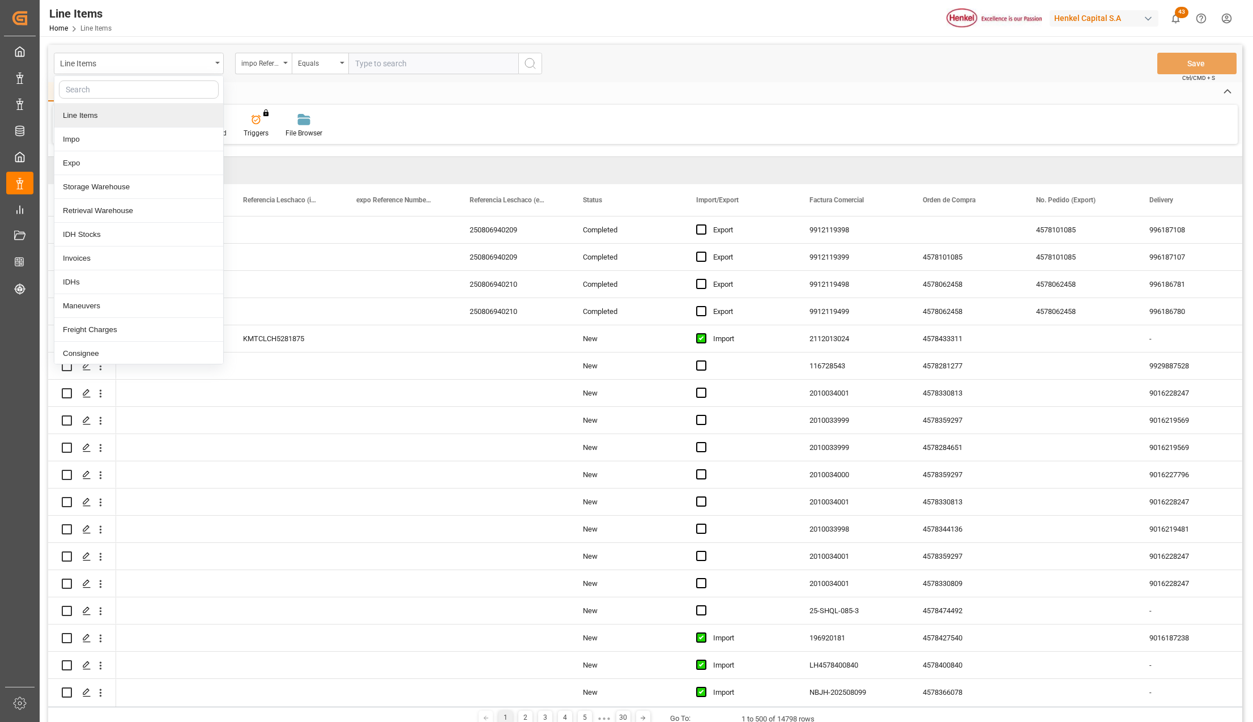
click at [83, 118] on div "Line Items" at bounding box center [138, 116] width 169 height 24
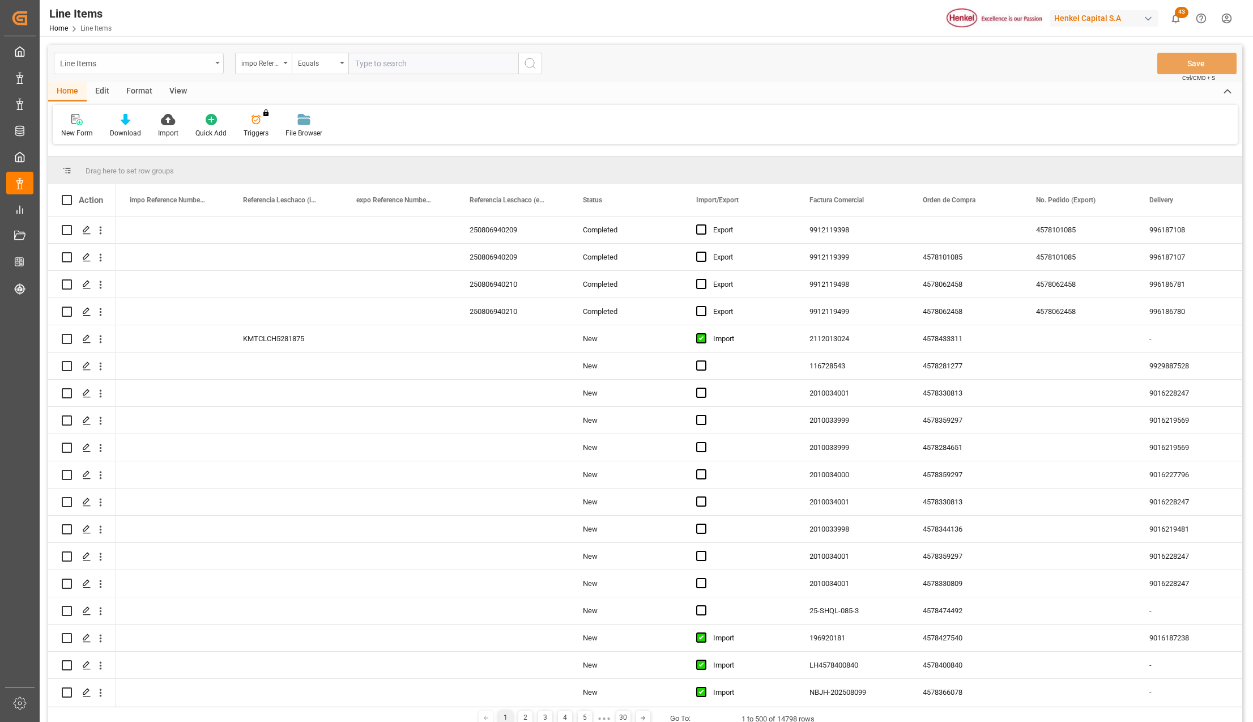
click at [131, 63] on div "Line Items" at bounding box center [135, 63] width 151 height 14
click at [96, 139] on div "Impo" at bounding box center [138, 139] width 169 height 24
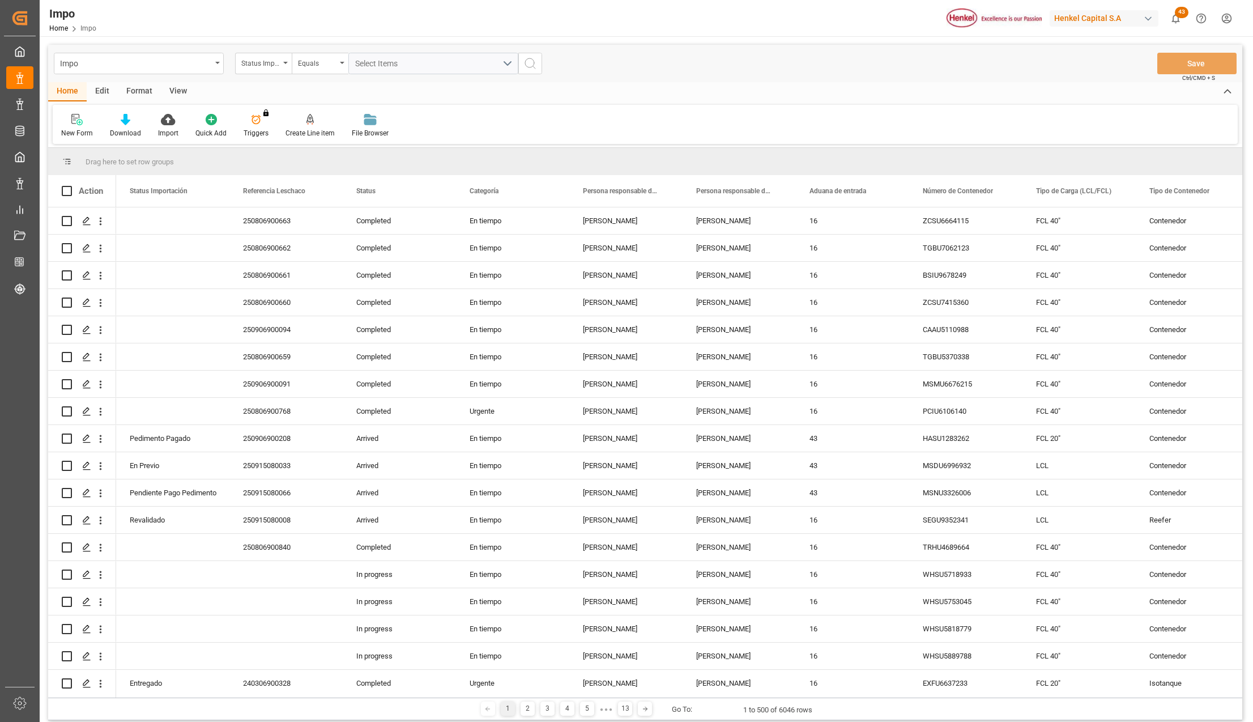
click at [177, 91] on div "View" at bounding box center [178, 91] width 35 height 19
click at [132, 125] on div "Standard Templates" at bounding box center [129, 125] width 74 height 25
click at [143, 161] on div "Seguimiento Operativo" at bounding box center [158, 160] width 99 height 12
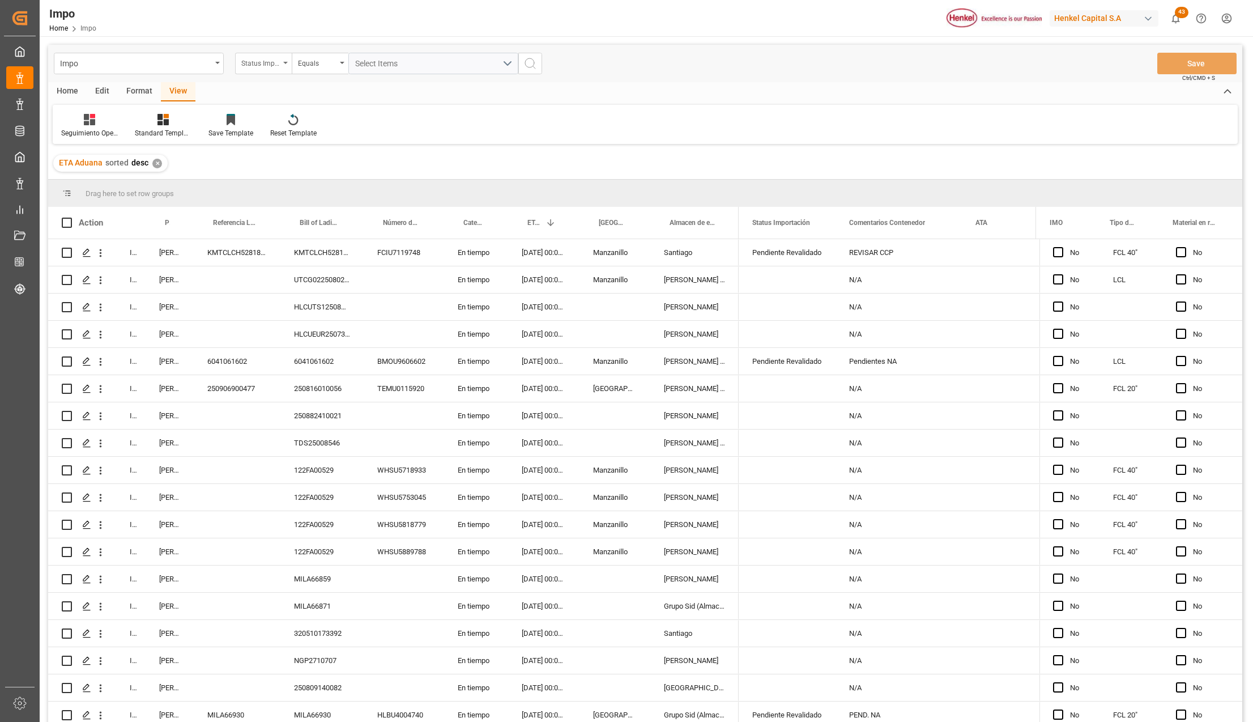
click at [286, 62] on icon "open menu" at bounding box center [285, 63] width 5 height 2
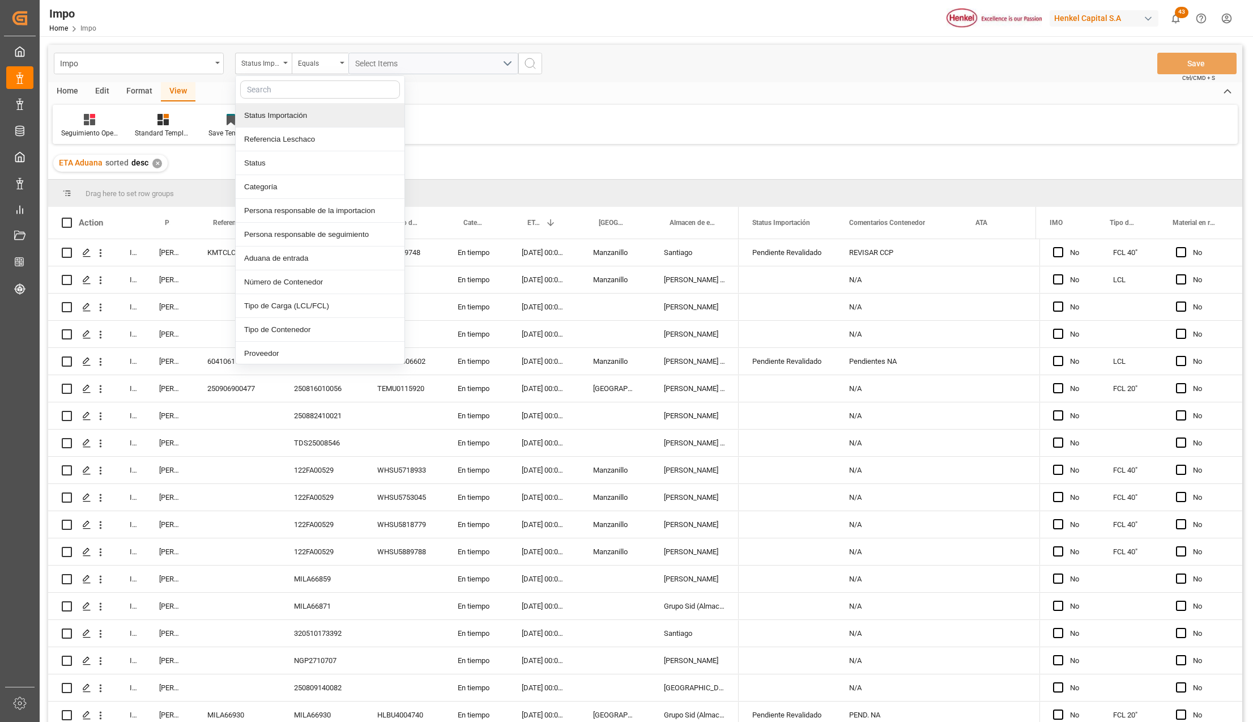
click at [275, 91] on input "text" at bounding box center [320, 89] width 160 height 18
type input "idh"
click at [275, 114] on div "IDH drv" at bounding box center [320, 116] width 169 height 24
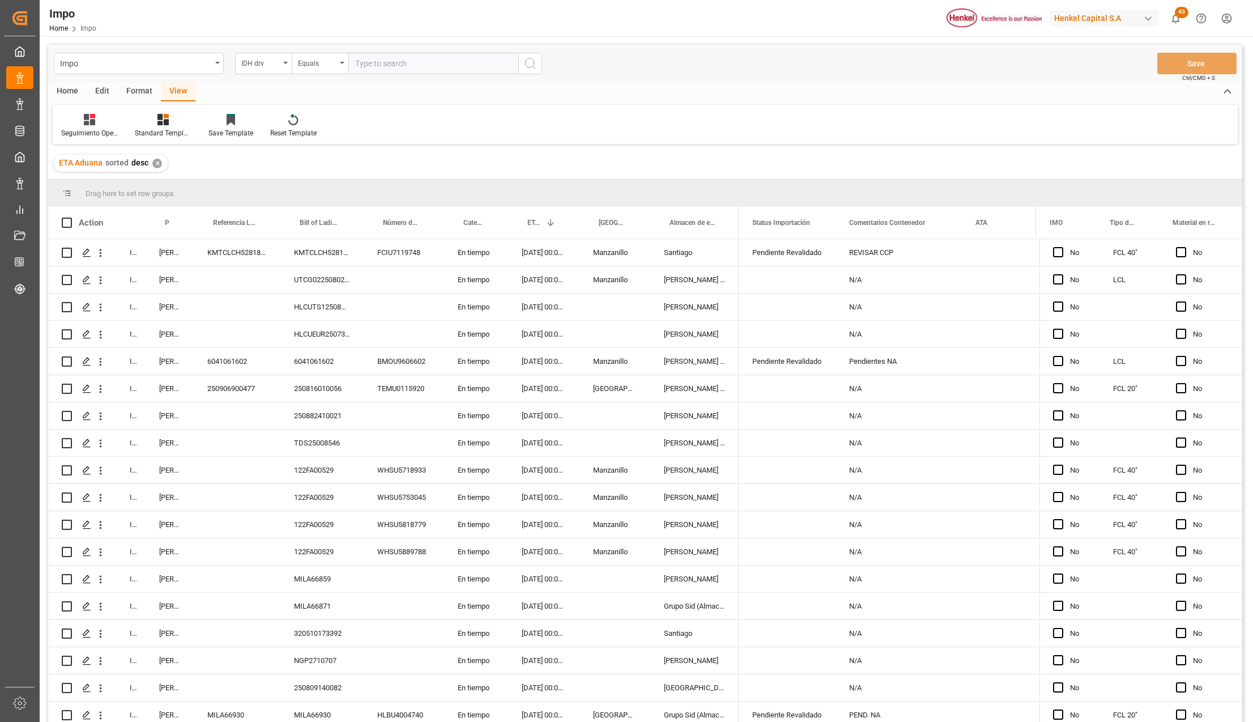
click at [365, 66] on input "text" at bounding box center [433, 64] width 170 height 22
type input "2318163"
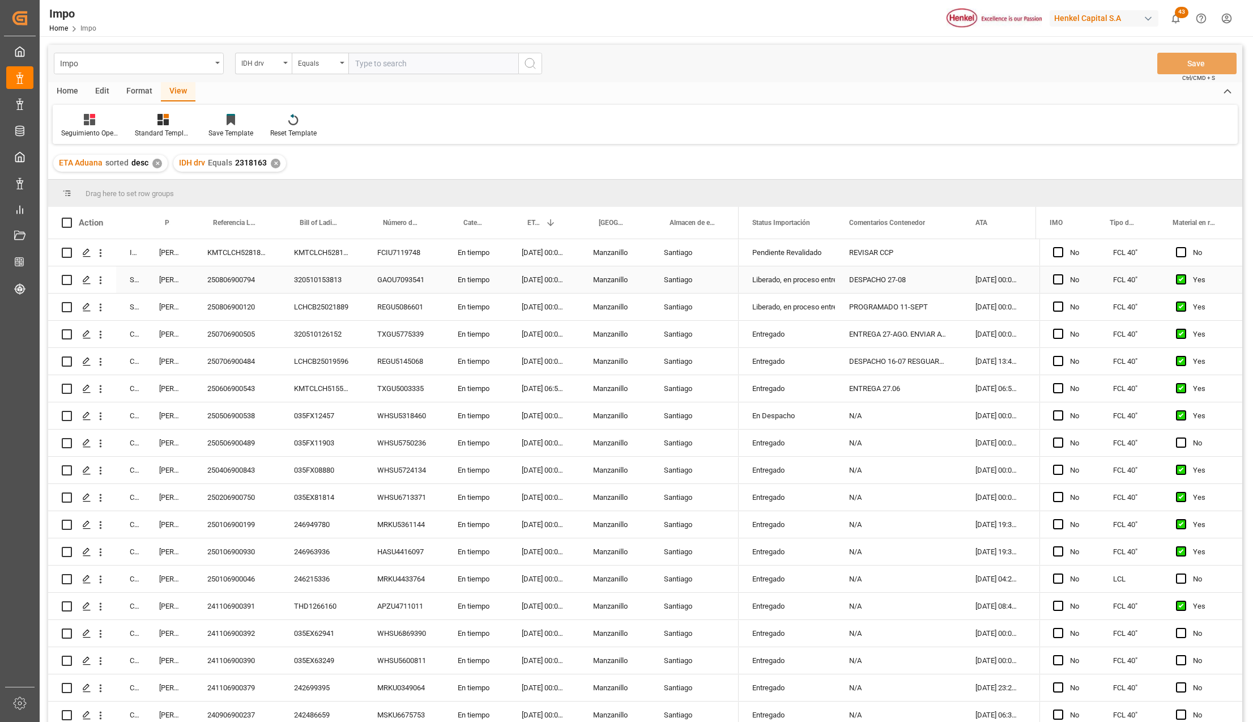
click at [213, 277] on div "250806900794" at bounding box center [237, 279] width 87 height 27
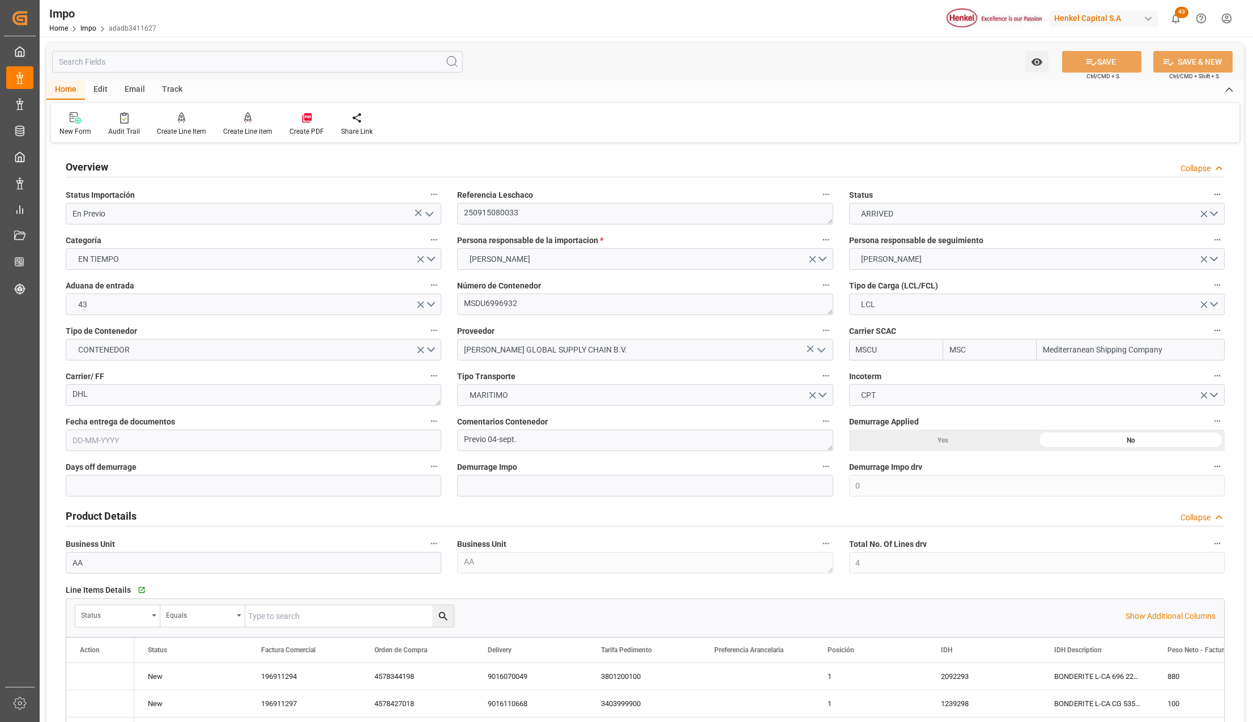
type input "[DATE]"
